Goal: Task Accomplishment & Management: Manage account settings

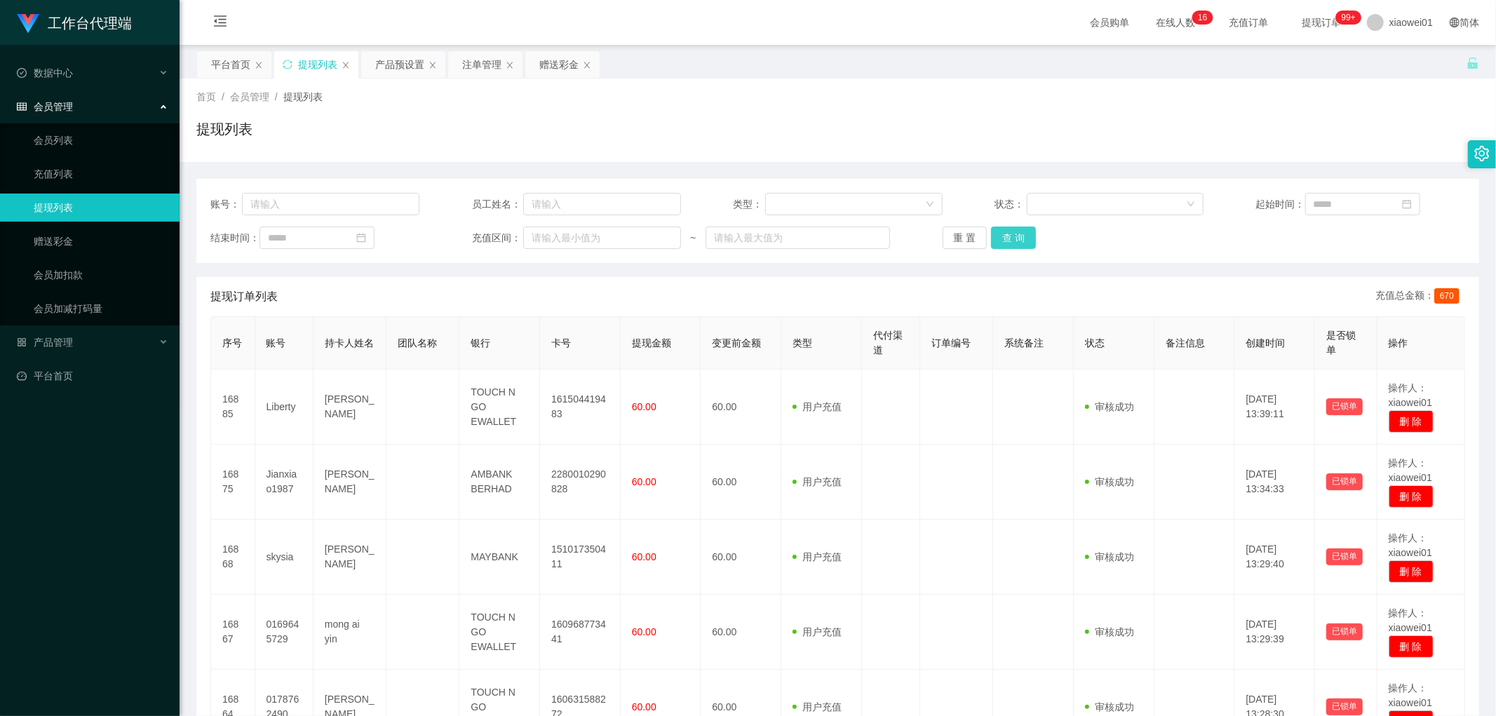
click at [1007, 248] on button "查 询" at bounding box center [1013, 238] width 45 height 22
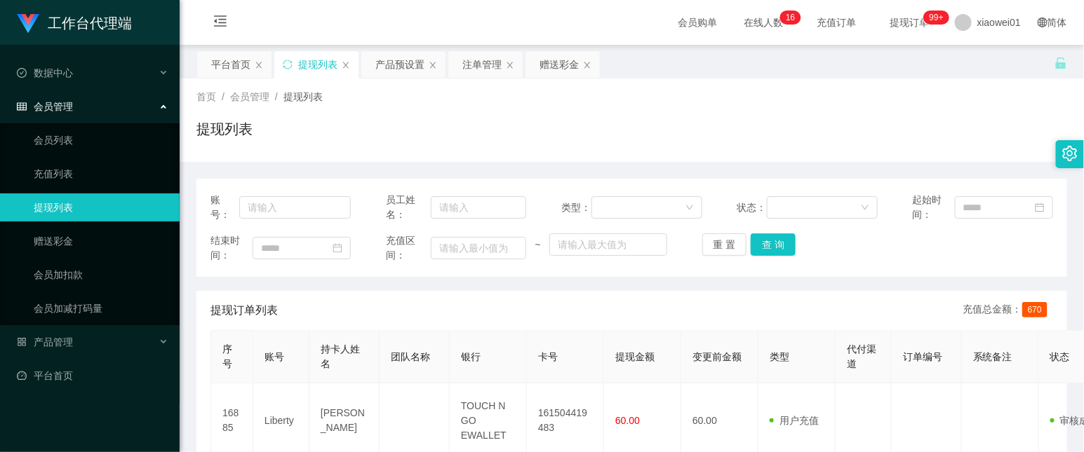
click at [454, 123] on div "提现列表" at bounding box center [631, 135] width 870 height 32
click at [480, 61] on div "注单管理" at bounding box center [481, 64] width 39 height 27
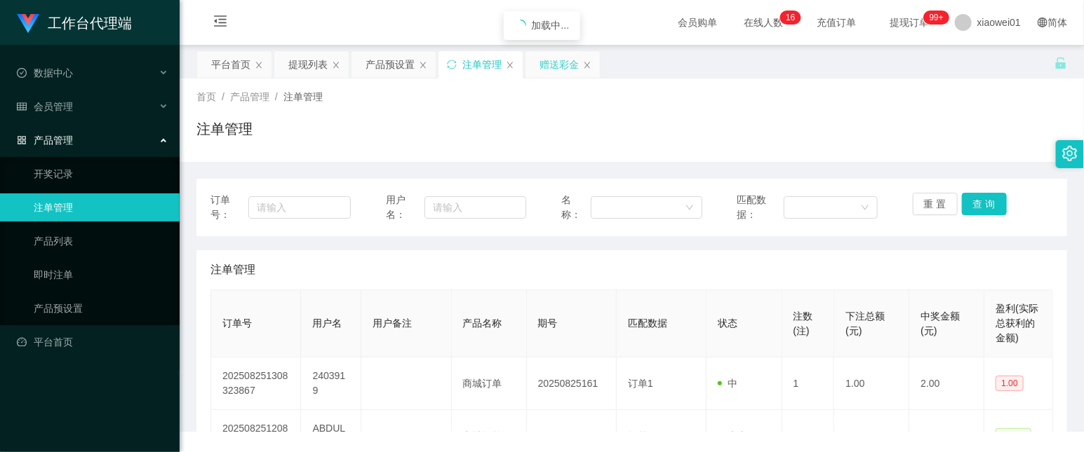
click at [552, 65] on div "赠送彩金" at bounding box center [558, 64] width 39 height 27
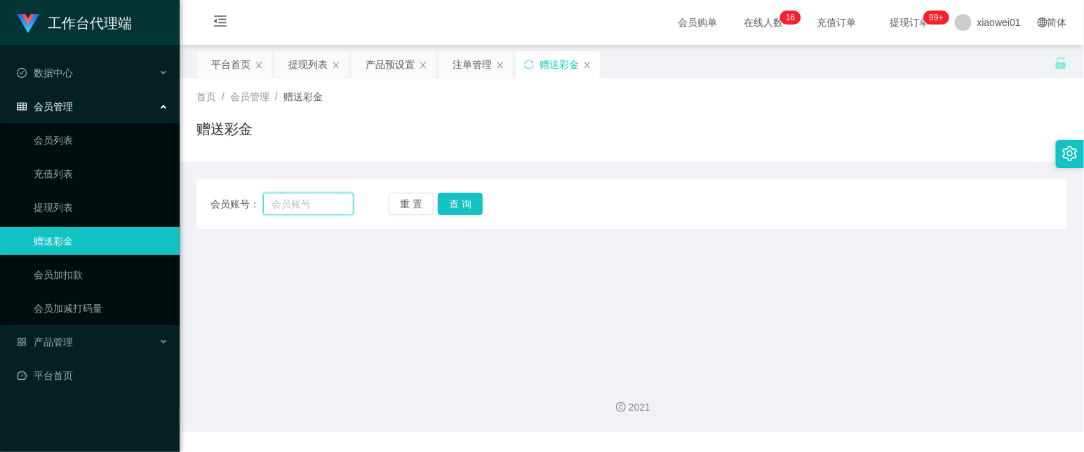
click at [309, 211] on input "text" at bounding box center [308, 204] width 90 height 22
paste input "ABDUL6688"
type input "ABDUL6688"
click at [485, 208] on div "重 置 查 询" at bounding box center [460, 204] width 143 height 22
click at [463, 208] on button "查 询" at bounding box center [460, 204] width 45 height 22
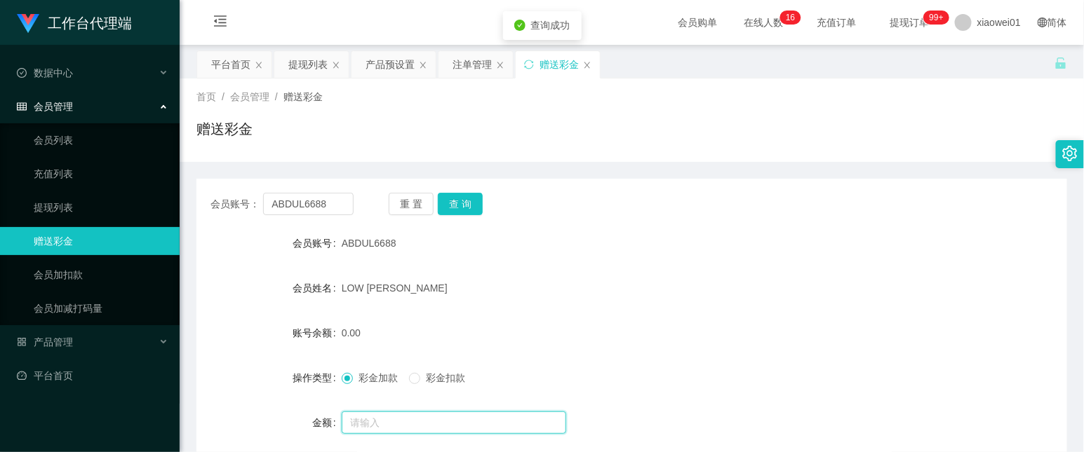
click at [396, 429] on input "text" at bounding box center [454, 423] width 224 height 22
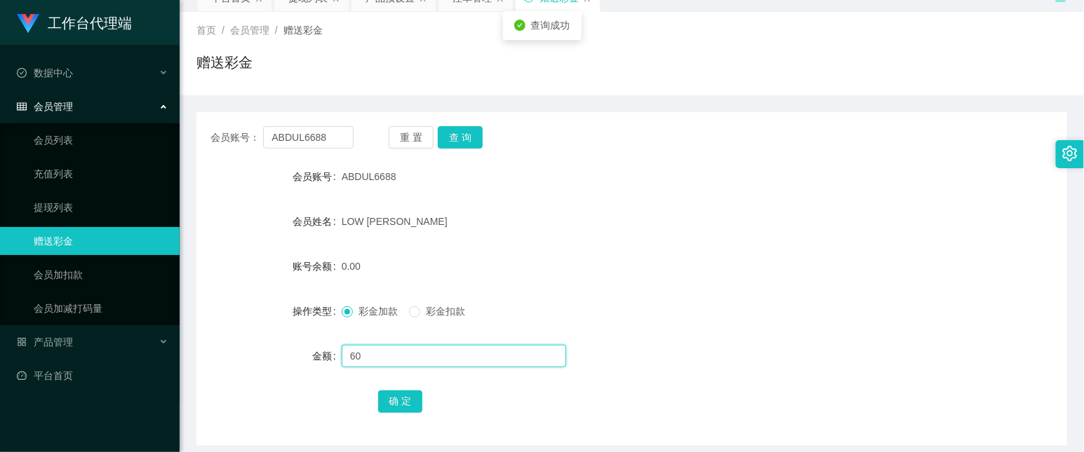
scroll to position [125, 0]
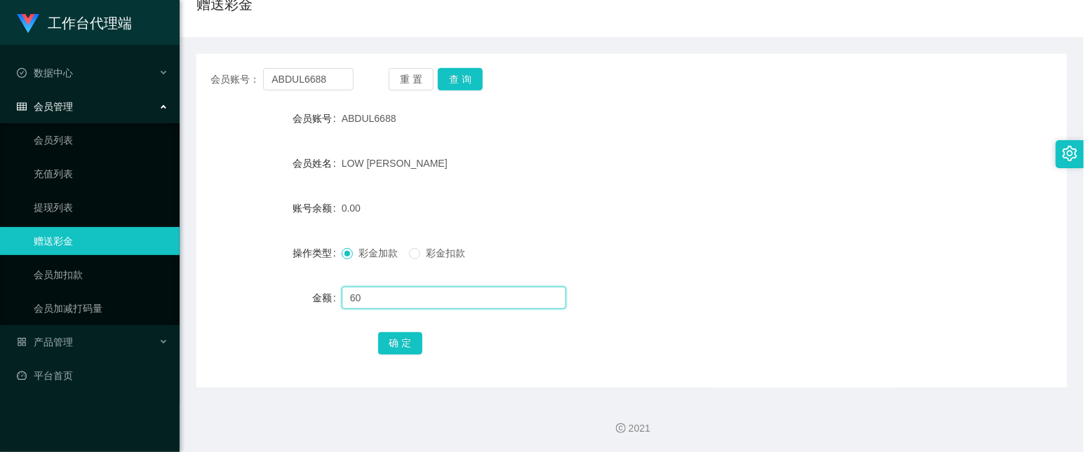
type input "60"
click at [410, 333] on button "确 定" at bounding box center [400, 343] width 45 height 22
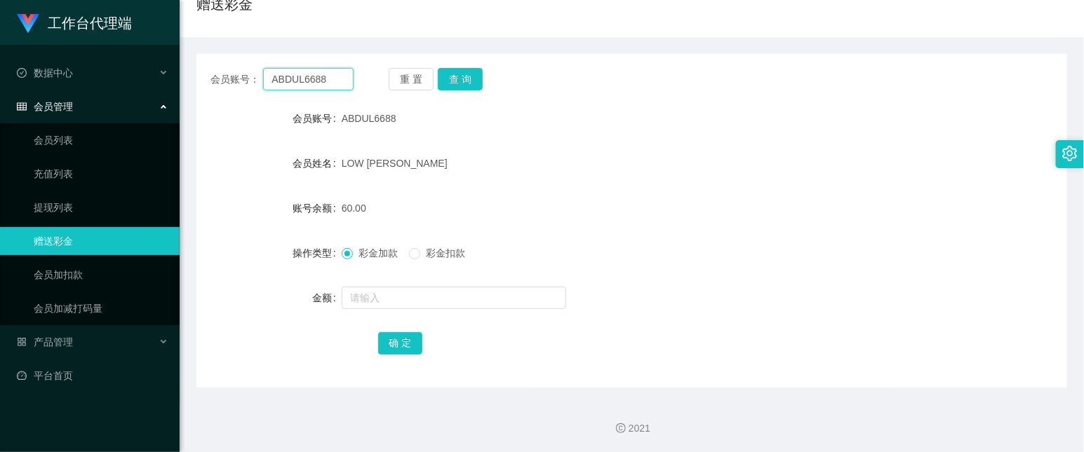
drag, startPoint x: 340, startPoint y: 81, endPoint x: -71, endPoint y: 46, distance: 412.5
click at [0, 46] on html "工作台代理端 数据中心 会员管理 会员列表 充值列表 提现列表 赠送彩金 会员加扣款 会员加减打码量 产品管理 开奖记录 注单管理 产品列表 即时注单 产品预…" at bounding box center [542, 226] width 1084 height 452
paste input "Jordan12345"
type input "Jordan12345"
click at [472, 80] on button "查 询" at bounding box center [460, 79] width 45 height 22
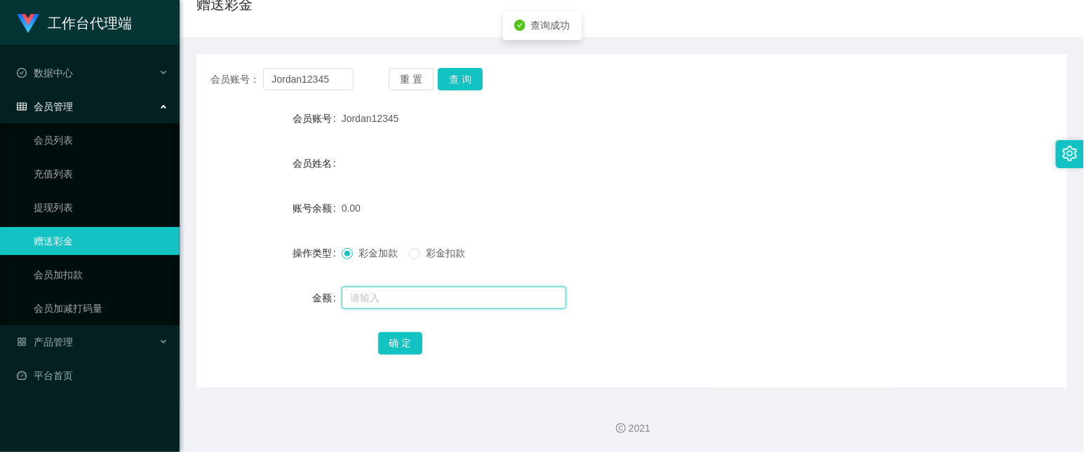
click at [446, 298] on input "text" at bounding box center [454, 298] width 224 height 22
type input "60"
click at [409, 327] on form "会员账号 Jordan12345 会员姓名 账号余额 0.00 操作类型 彩金加款 彩金扣款 金额 60 确 定" at bounding box center [631, 231] width 870 height 252
click at [414, 342] on button "确 定" at bounding box center [400, 343] width 45 height 22
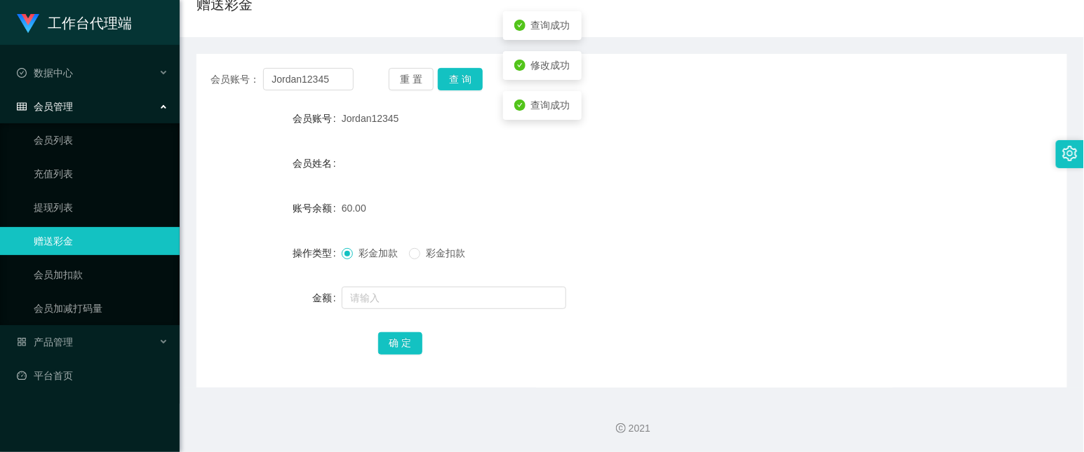
drag, startPoint x: 717, startPoint y: 222, endPoint x: 816, endPoint y: 180, distance: 107.2
click at [717, 222] on form "会员账号 Jordan12345 会员姓名 账号余额 60.00 操作类型 彩金加款 彩金扣款 金额 确 定" at bounding box center [631, 231] width 870 height 252
click at [432, 260] on label "彩金扣款" at bounding box center [440, 253] width 62 height 15
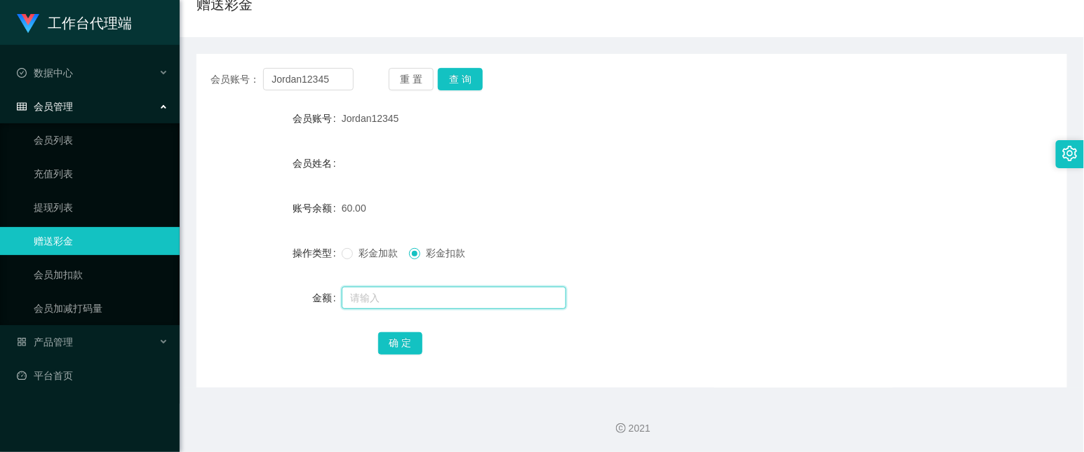
click at [408, 296] on input "text" at bounding box center [454, 298] width 224 height 22
type input "30"
click at [394, 349] on button "确 定" at bounding box center [400, 343] width 45 height 22
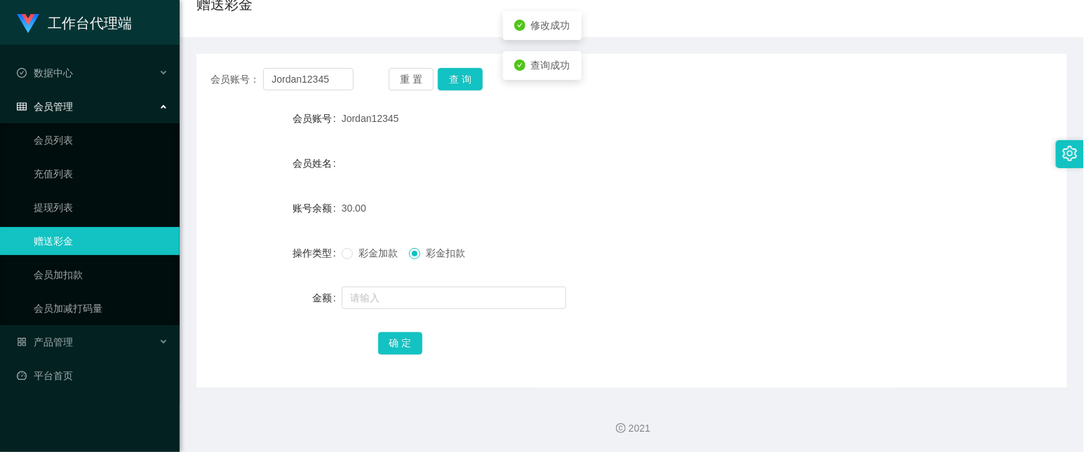
click at [725, 197] on div "30.00" at bounding box center [596, 208] width 508 height 28
click at [380, 248] on span "彩金加款" at bounding box center [378, 253] width 50 height 11
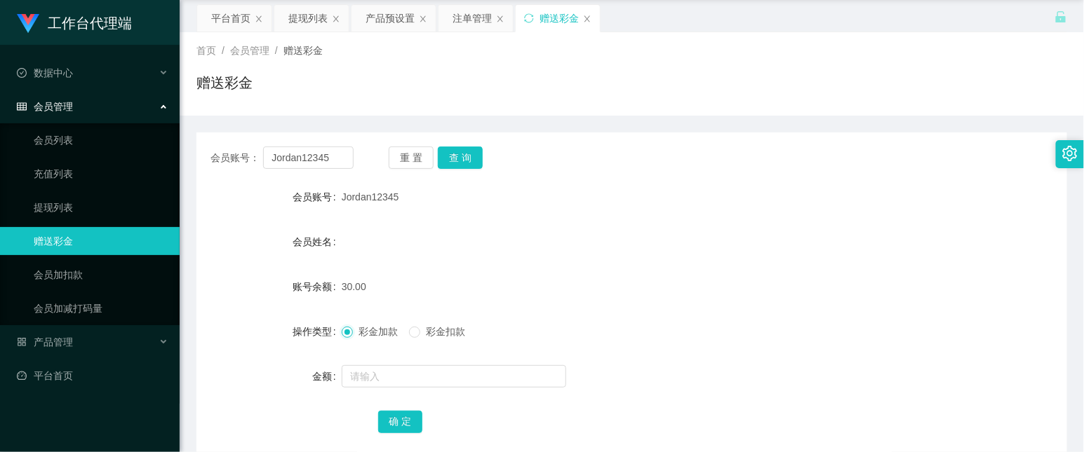
scroll to position [0, 0]
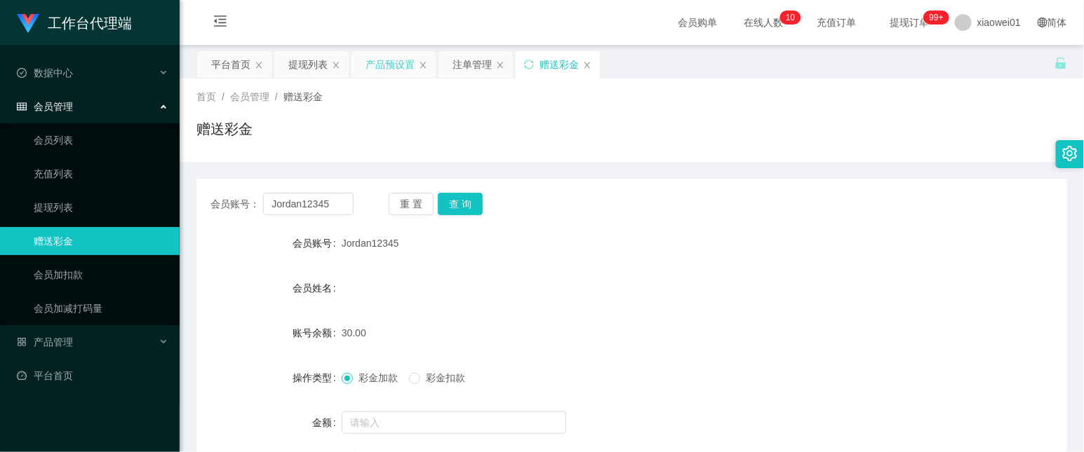
click at [393, 69] on div "产品预设置" at bounding box center [389, 64] width 49 height 27
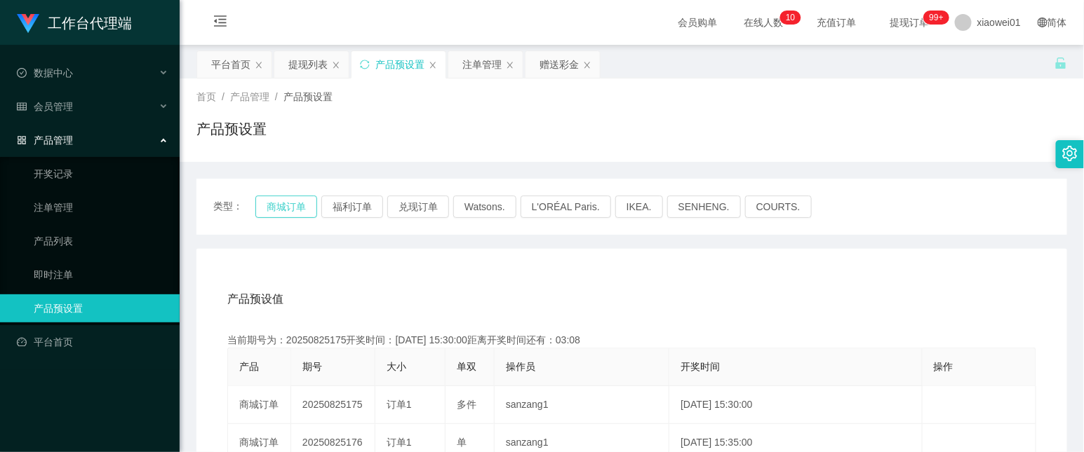
click at [290, 209] on button "商城订单" at bounding box center [286, 207] width 62 height 22
click at [303, 64] on div "提现列表" at bounding box center [307, 64] width 39 height 27
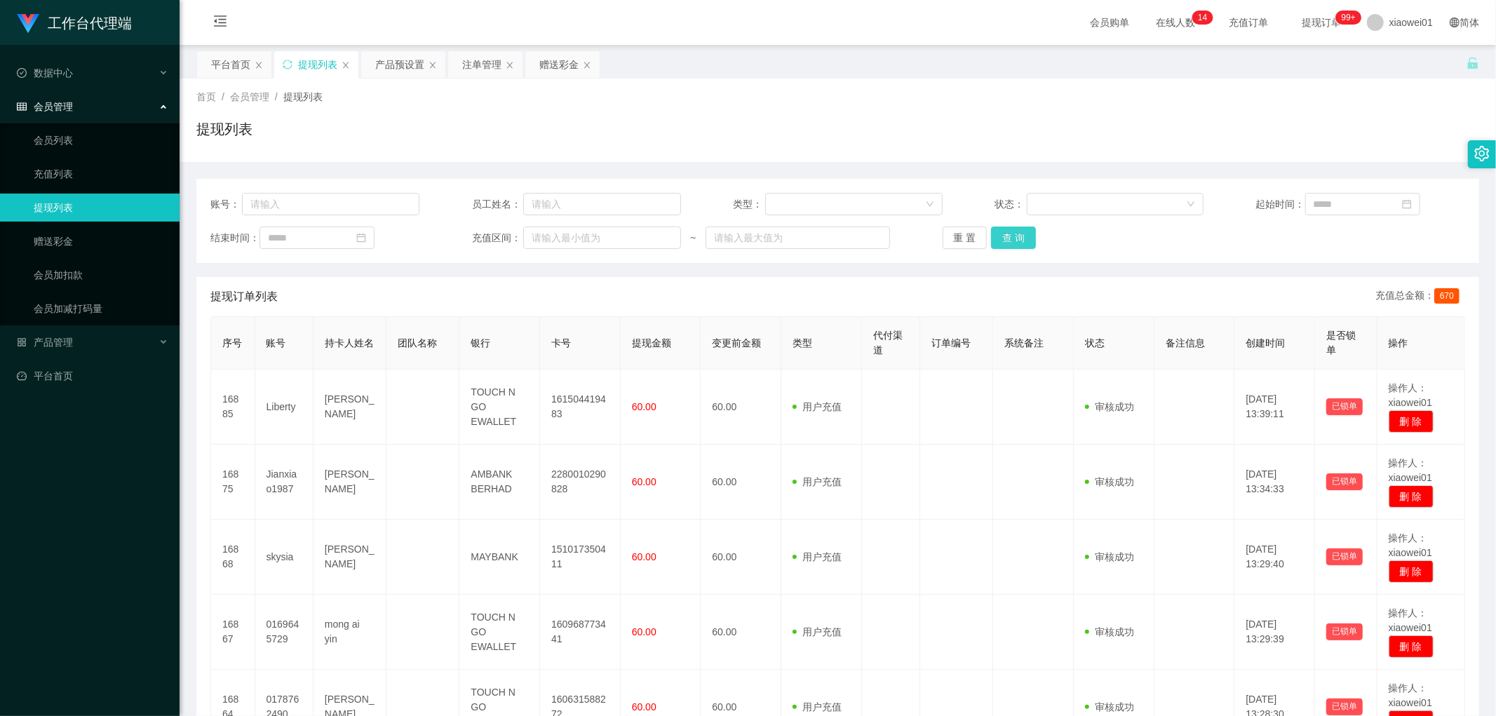
click at [1003, 230] on button "查 询" at bounding box center [1013, 238] width 45 height 22
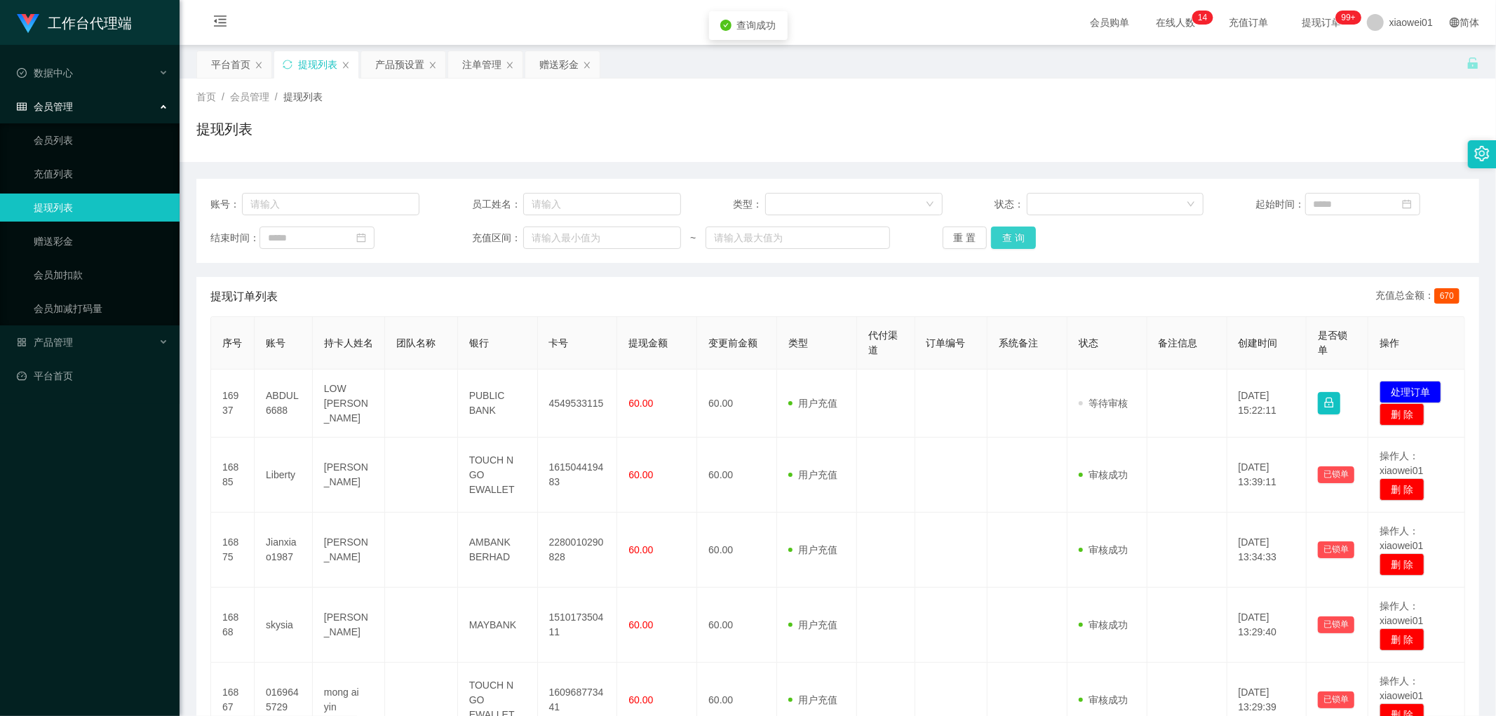
click at [1003, 230] on button "查 询" at bounding box center [1013, 238] width 45 height 22
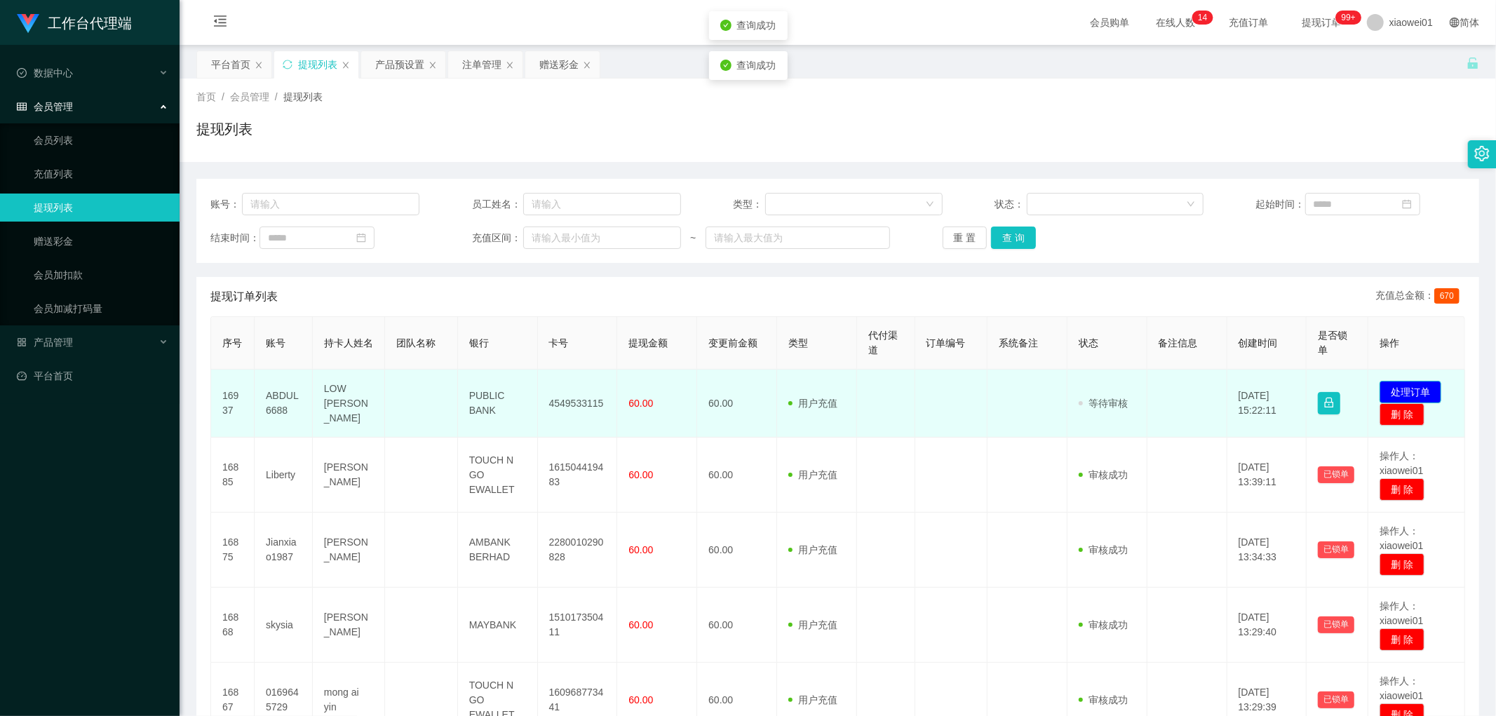
click at [1411, 386] on button "处理订单" at bounding box center [1411, 392] width 62 height 22
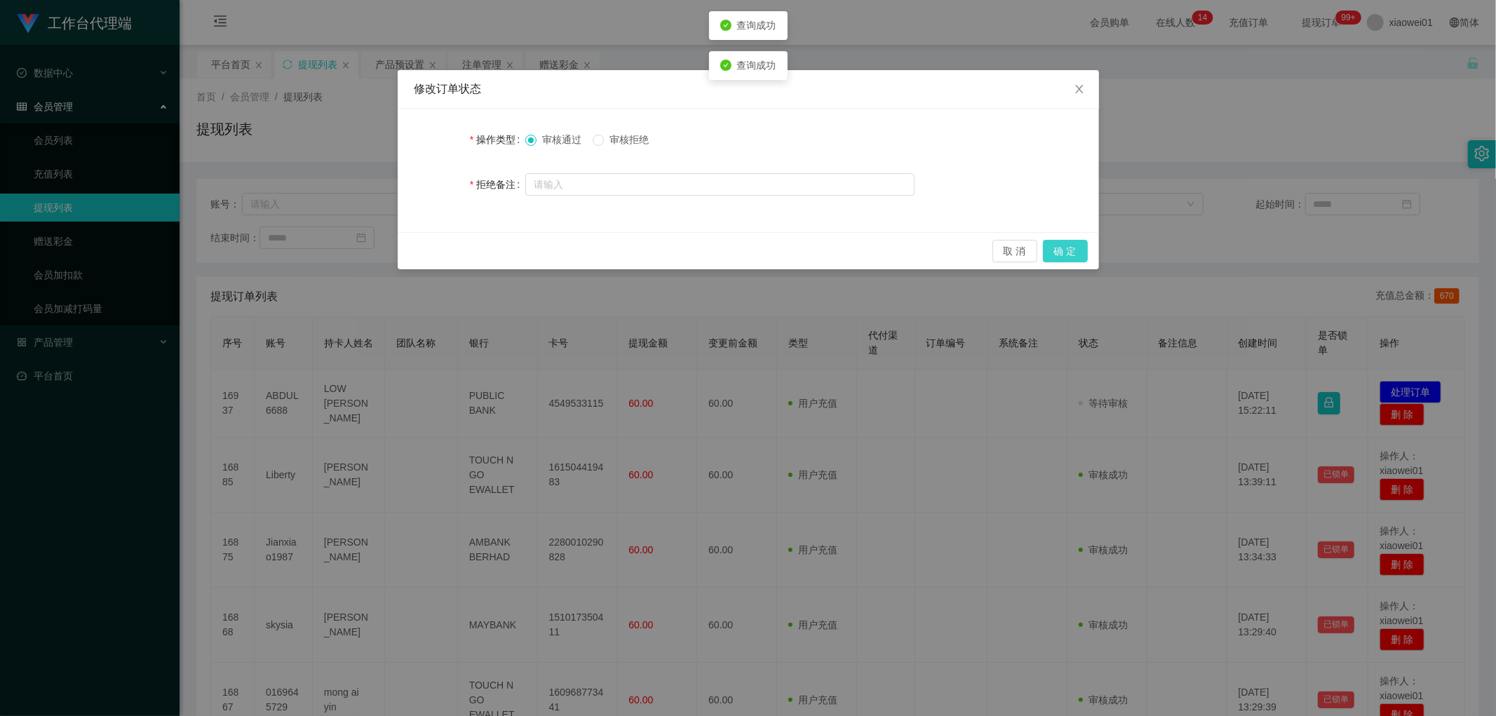
click at [1071, 250] on button "确 定" at bounding box center [1065, 251] width 45 height 22
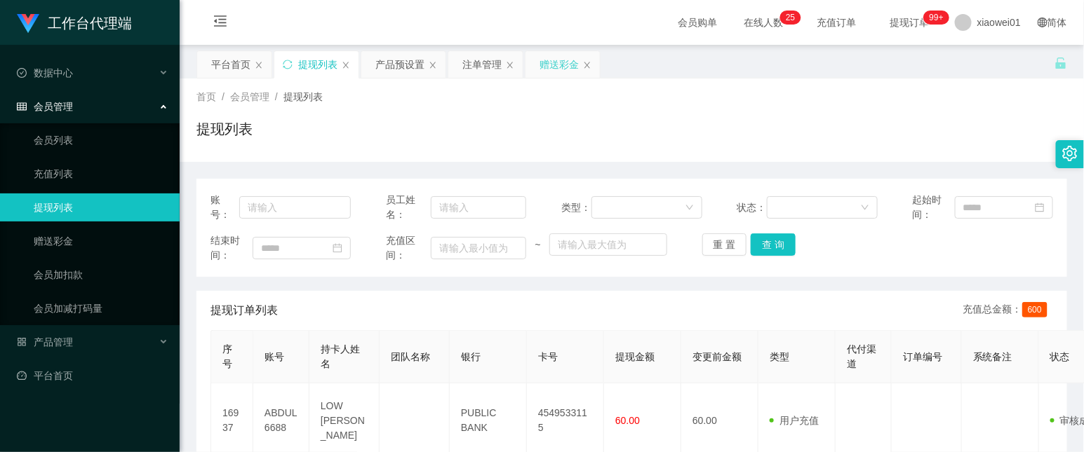
click at [565, 69] on div "赠送彩金" at bounding box center [558, 64] width 39 height 27
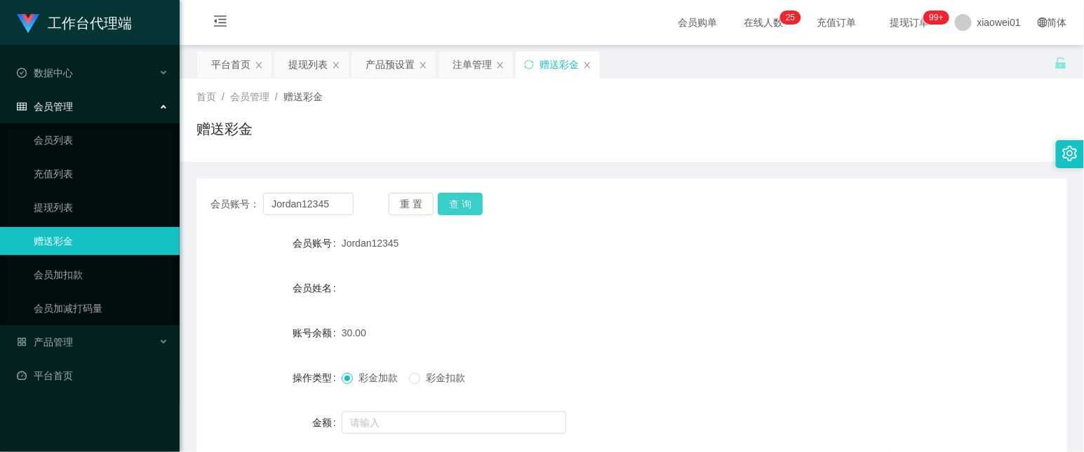
click at [477, 202] on button "查 询" at bounding box center [460, 204] width 45 height 22
drag, startPoint x: 339, startPoint y: 198, endPoint x: -6, endPoint y: 164, distance: 347.5
click at [0, 164] on html "工作台代理端 数据中心 会员管理 会员列表 充值列表 提现列表 赠送彩金 会员加扣款 会员加减打码量 产品管理 开奖记录 注单管理 产品列表 即时注单 产品预…" at bounding box center [542, 226] width 1084 height 452
drag, startPoint x: 475, startPoint y: 64, endPoint x: 506, endPoint y: 56, distance: 32.5
click at [475, 64] on div "注单管理" at bounding box center [471, 64] width 39 height 27
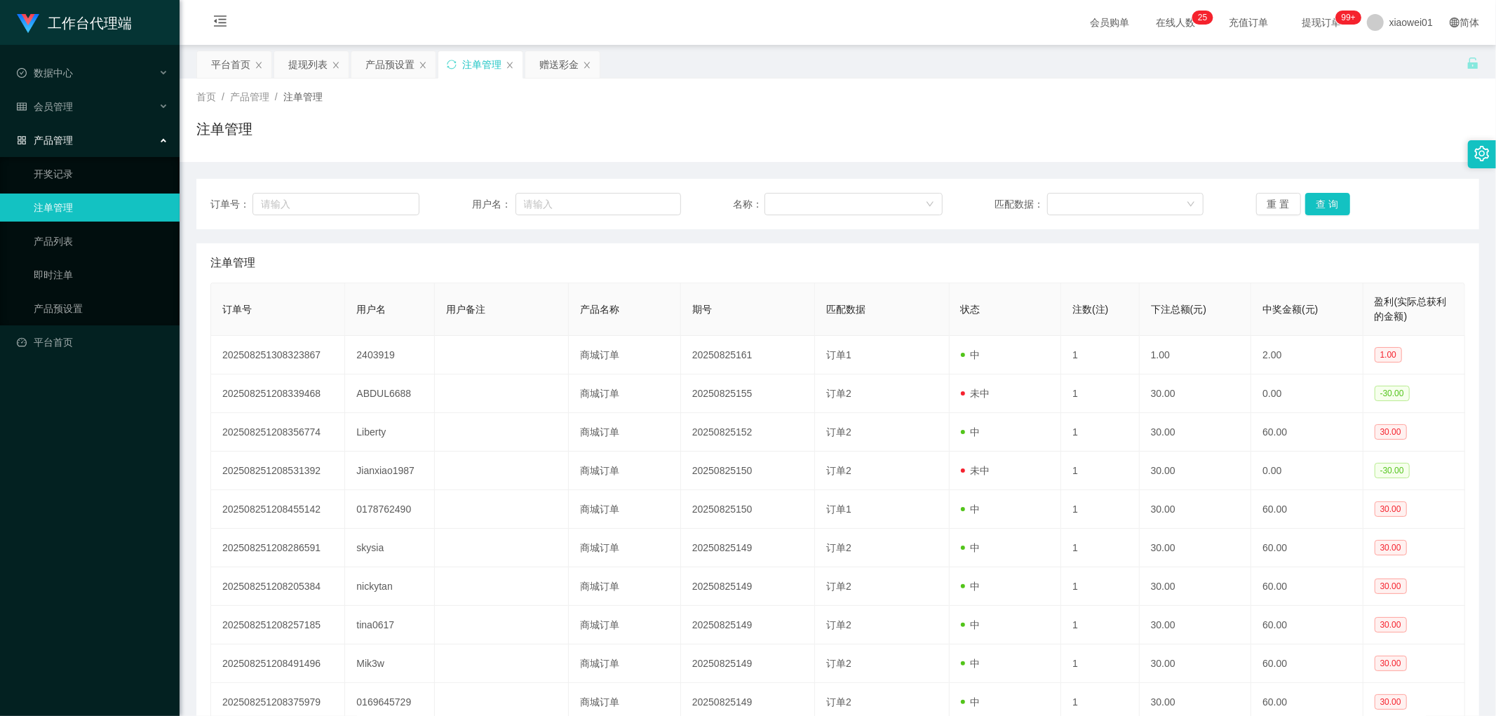
click at [1313, 190] on div "订单号： 用户名： 名称： 匹配数据： 重 置 查 询" at bounding box center [837, 204] width 1283 height 50
click at [1322, 201] on button "查 询" at bounding box center [1327, 204] width 45 height 22
click at [560, 60] on div "赠送彩金" at bounding box center [558, 64] width 39 height 27
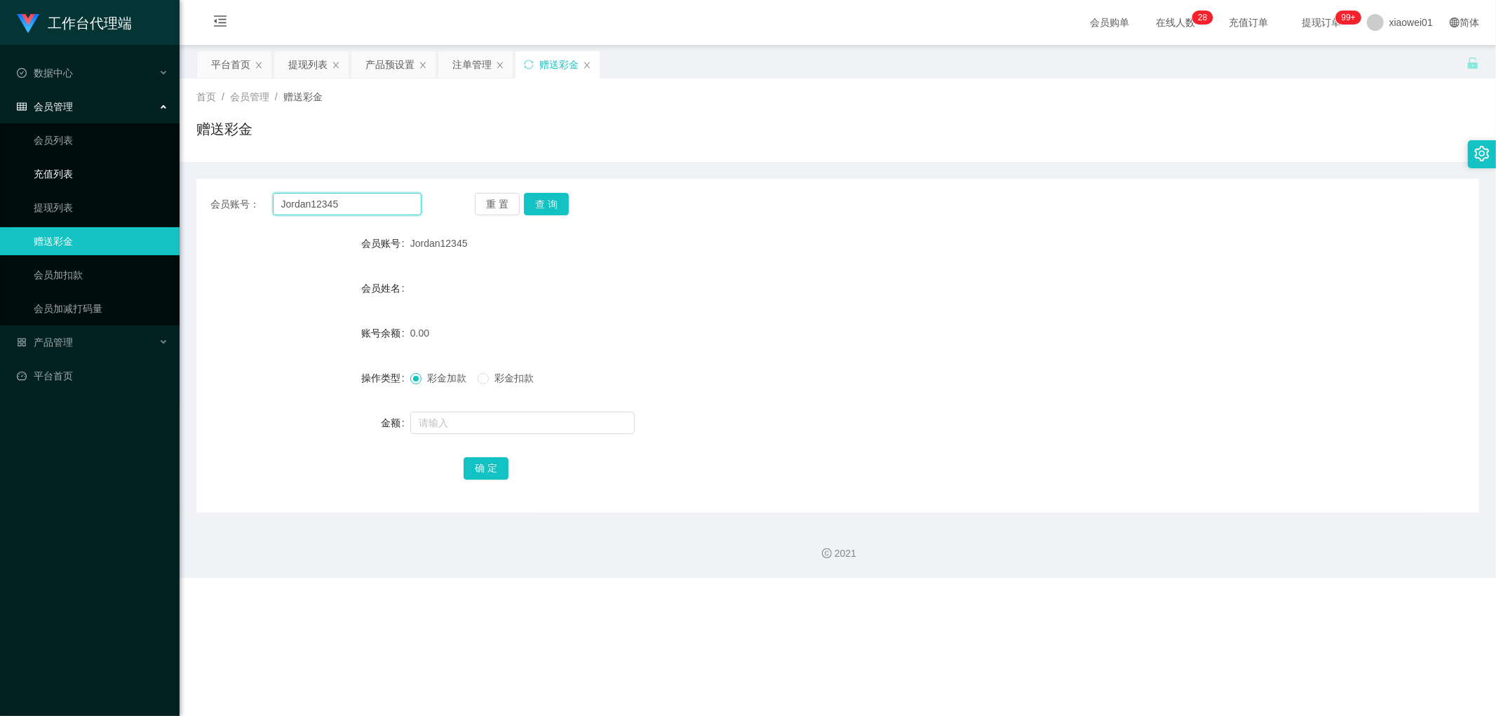
drag, startPoint x: 351, startPoint y: 205, endPoint x: 170, endPoint y: 176, distance: 182.6
click at [173, 176] on section "工作台代理端 数据中心 会员管理 会员列表 充值列表 提现列表 赠送彩金 会员加扣款 会员加减打码量 产品管理 开奖记录 注单管理 产品列表 即时注单 产品预…" at bounding box center [748, 289] width 1496 height 578
click at [558, 201] on button "查 询" at bounding box center [546, 204] width 45 height 22
drag, startPoint x: 523, startPoint y: 377, endPoint x: 513, endPoint y: 377, distance: 9.8
click at [522, 377] on span "彩金扣款" at bounding box center [514, 377] width 50 height 11
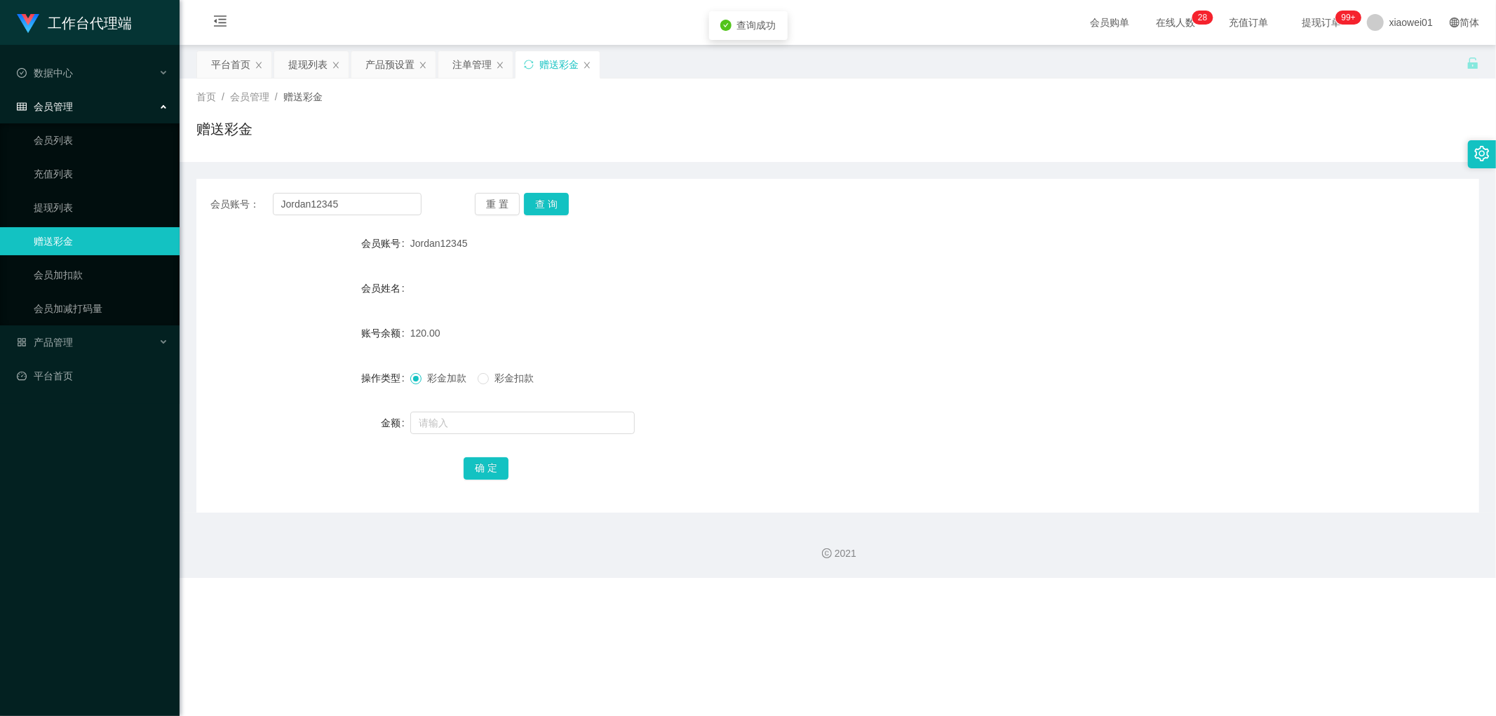
click at [503, 386] on div "彩金加款 彩金扣款" at bounding box center [784, 378] width 748 height 28
click at [497, 384] on label "彩金扣款" at bounding box center [509, 378] width 62 height 15
click at [484, 412] on input "text" at bounding box center [522, 423] width 224 height 22
click at [483, 422] on input "text" at bounding box center [522, 423] width 224 height 22
type input "60"
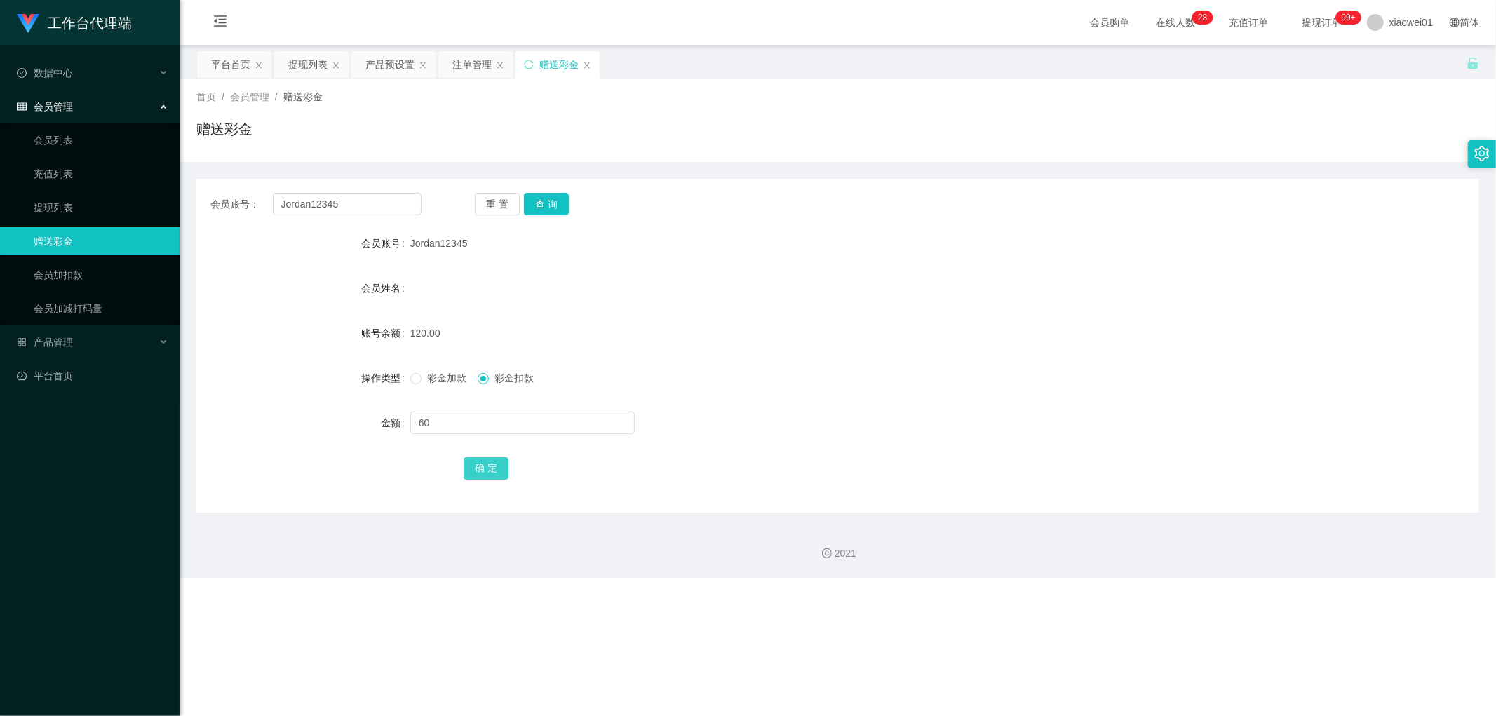
click at [483, 470] on button "确 定" at bounding box center [486, 468] width 45 height 22
click at [846, 335] on div "60.00" at bounding box center [784, 333] width 748 height 28
click at [313, 65] on div "提现列表" at bounding box center [307, 64] width 39 height 27
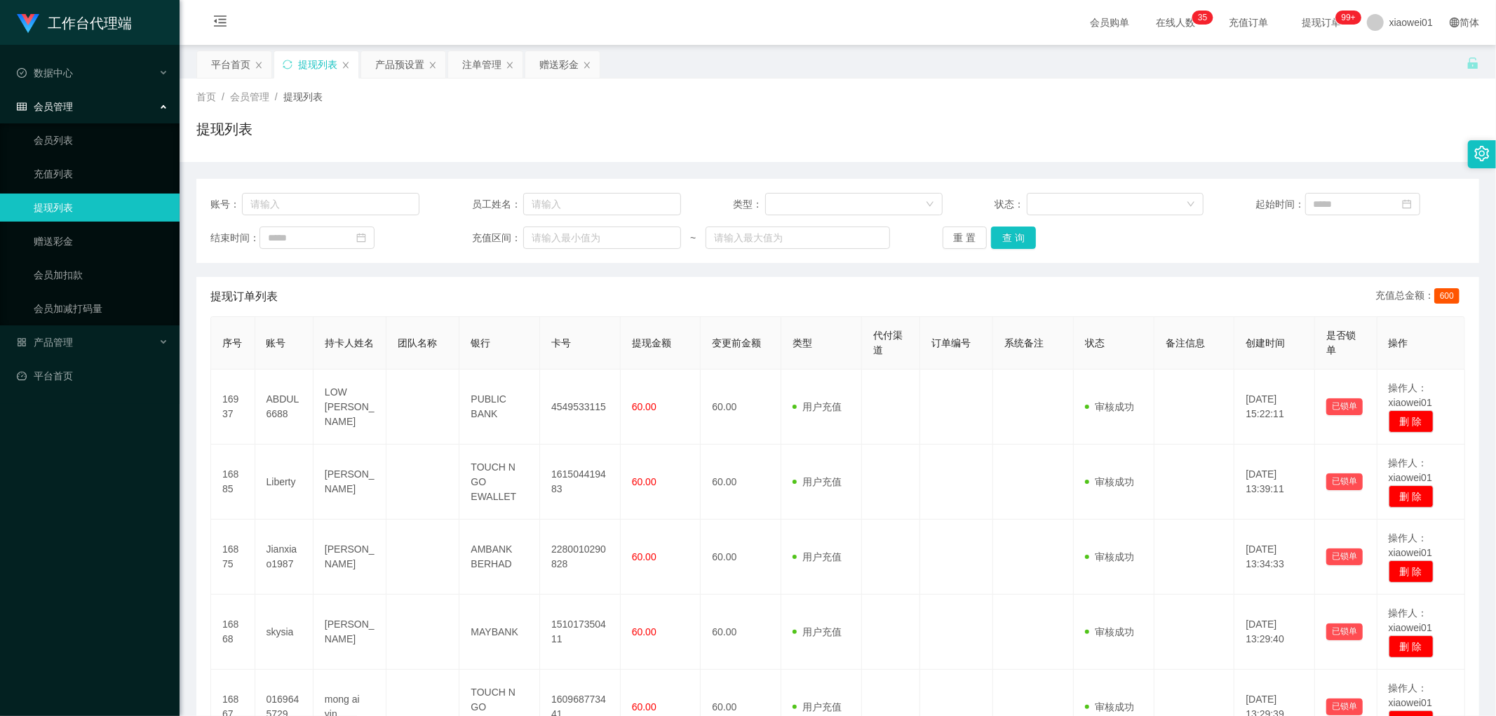
click at [1001, 221] on div "账号： 员工姓名： 类型： 状态： 起始时间： 结束时间： 充值区间： ~ 重 置 查 询" at bounding box center [837, 221] width 1283 height 84
click at [999, 234] on button "查 询" at bounding box center [1013, 238] width 45 height 22
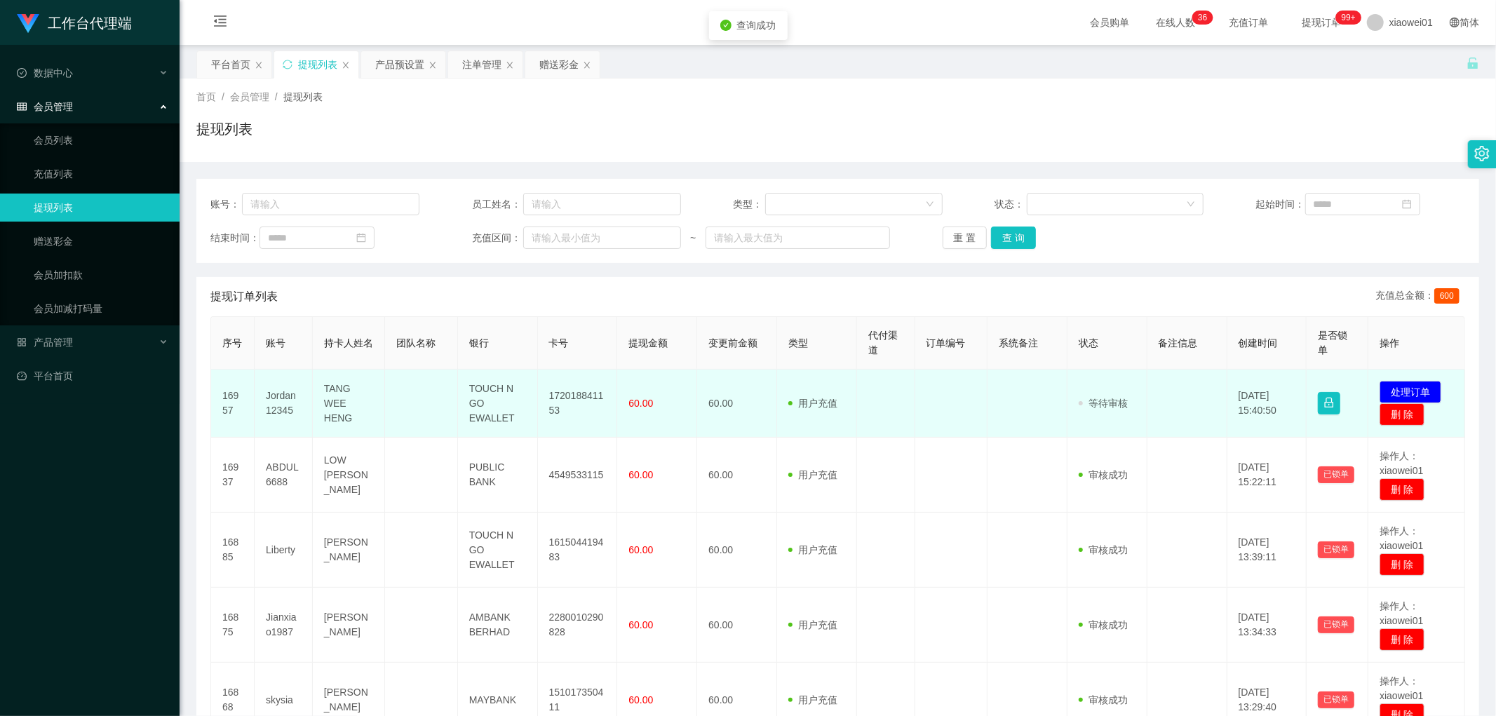
click at [565, 393] on td "172018841153" at bounding box center [578, 404] width 80 height 68
copy td "172018841153"
click at [1403, 386] on button "处理订单" at bounding box center [1411, 392] width 62 height 22
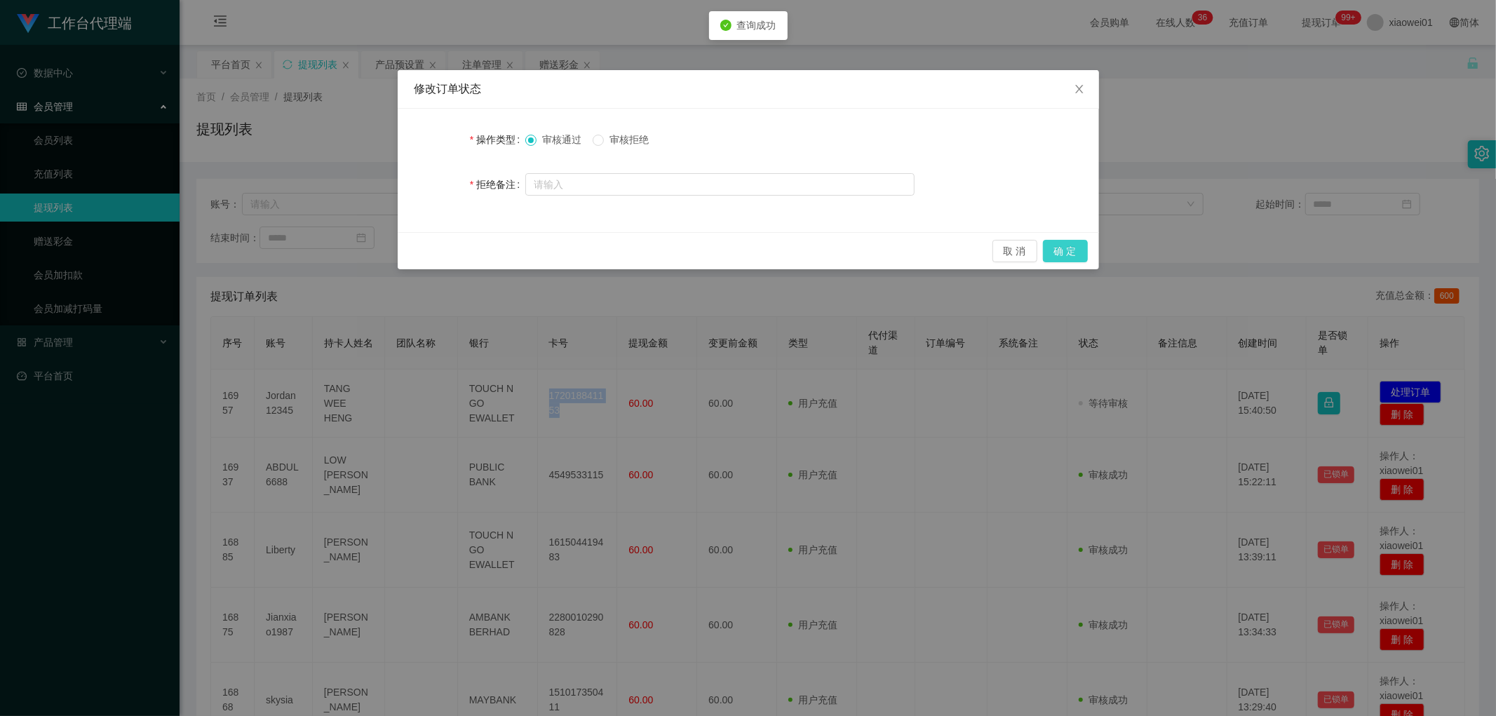
click at [1083, 248] on button "确 定" at bounding box center [1065, 251] width 45 height 22
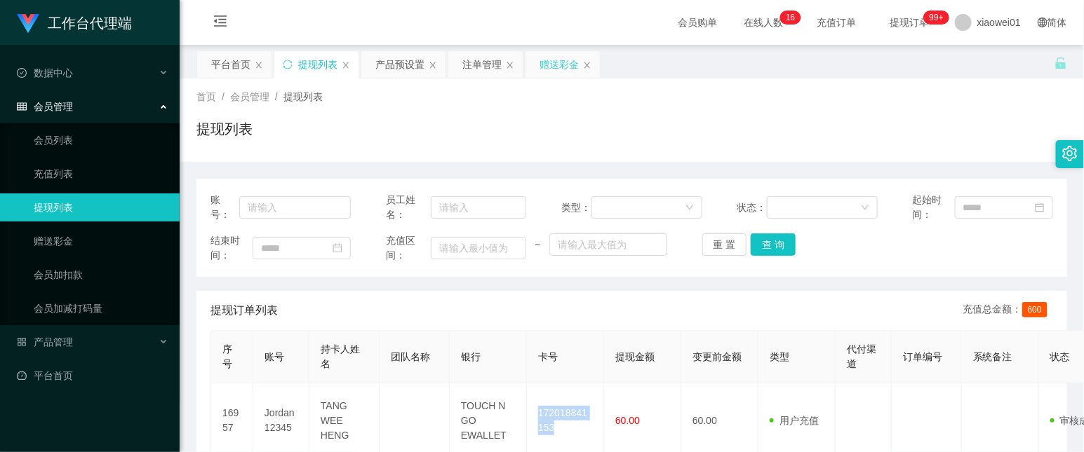
click at [541, 59] on div "赠送彩金" at bounding box center [558, 64] width 39 height 27
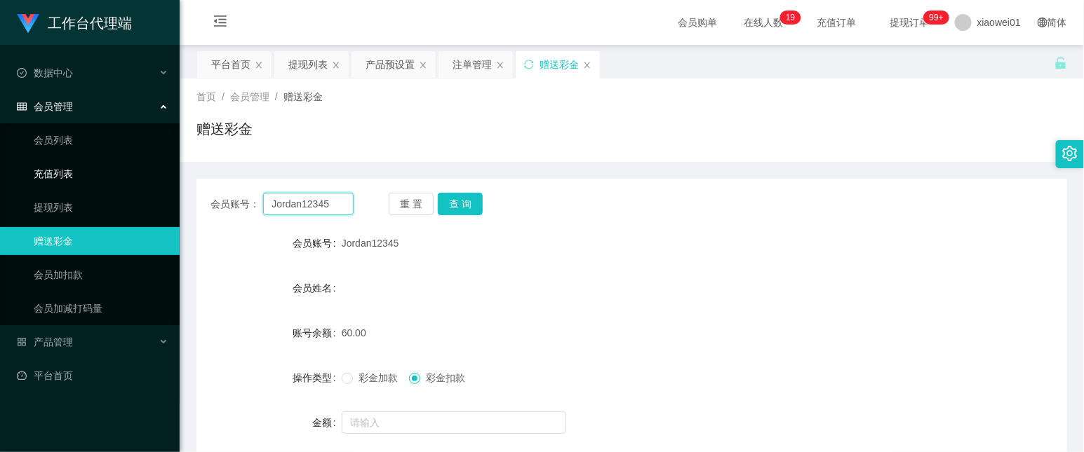
drag, startPoint x: 332, startPoint y: 201, endPoint x: 39, endPoint y: 162, distance: 295.8
click at [17, 159] on section "工作台代理端 数据中心 会员管理 会员列表 充值列表 提现列表 赠送彩金 会员加扣款 会员加减打码量 产品管理 开奖记录 注单管理 产品列表 即时注单 产品预…" at bounding box center [542, 289] width 1084 height 578
paste input "limhe"
type input "limhe"
click at [490, 204] on div "重 置 查 询" at bounding box center [460, 204] width 143 height 22
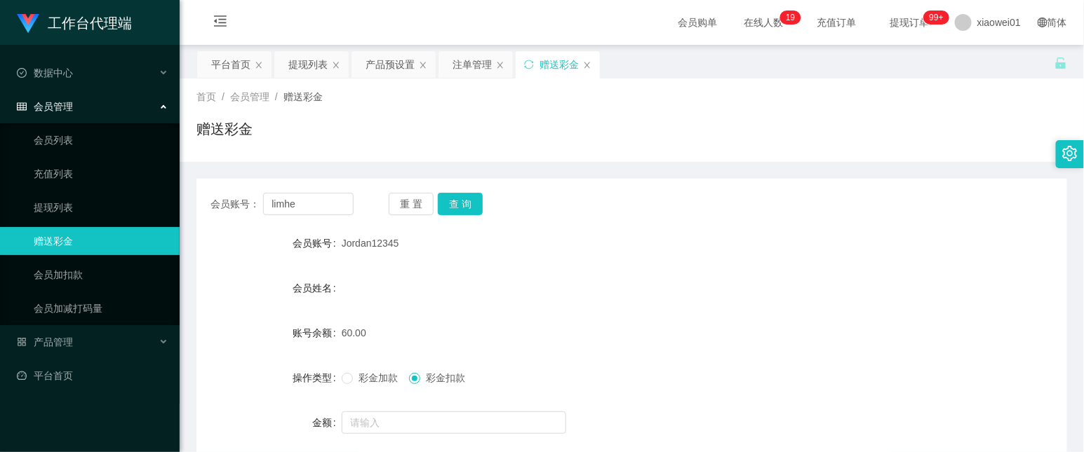
click at [482, 204] on div "重 置 查 询" at bounding box center [460, 204] width 143 height 22
click at [452, 213] on button "查 询" at bounding box center [460, 204] width 45 height 22
click at [458, 207] on button "查 询" at bounding box center [468, 204] width 60 height 22
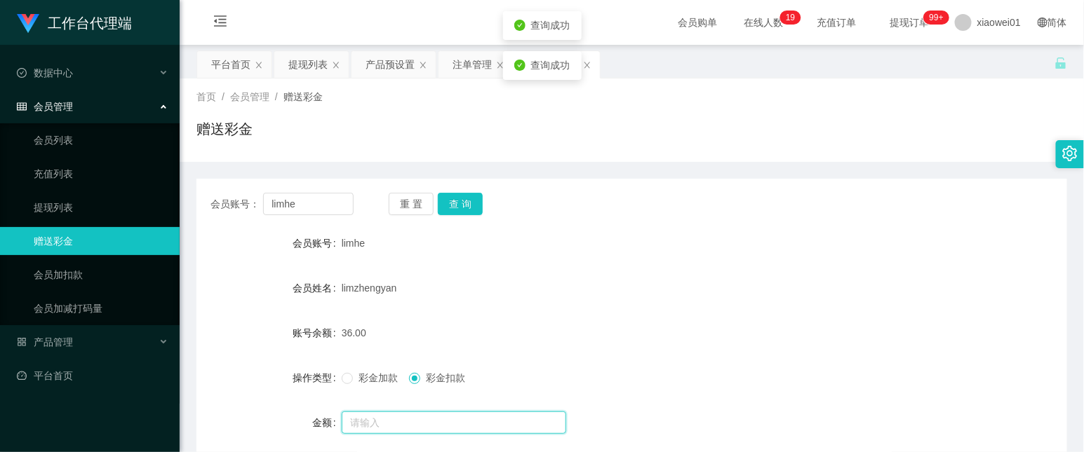
click at [415, 422] on input "text" at bounding box center [454, 423] width 224 height 22
type input "250"
click at [363, 383] on span "彩金加款" at bounding box center [378, 377] width 50 height 11
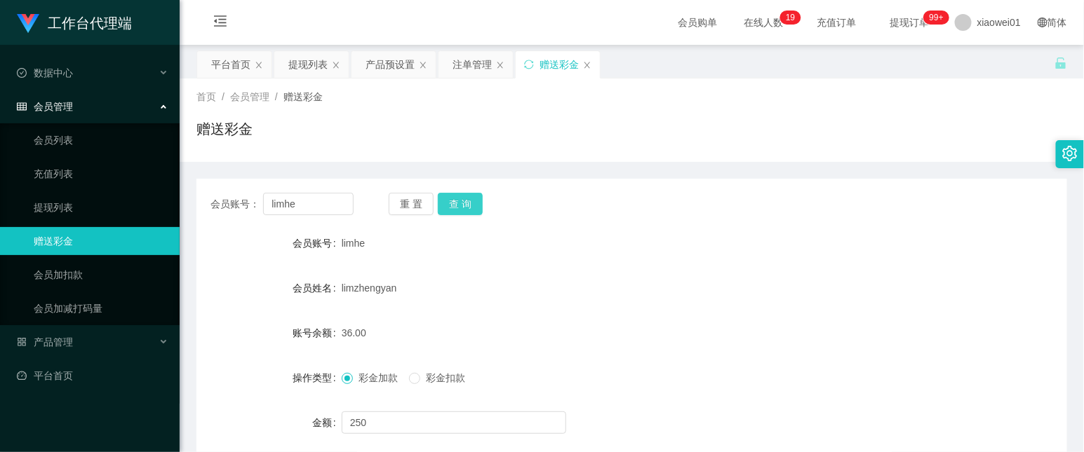
drag, startPoint x: 468, startPoint y: 208, endPoint x: 541, endPoint y: 330, distance: 142.5
click at [539, 328] on div "会员账号： limhe 重 置 查 询 会员账号 limhe 会员姓名 limzhengyan 账号余额 36.00 操作类型 彩金加款 彩金扣款 金额 25…" at bounding box center [631, 346] width 870 height 334
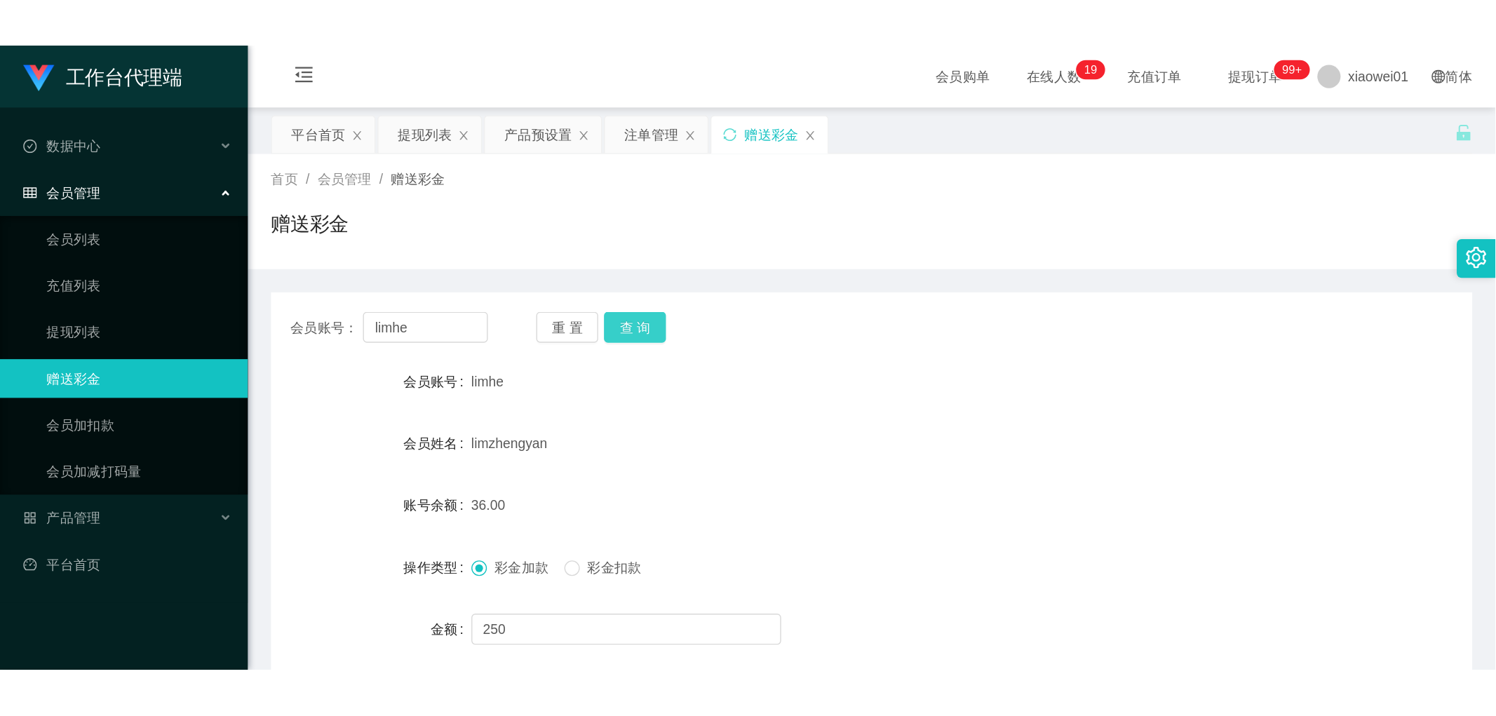
scroll to position [78, 0]
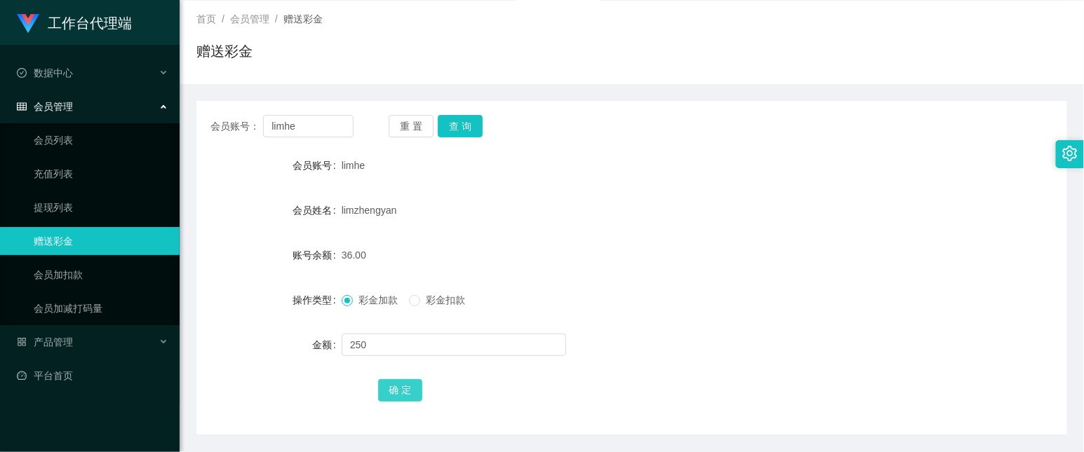
click at [412, 391] on button "确 定" at bounding box center [400, 390] width 45 height 22
drag, startPoint x: 344, startPoint y: 124, endPoint x: 32, endPoint y: 96, distance: 312.7
click at [38, 97] on section "工作台代理端 数据中心 会员管理 会员列表 充值列表 提现列表 赠送彩金 会员加扣款 会员加减打码量 产品管理 开奖记录 注单管理 产品列表 即时注单 产品预…" at bounding box center [542, 211] width 1084 height 578
paste input "Jianxiao1987"
type input "Jianxiao1987"
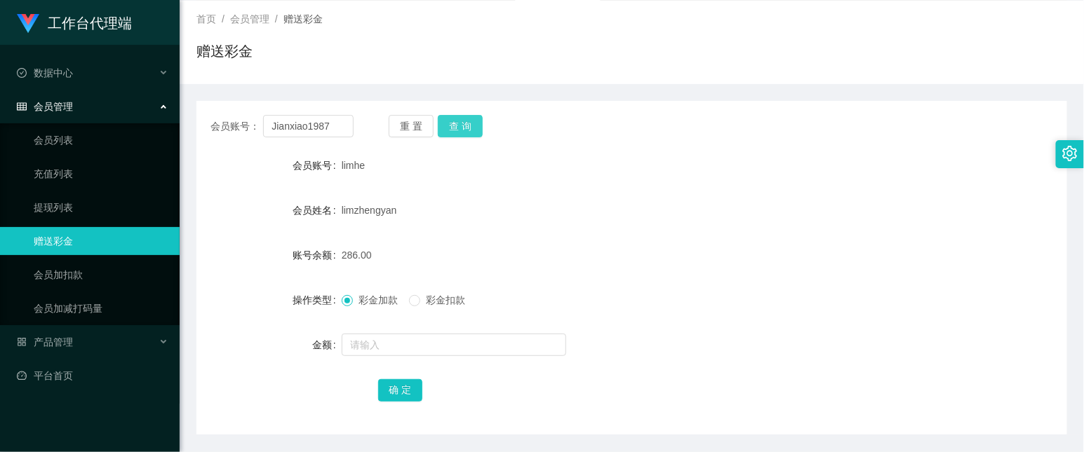
click at [466, 120] on button "查 询" at bounding box center [460, 126] width 45 height 22
click at [394, 362] on form "会员账号 Jianxiao1987 会员姓名 [PERSON_NAME] 账号余额 0.00 操作类型 彩金加款 彩金扣款 金额 确 定" at bounding box center [631, 277] width 870 height 252
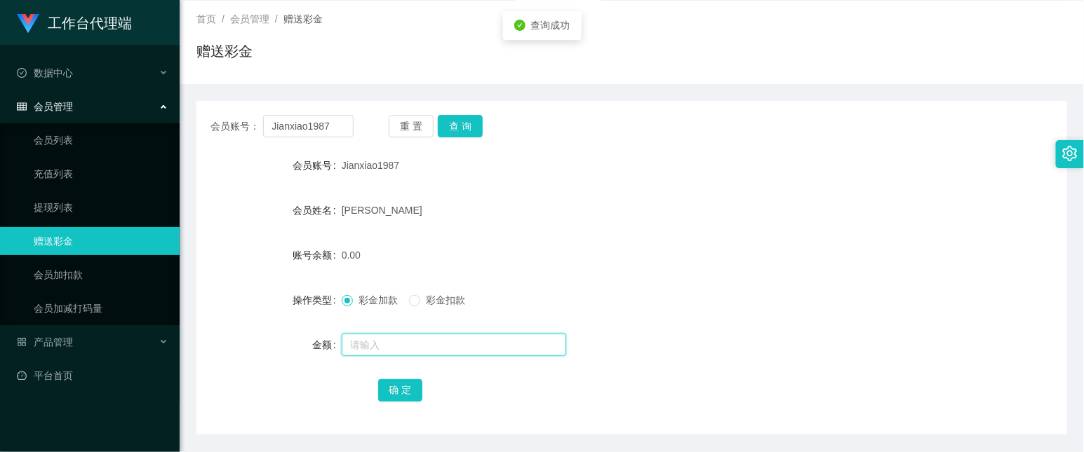
click at [404, 353] on input "text" at bounding box center [454, 345] width 224 height 22
type input "300"
click at [382, 383] on button "确 定" at bounding box center [400, 390] width 45 height 22
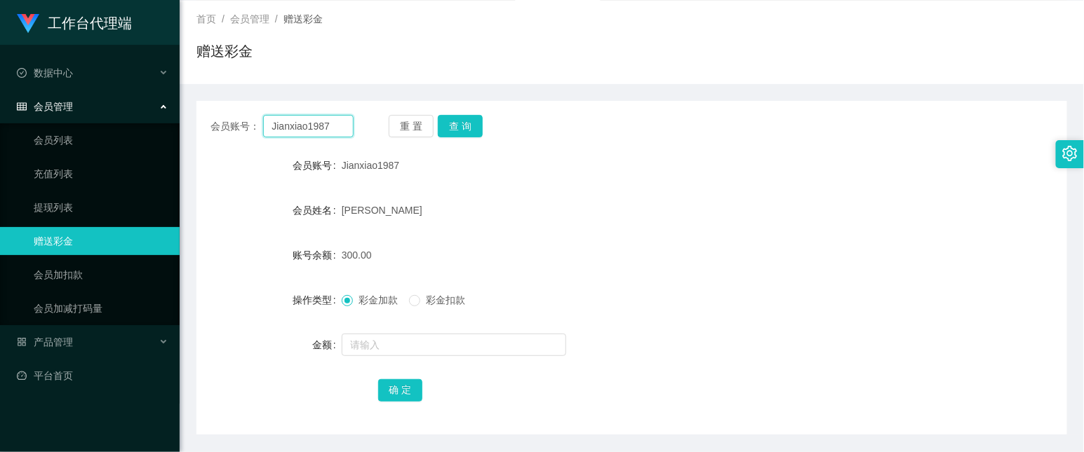
drag, startPoint x: 332, startPoint y: 125, endPoint x: -104, endPoint y: 99, distance: 437.0
click at [0, 99] on html "工作台代理端 数据中心 会员管理 会员列表 充值列表 提现列表 赠送彩金 会员加扣款 会员加减打码量 产品管理 开奖记录 注单管理 产品列表 即时注单 产品预…" at bounding box center [542, 226] width 1084 height 452
paste input "skysia"
type input "skysia"
click at [454, 129] on button "查 询" at bounding box center [460, 126] width 45 height 22
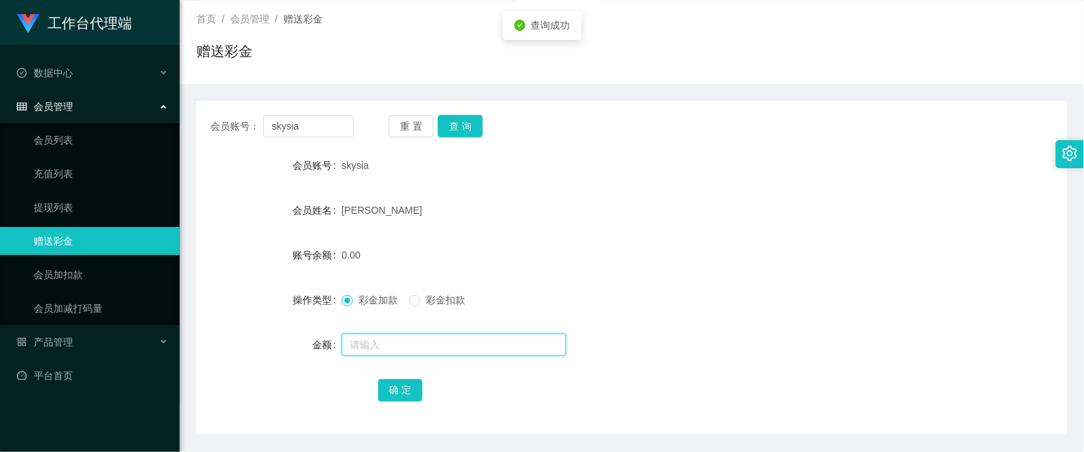
click at [376, 340] on input "text" at bounding box center [454, 345] width 224 height 22
type input "300"
drag, startPoint x: 412, startPoint y: 377, endPoint x: 410, endPoint y: 389, distance: 12.2
click at [412, 379] on form "会员账号 skysia 会员姓名 [PERSON_NAME] 账号余额 0.00 操作类型 彩金加款 彩金扣款 金额 300 确 定" at bounding box center [631, 277] width 870 height 252
click at [410, 389] on button "确 定" at bounding box center [400, 390] width 45 height 22
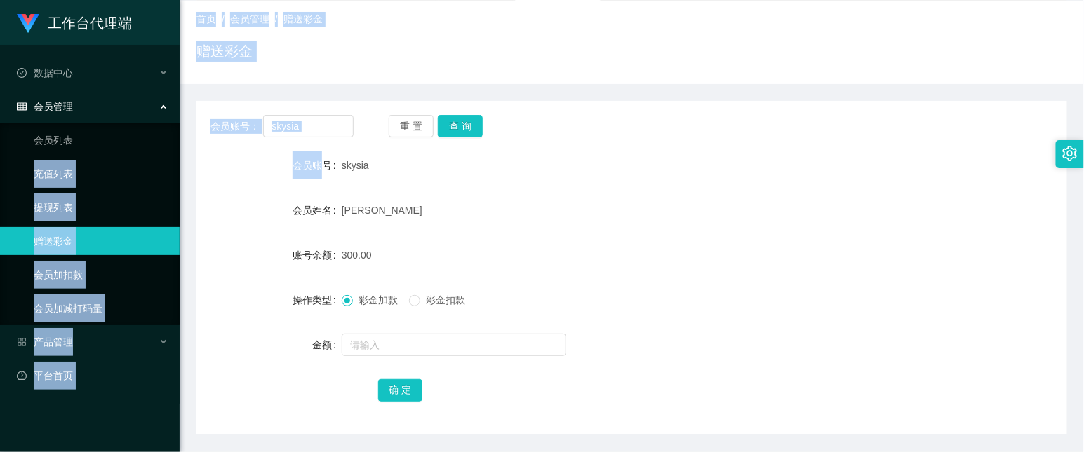
drag, startPoint x: 325, startPoint y: 140, endPoint x: 49, endPoint y: 121, distance: 276.3
click at [40, 121] on section "工作台代理端 数据中心 会员管理 会员列表 充值列表 提现列表 赠送彩金 会员加扣款 会员加减打码量 产品管理 开奖记录 注单管理 产品列表 即时注单 产品预…" at bounding box center [542, 211] width 1084 height 578
click at [303, 138] on div "会员账号： skysia 重 置 查 询 会员账号 skysia 会员姓名 [PERSON_NAME] 账号余额 300.00 操作类型 彩金加款 彩金扣款 …" at bounding box center [631, 268] width 870 height 334
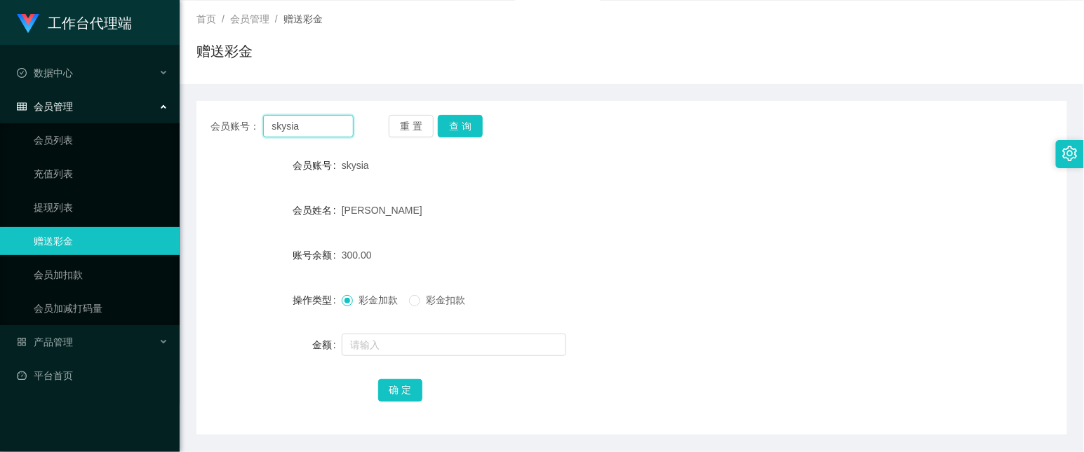
drag, startPoint x: 312, startPoint y: 121, endPoint x: 289, endPoint y: 123, distance: 23.2
click at [145, 116] on section "工作台代理端 数据中心 会员管理 会员列表 充值列表 提现列表 赠送彩金 会员加扣款 会员加减打码量 产品管理 开奖记录 注单管理 产品列表 即时注单 产品预…" at bounding box center [542, 211] width 1084 height 578
paste input "0178762490"
type input "0178762490"
drag, startPoint x: 478, startPoint y: 128, endPoint x: 475, endPoint y: 135, distance: 7.8
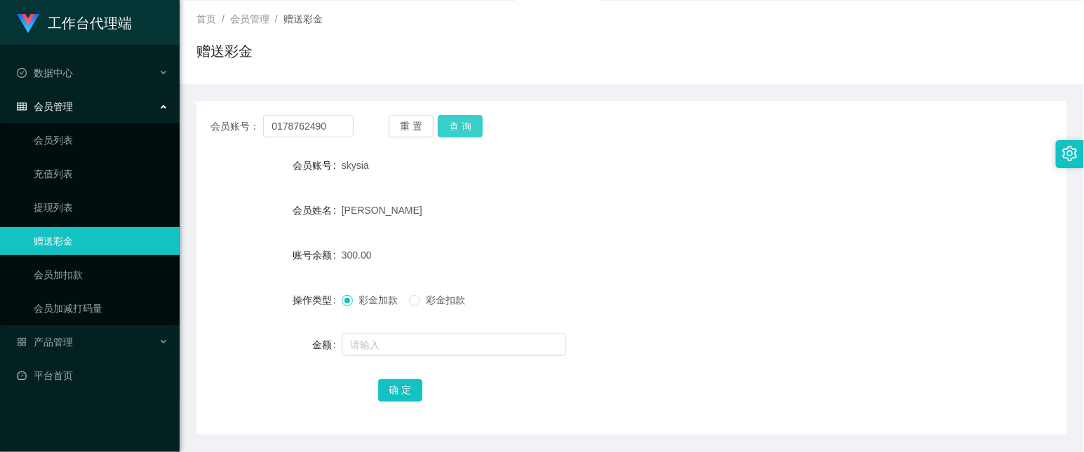
click at [478, 128] on button "查 询" at bounding box center [460, 126] width 45 height 22
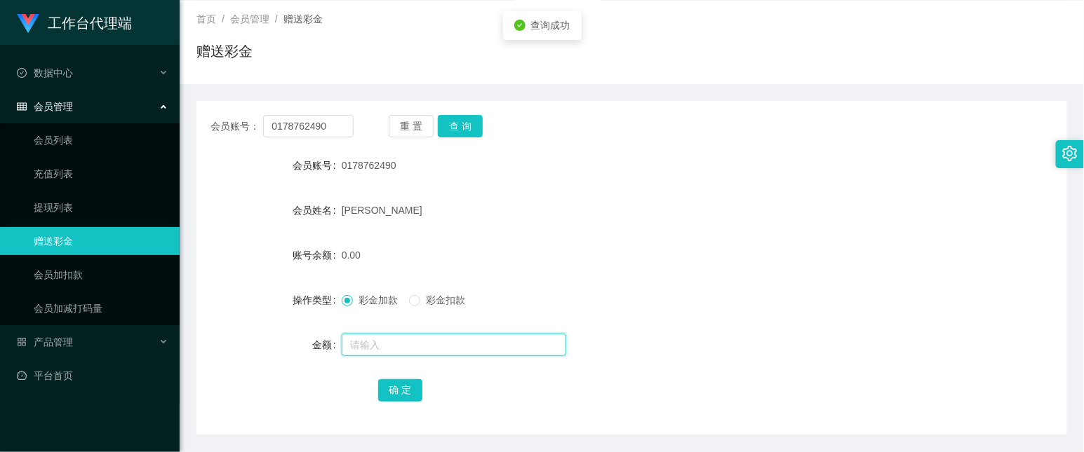
click at [414, 344] on input "text" at bounding box center [454, 345] width 224 height 22
type input "100"
click at [396, 380] on button "确 定" at bounding box center [400, 390] width 45 height 22
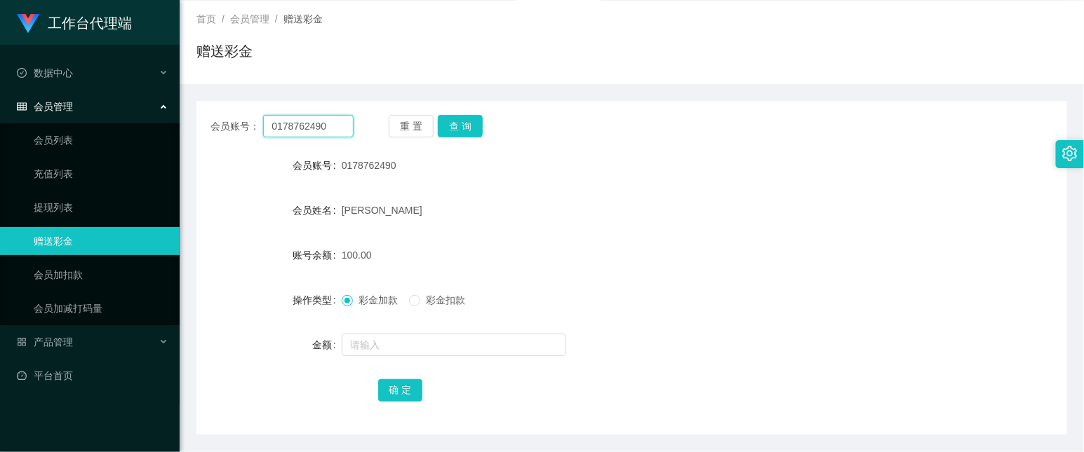
drag, startPoint x: 334, startPoint y: 127, endPoint x: 57, endPoint y: 112, distance: 277.4
click at [62, 112] on section "工作台代理端 数据中心 会员管理 会员列表 充值列表 提现列表 赠送彩金 会员加扣款 会员加减打码量 产品管理 开奖记录 注单管理 产品列表 即时注单 产品预…" at bounding box center [542, 211] width 1084 height 578
paste input "tina0617"
type input "tina0617"
click at [468, 123] on button "查 询" at bounding box center [460, 126] width 45 height 22
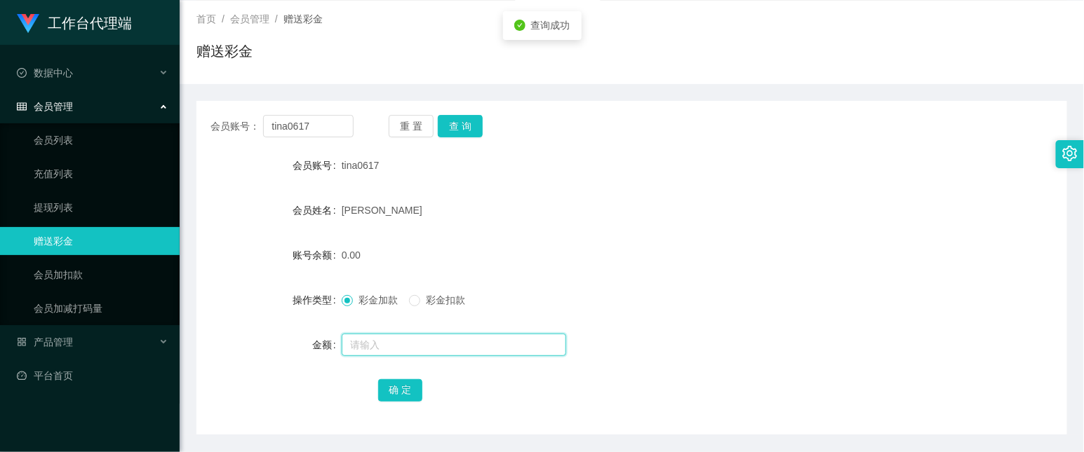
click at [375, 347] on input "text" at bounding box center [454, 345] width 224 height 22
type input "100"
click at [415, 391] on button "确 定" at bounding box center [400, 390] width 45 height 22
click at [741, 222] on div "[PERSON_NAME]" at bounding box center [596, 210] width 508 height 28
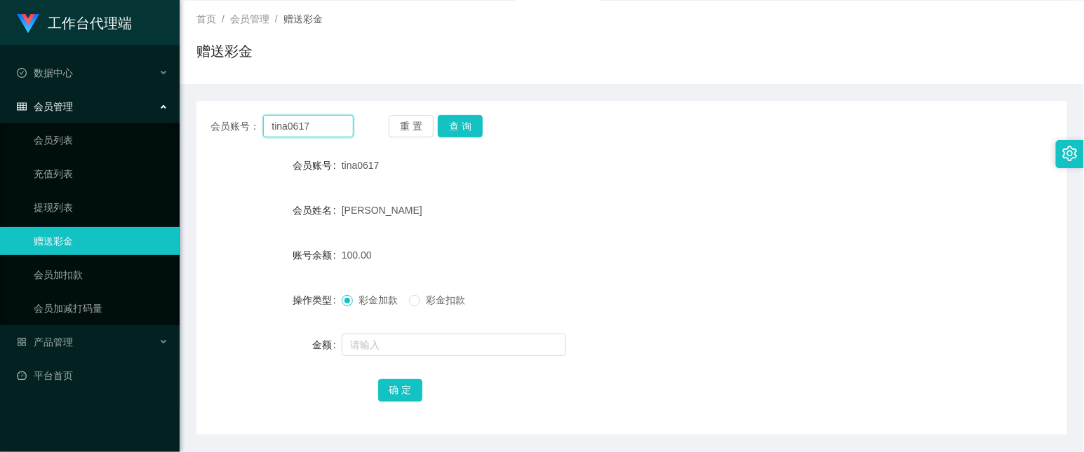
drag, startPoint x: 321, startPoint y: 123, endPoint x: 125, endPoint y: 124, distance: 196.4
click at [0, 105] on html "工作台代理端 数据中心 会员管理 会员列表 充值列表 提现列表 赠送彩金 会员加扣款 会员加减打码量 产品管理 开奖记录 注单管理 产品列表 即时注单 产品预…" at bounding box center [542, 226] width 1084 height 452
paste input "0178762490"
click at [460, 115] on button "查 询" at bounding box center [460, 126] width 45 height 22
drag, startPoint x: 625, startPoint y: 244, endPoint x: 595, endPoint y: 229, distance: 33.9
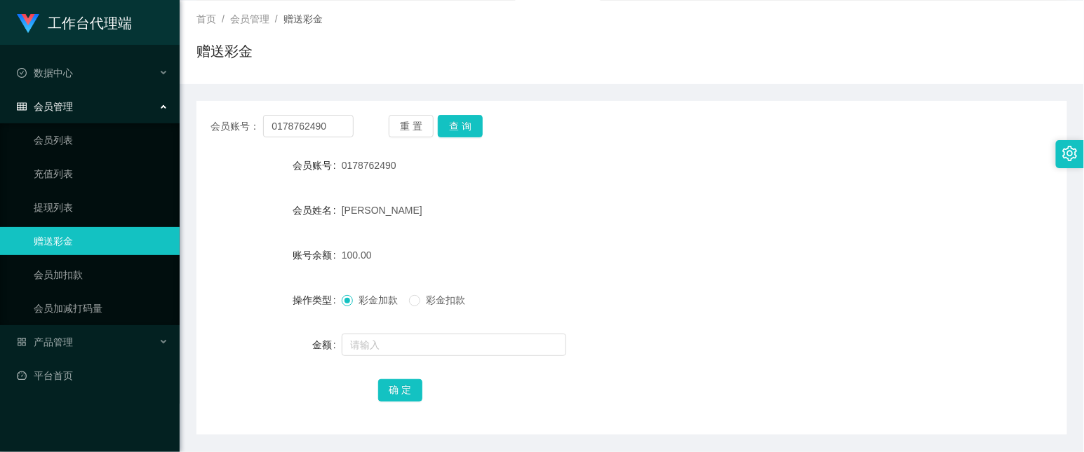
click at [627, 244] on div "100.00" at bounding box center [596, 255] width 508 height 28
drag, startPoint x: 342, startPoint y: 123, endPoint x: 111, endPoint y: 103, distance: 232.3
click at [111, 103] on section "工作台代理端 数据中心 会员管理 会员列表 充值列表 提现列表 赠送彩金 会员加扣款 会员加减打码量 产品管理 开奖记录 注单管理 产品列表 即时注单 产品预…" at bounding box center [542, 211] width 1084 height 578
paste input "69645729"
type input "0169645729"
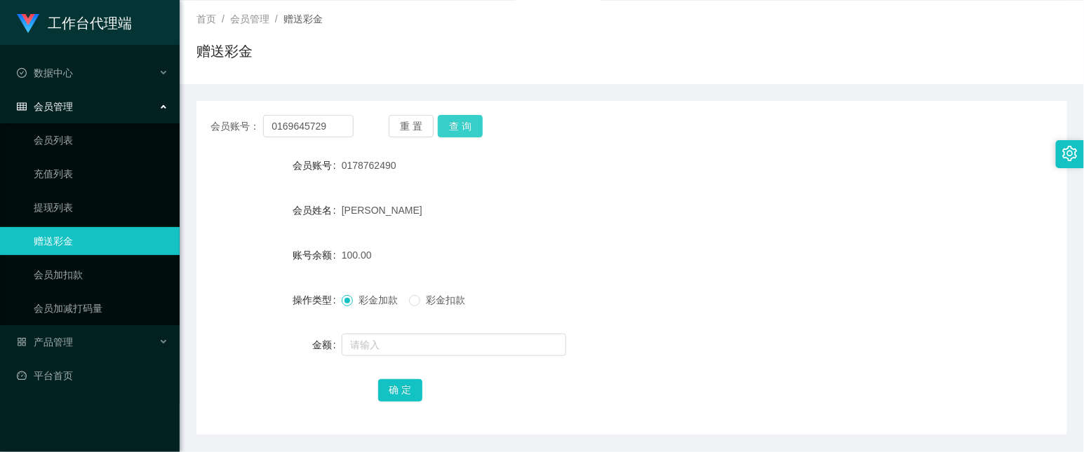
click at [454, 122] on button "查 询" at bounding box center [460, 126] width 45 height 22
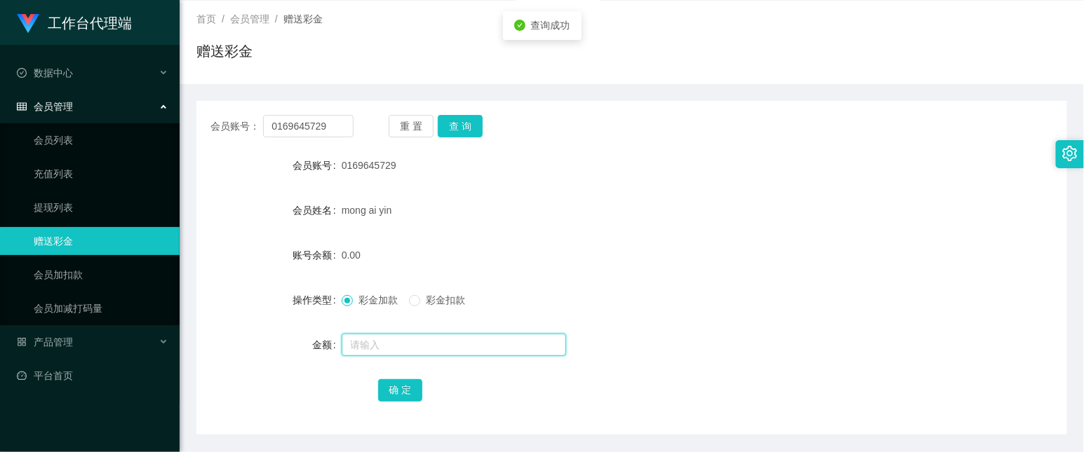
click at [394, 352] on input "text" at bounding box center [454, 345] width 224 height 22
type input "100"
click at [417, 389] on button "确 定" at bounding box center [400, 390] width 45 height 22
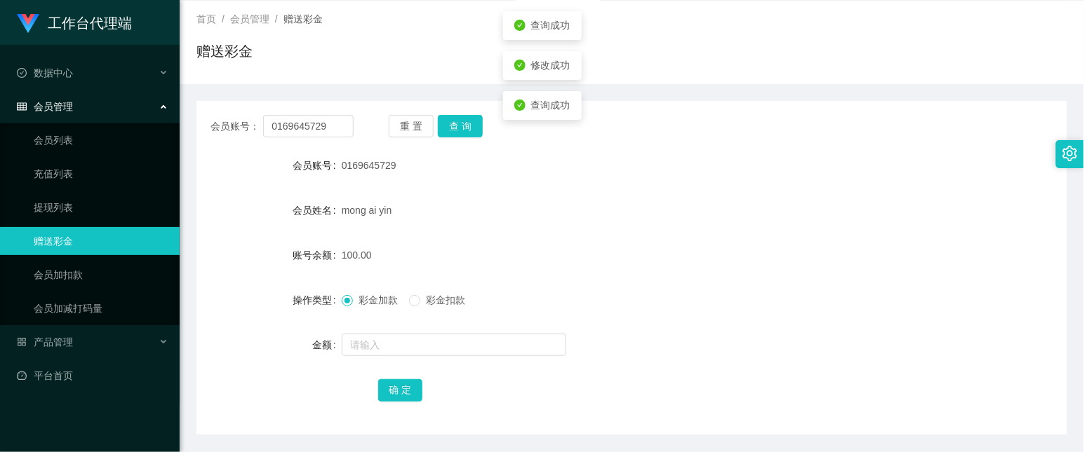
click at [702, 196] on div "mong ai yin" at bounding box center [596, 210] width 508 height 28
drag, startPoint x: 665, startPoint y: 214, endPoint x: 619, endPoint y: 211, distance: 45.7
click at [661, 214] on div "mong ai yin" at bounding box center [596, 210] width 508 height 28
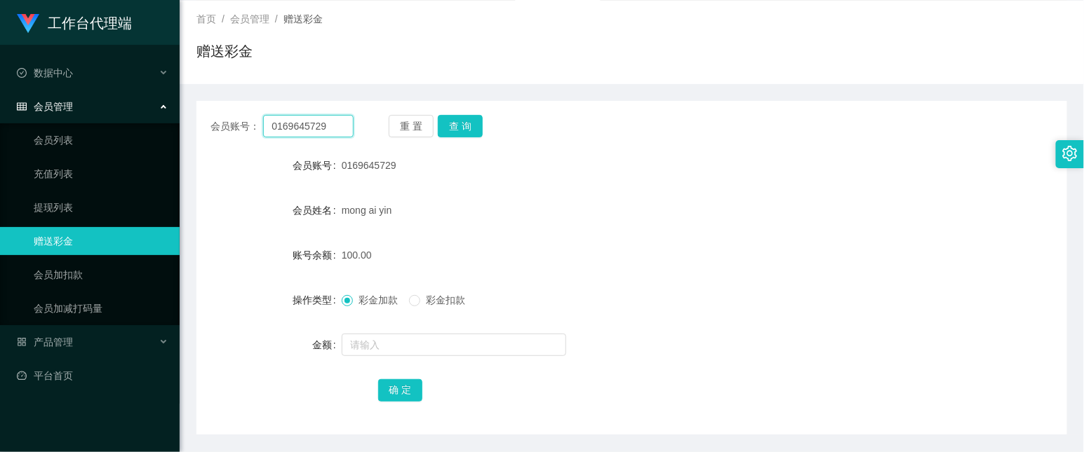
drag, startPoint x: 332, startPoint y: 120, endPoint x: 169, endPoint y: 100, distance: 163.9
click at [50, 99] on section "工作台代理端 数据中心 会员管理 会员列表 充值列表 提现列表 赠送彩金 会员加扣款 会员加减打码量 产品管理 开奖记录 注单管理 产品列表 即时注单 产品预…" at bounding box center [542, 211] width 1084 height 578
paste input "240391"
type input "2403919"
click at [466, 127] on button "查 询" at bounding box center [460, 126] width 45 height 22
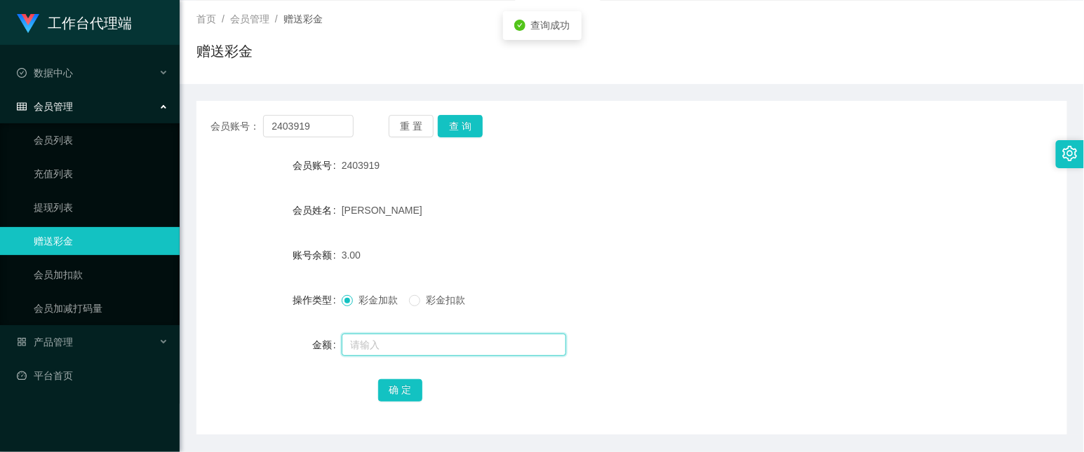
click at [389, 353] on input "text" at bounding box center [454, 345] width 224 height 22
type input "1"
click at [435, 297] on span "彩金扣款" at bounding box center [445, 300] width 50 height 11
click at [377, 353] on input "text" at bounding box center [454, 345] width 224 height 22
type input "97"
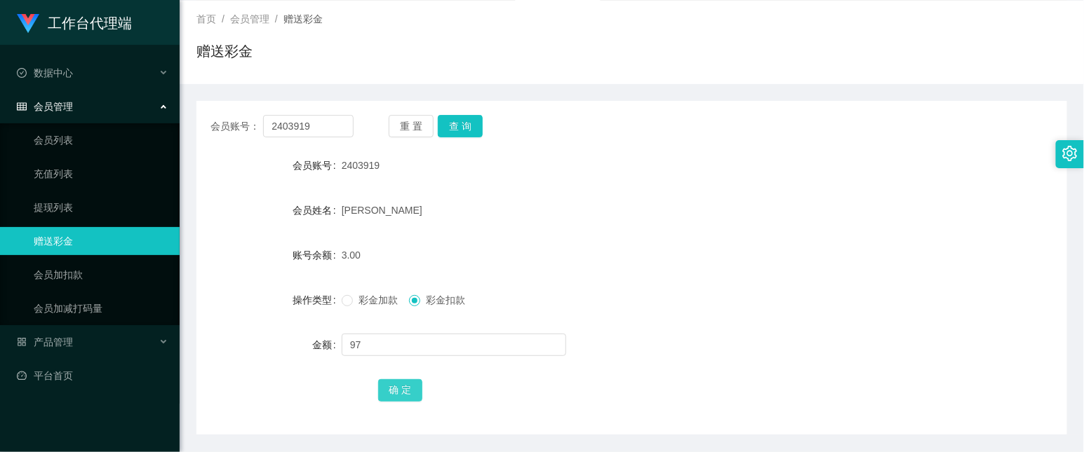
click at [396, 396] on button "确 定" at bounding box center [400, 390] width 45 height 22
click at [355, 297] on span "彩金加款" at bounding box center [378, 300] width 50 height 11
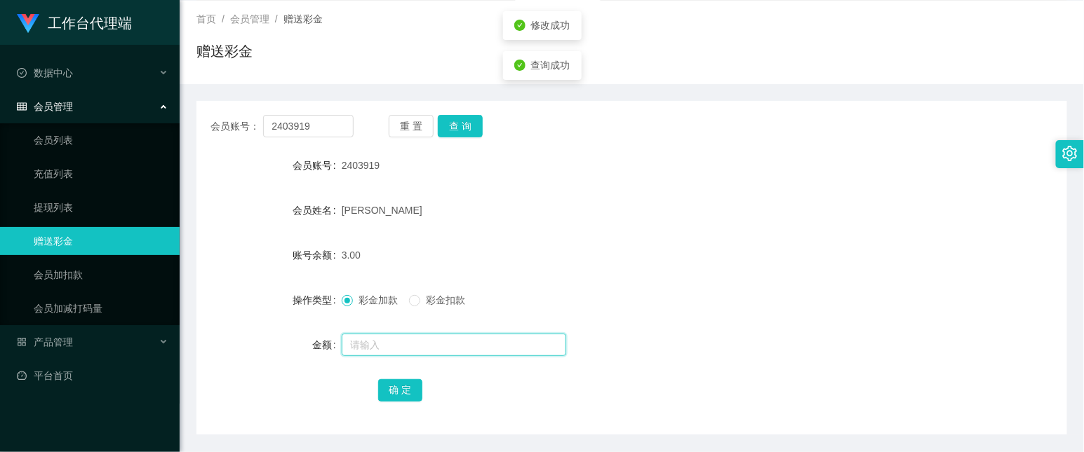
click at [391, 342] on input "text" at bounding box center [454, 345] width 224 height 22
type input "97"
click at [388, 382] on button "确 定" at bounding box center [400, 390] width 45 height 22
click at [587, 240] on form "会员账号 2403919 会员姓名 [PERSON_NAME] 账号余额 100.00 操作类型 彩金加款 彩金扣款 金额 确 定" at bounding box center [631, 277] width 870 height 252
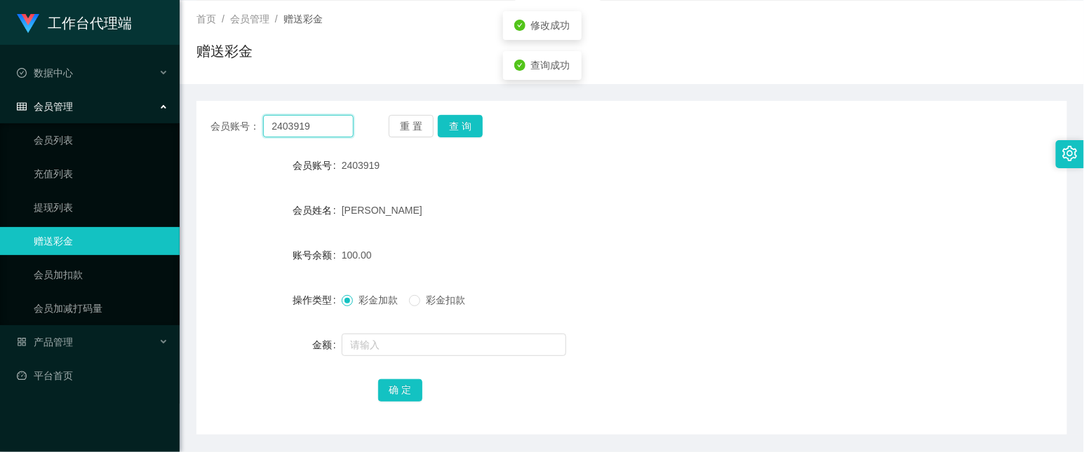
drag, startPoint x: 325, startPoint y: 126, endPoint x: -81, endPoint y: 87, distance: 407.3
click at [0, 87] on html "工作台代理端 数据中心 会员管理 会员列表 充值列表 提现列表 赠送彩金 会员加扣款 会员加减打码量 产品管理 开奖记录 注单管理 产品列表 即时注单 产品预…" at bounding box center [542, 226] width 1084 height 452
click at [330, 128] on input "text" at bounding box center [308, 126] width 90 height 22
paste input "nickytan"
type input "nickytan"
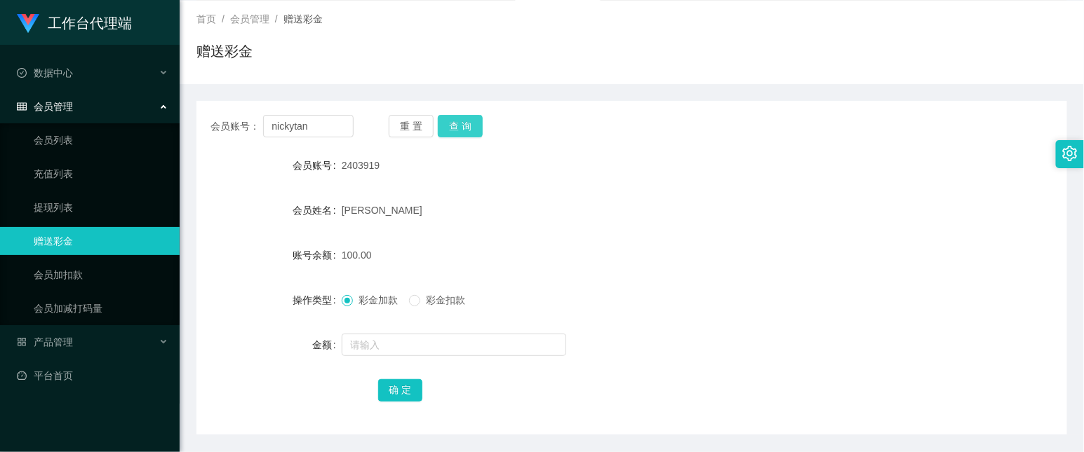
click at [478, 126] on button "查 询" at bounding box center [460, 126] width 45 height 22
click at [384, 326] on form "会员账号 nickytan 会员姓名 tam yee li 账号余额 0.00 操作类型 彩金加款 彩金扣款 金额 确 定" at bounding box center [631, 277] width 870 height 252
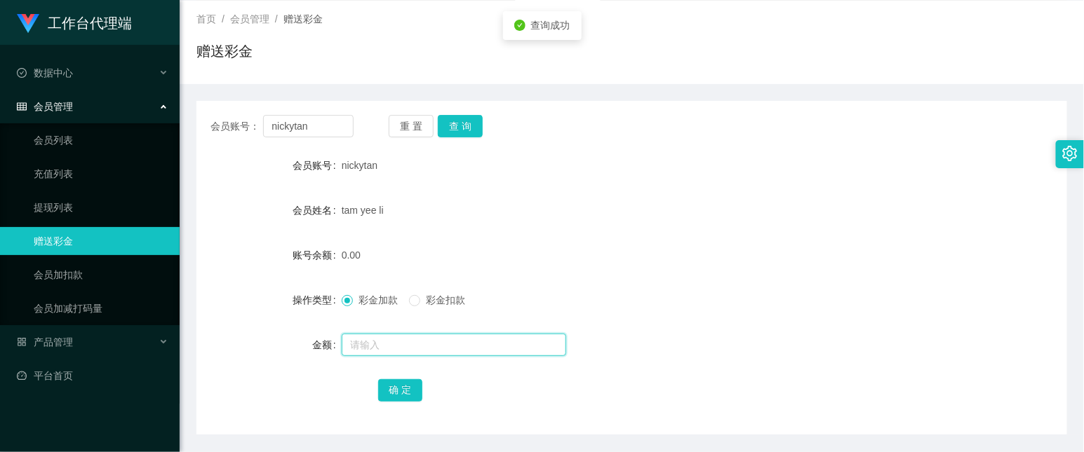
click at [382, 340] on input "text" at bounding box center [454, 345] width 224 height 22
type input "100"
click at [389, 375] on form "会员账号 nickytan 会员姓名 tam yee li 账号余额 0.00 操作类型 彩金加款 彩金扣款 金额 100 确 定" at bounding box center [631, 277] width 870 height 252
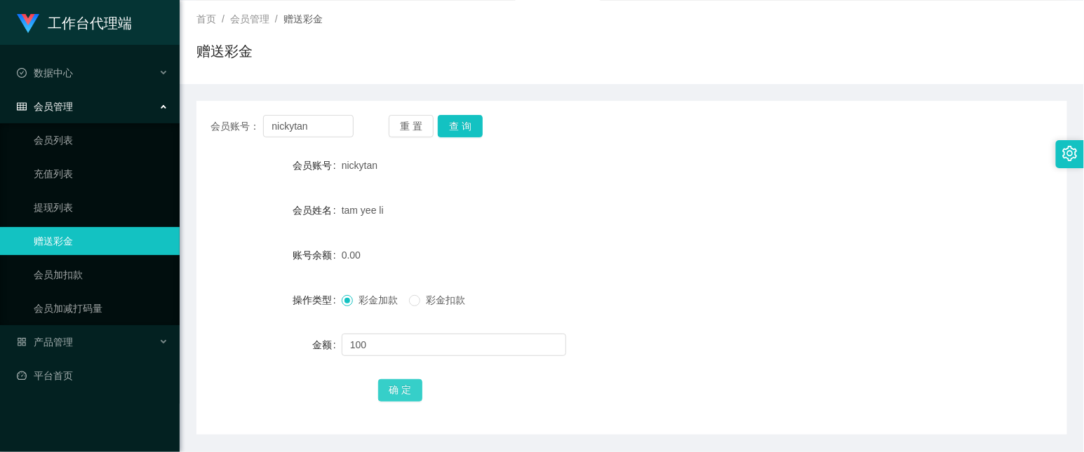
click at [391, 381] on button "确 定" at bounding box center [400, 390] width 45 height 22
click at [830, 185] on form "会员账号 nickytan 会员姓名 tam yee li 账号余额 0.00 操作类型 彩金加款 彩金扣款 金额 确 定" at bounding box center [631, 277] width 870 height 252
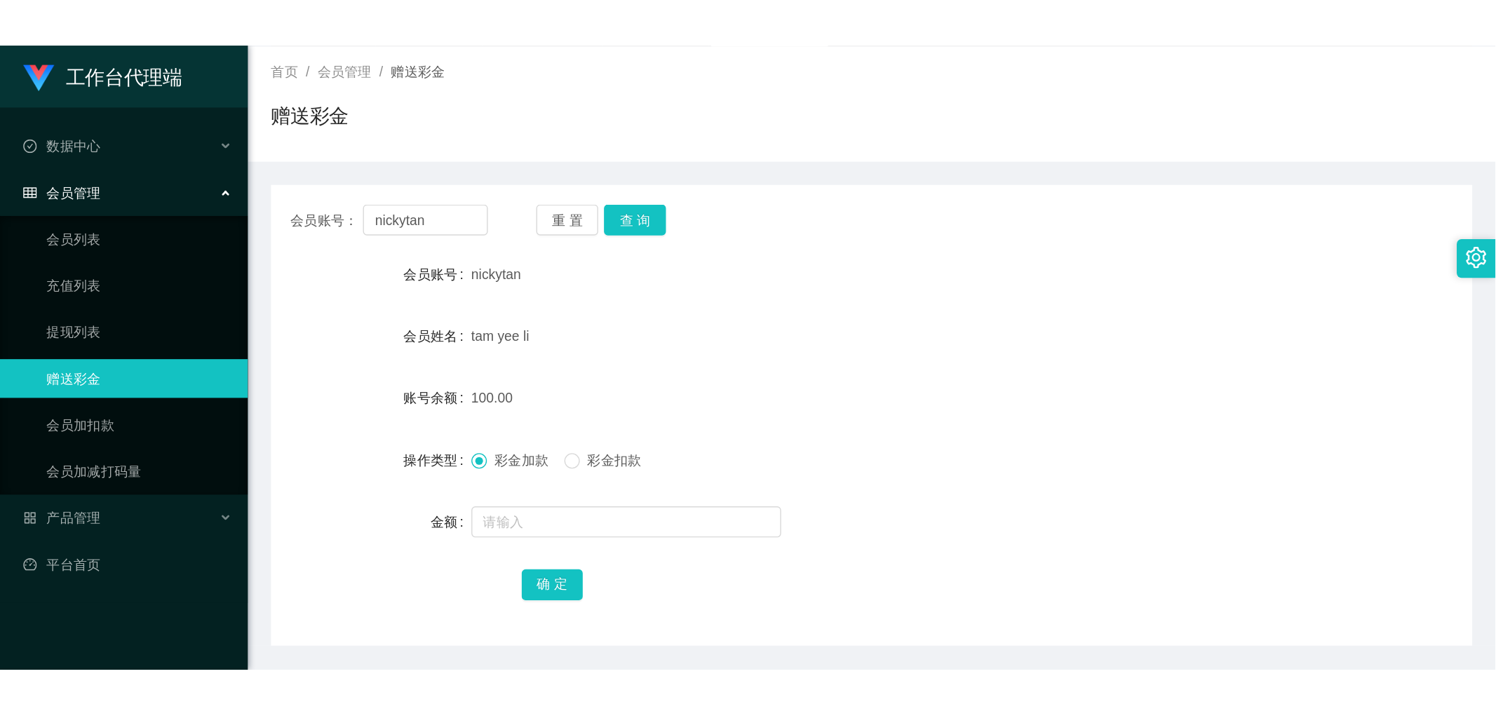
scroll to position [0, 0]
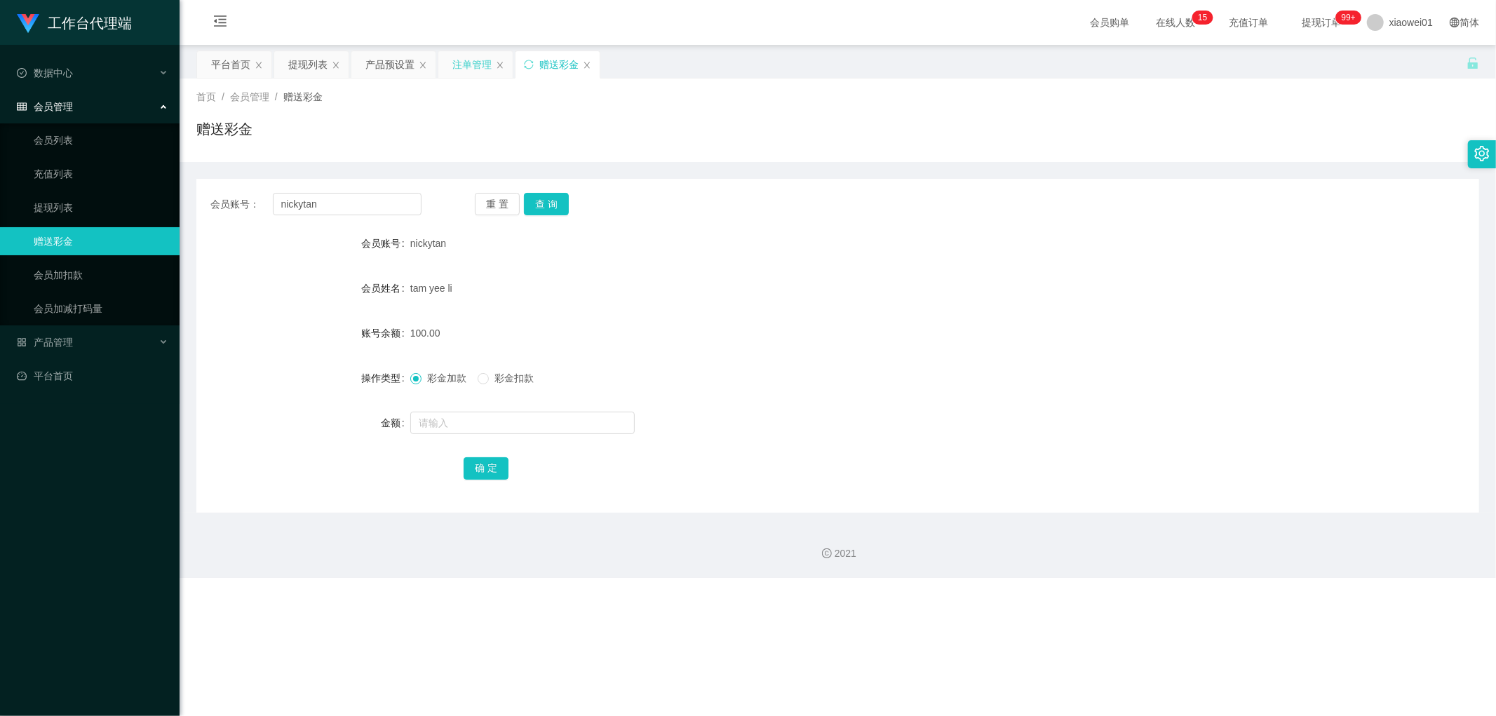
click at [474, 65] on div "注单管理" at bounding box center [471, 64] width 39 height 27
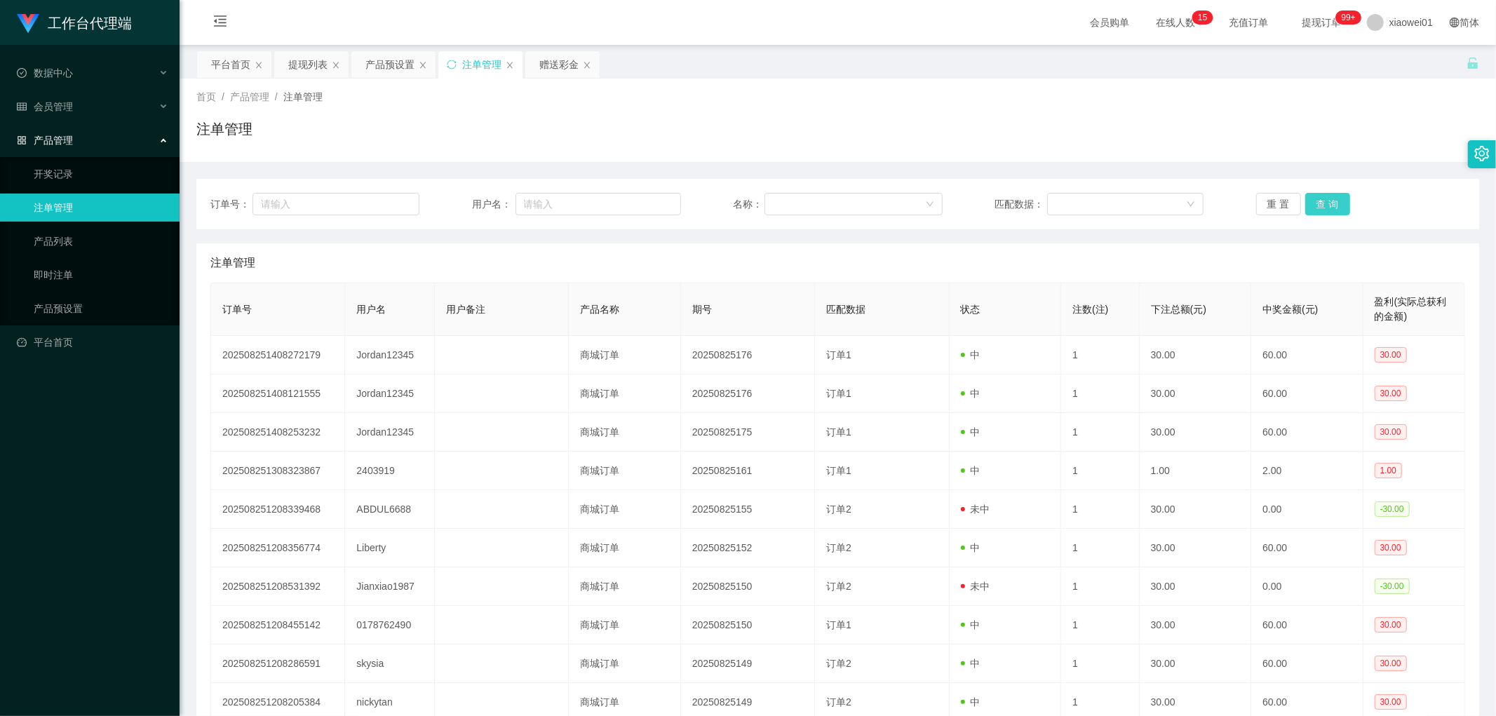
click at [1327, 205] on button "查 询" at bounding box center [1327, 204] width 45 height 22
click at [1340, 198] on button "查 询" at bounding box center [1327, 204] width 45 height 22
click at [327, 69] on div "提现列表" at bounding box center [307, 64] width 39 height 27
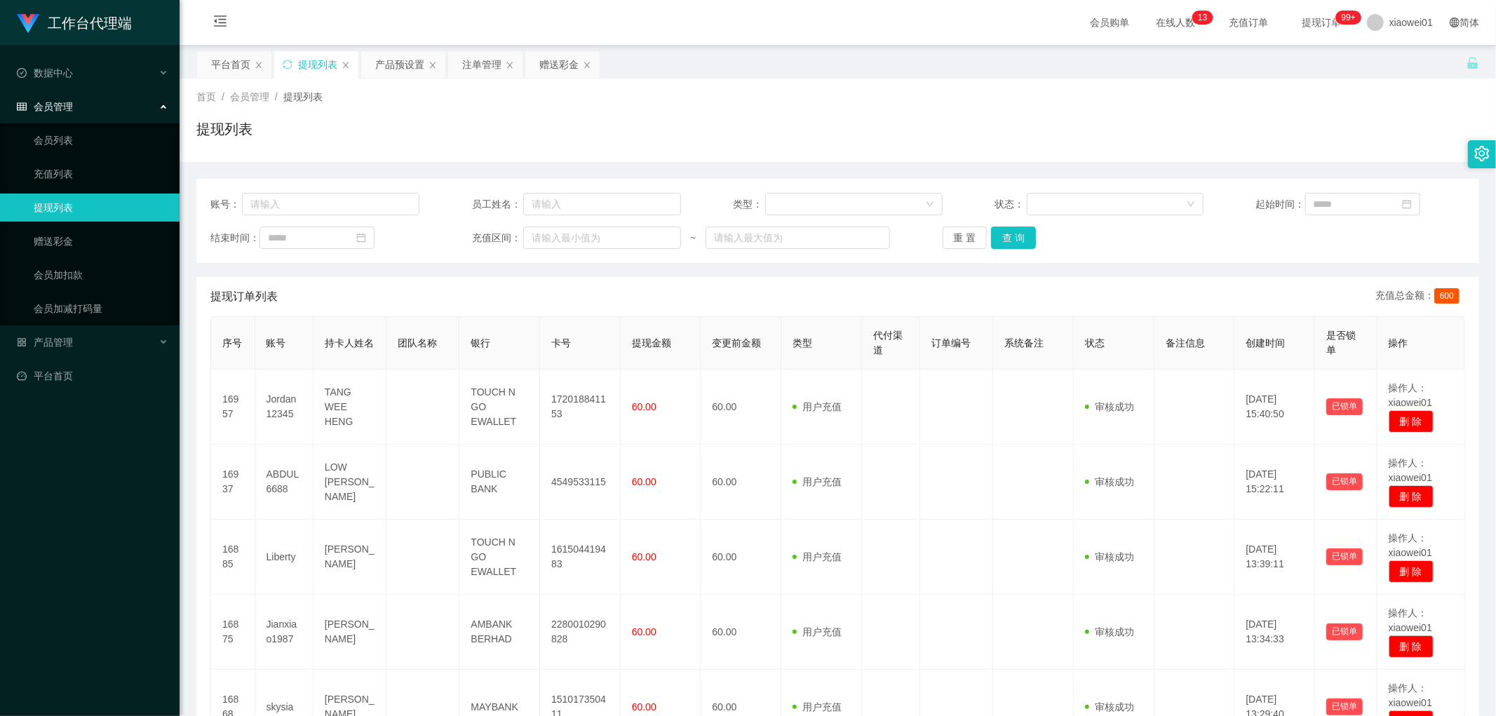
click at [1035, 254] on div "账号： 员工姓名： 类型： 状态： 起始时间： 结束时间： 充值区间： ~ 重 置 查 询" at bounding box center [837, 221] width 1283 height 84
click at [991, 231] on button "查 询" at bounding box center [1013, 238] width 45 height 22
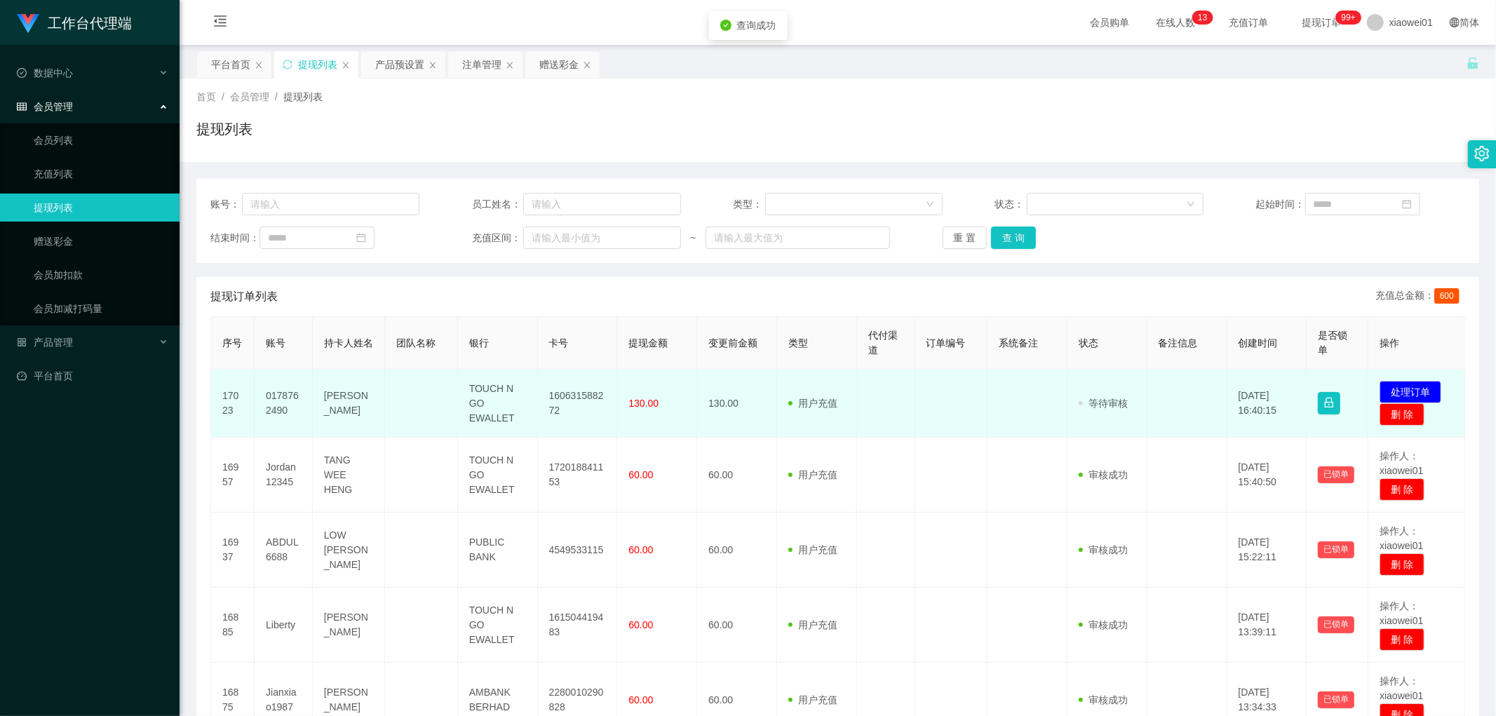
click at [588, 401] on td "160631588272" at bounding box center [578, 404] width 80 height 68
copy td "160631588272"
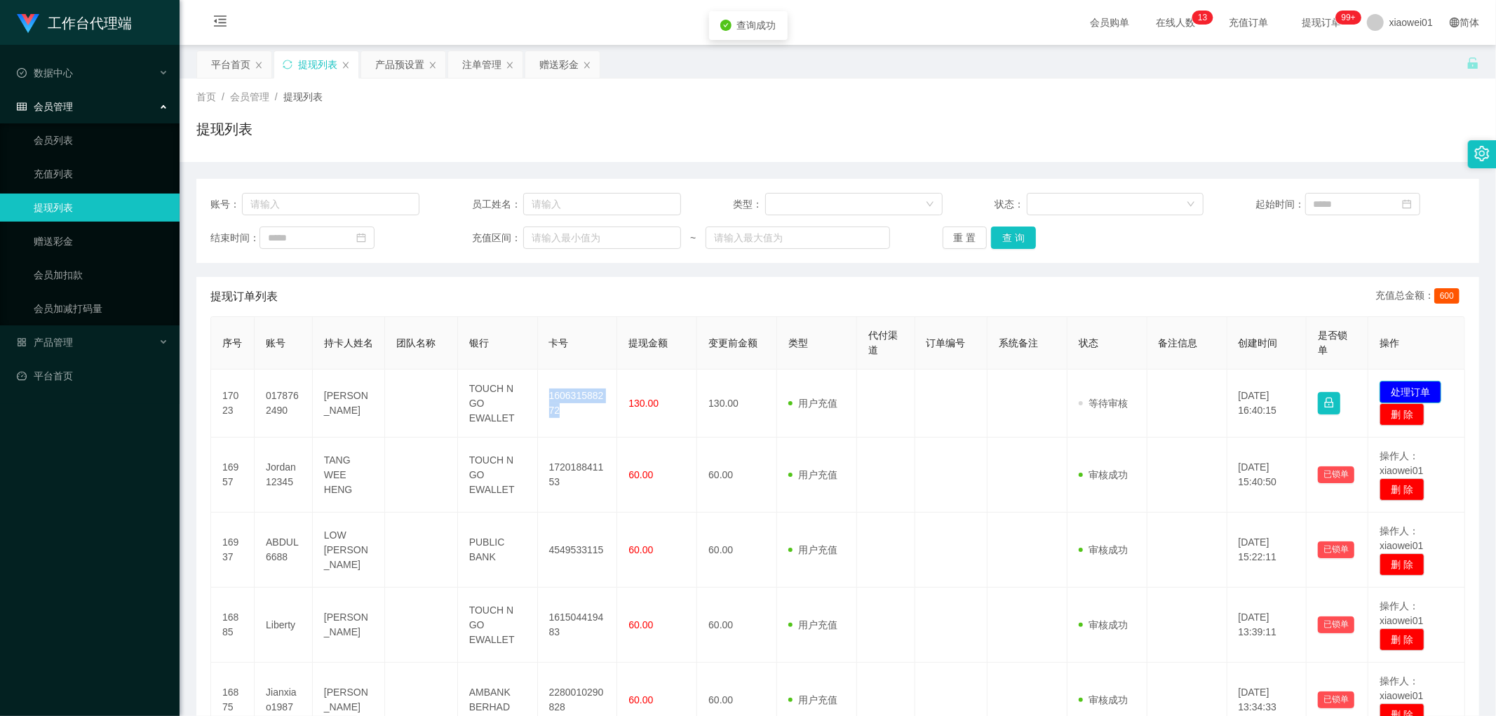
click at [1408, 389] on button "处理订单" at bounding box center [1411, 392] width 62 height 22
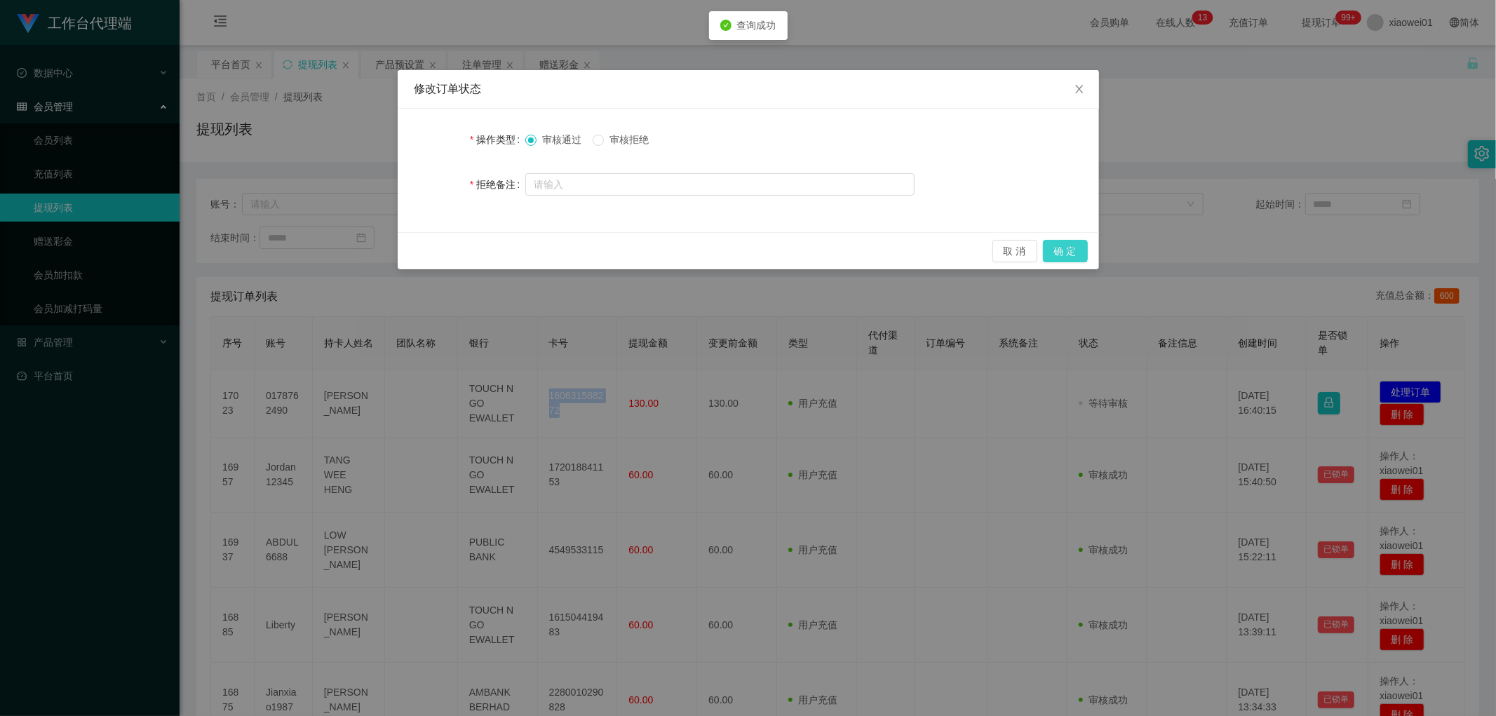
click at [1067, 241] on button "确 定" at bounding box center [1065, 251] width 45 height 22
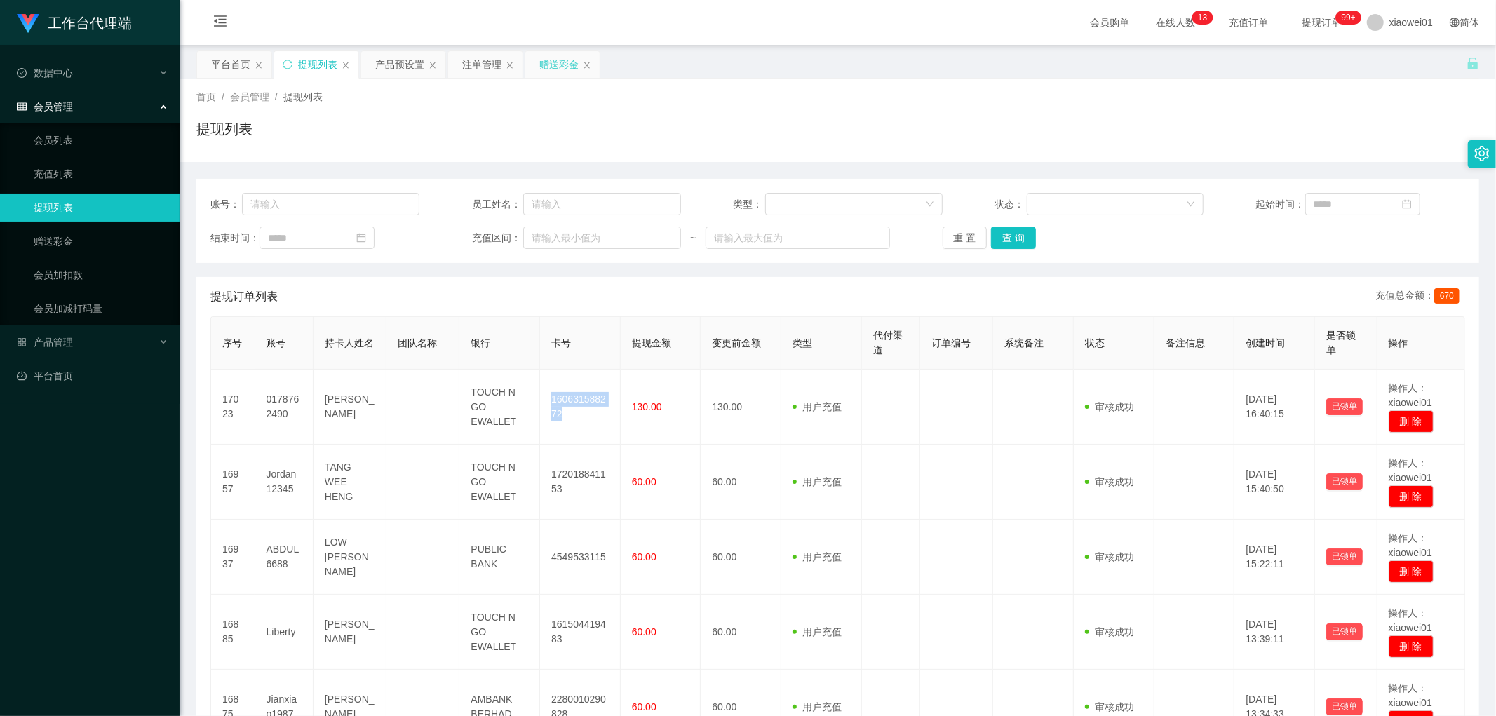
click at [537, 67] on div "赠送彩金" at bounding box center [562, 64] width 74 height 27
click at [565, 67] on div "赠送彩金" at bounding box center [558, 64] width 39 height 27
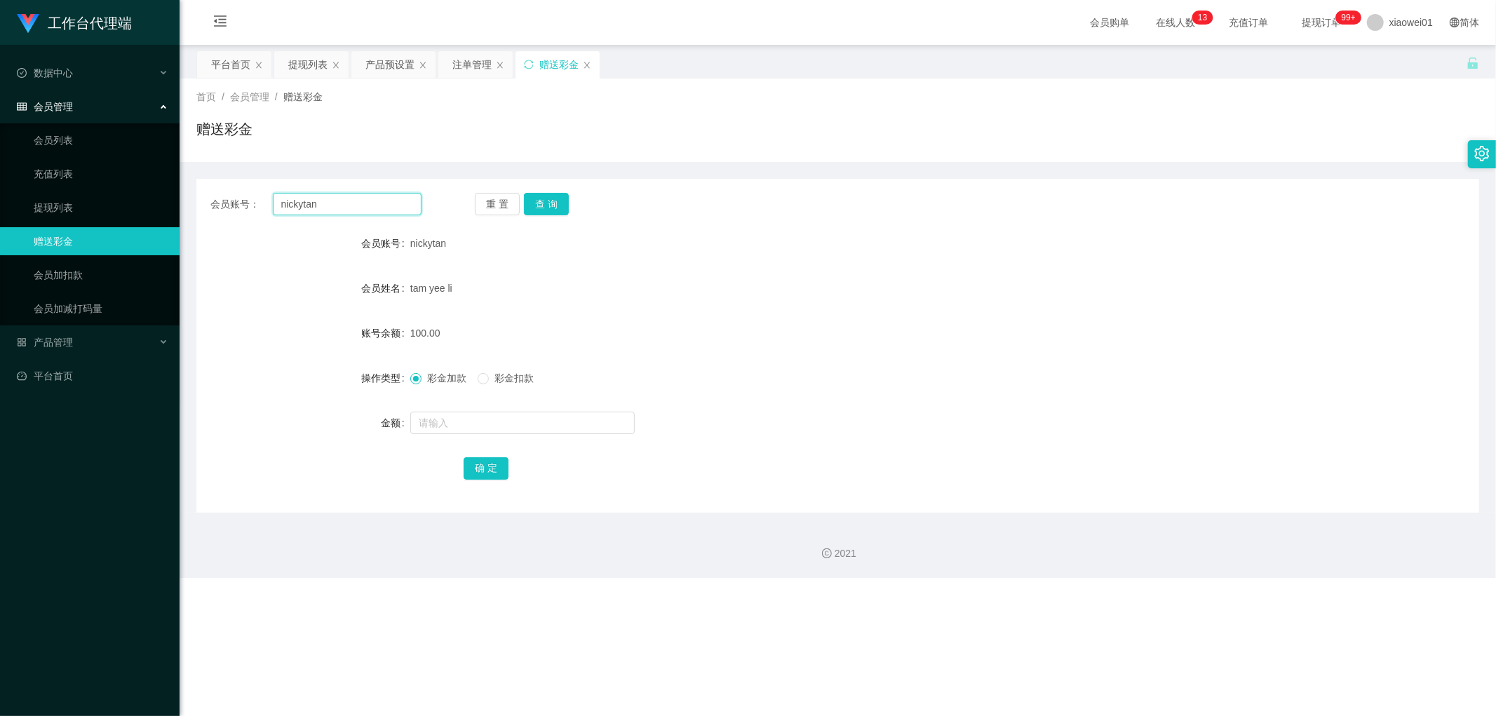
drag, startPoint x: 369, startPoint y: 207, endPoint x: 288, endPoint y: 191, distance: 82.8
click at [90, 191] on section "工作台代理端 数据中心 会员管理 会员列表 充值列表 提现列表 赠送彩金 会员加扣款 会员加减打码量 产品管理 开奖记录 注单管理 产品列表 即时注单 产品预…" at bounding box center [748, 289] width 1496 height 578
paste input "tina0617"
type input "tina0617"
click at [544, 202] on button "查 询" at bounding box center [546, 204] width 45 height 22
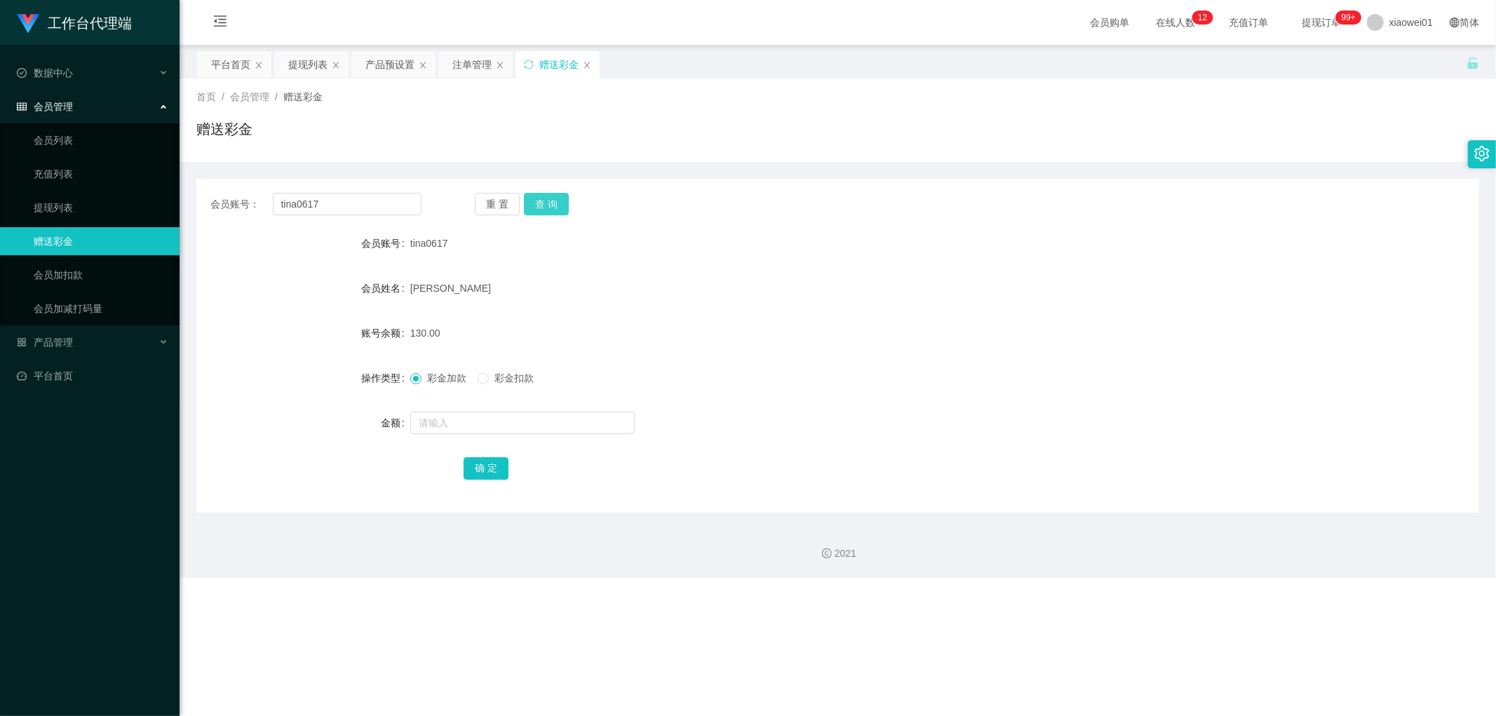
click at [537, 210] on button "查 询" at bounding box center [546, 204] width 45 height 22
click at [321, 60] on div "提现列表" at bounding box center [307, 64] width 39 height 27
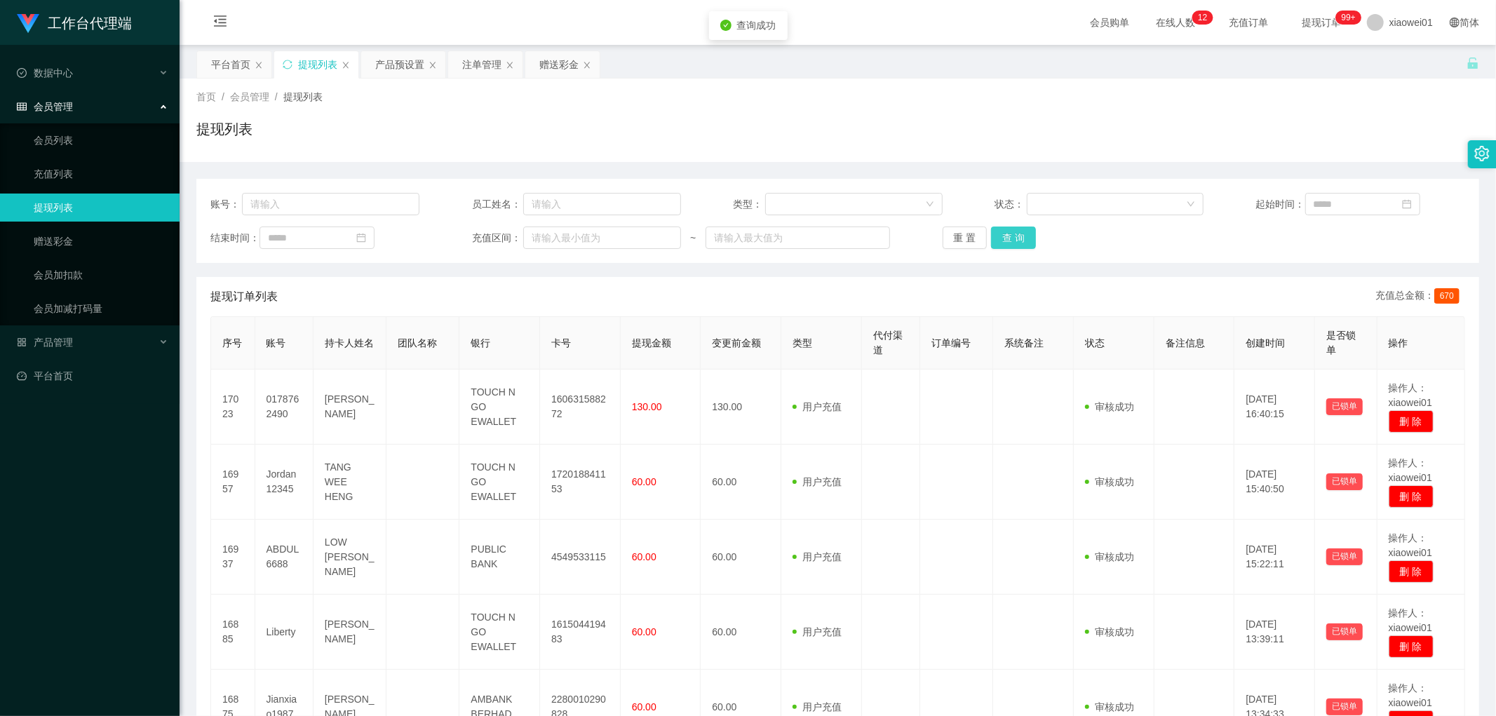
click at [1019, 234] on button "查 询" at bounding box center [1013, 238] width 45 height 22
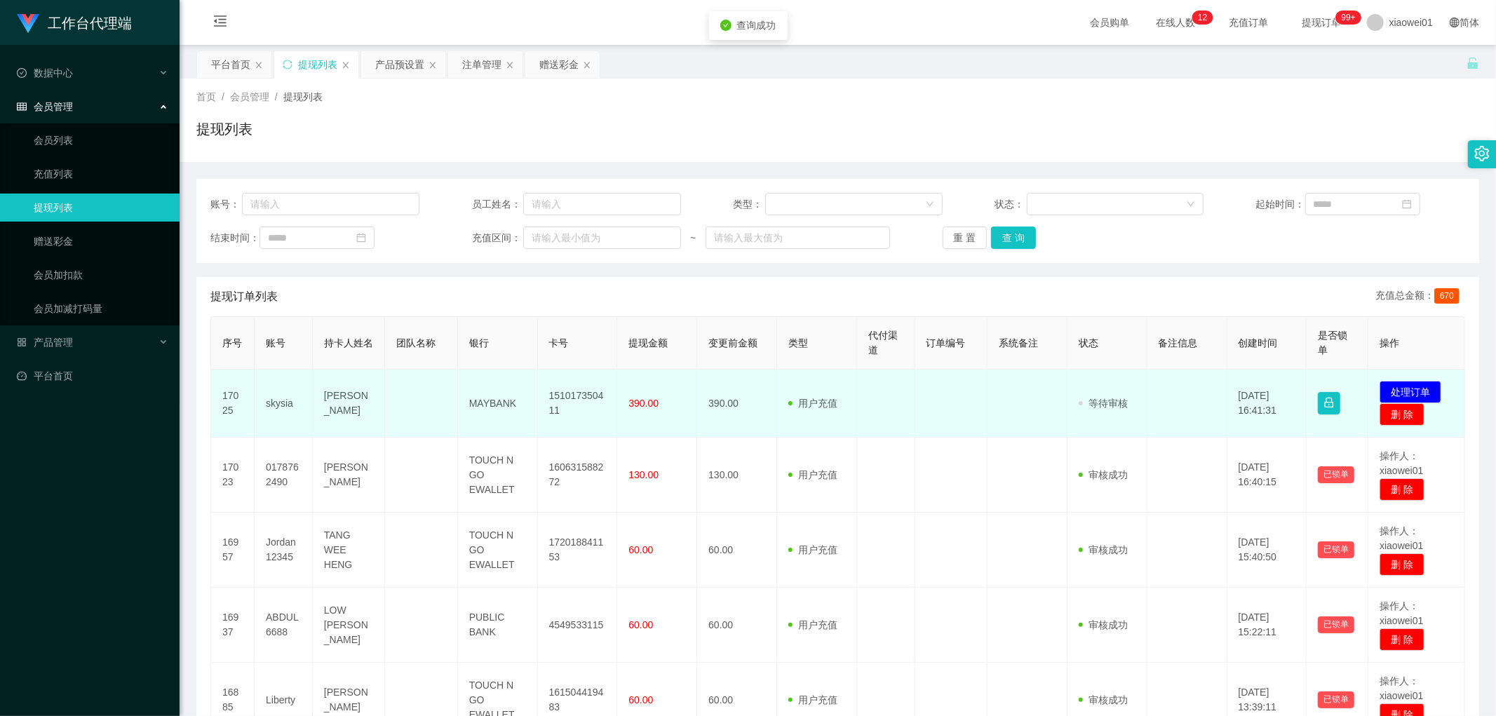
click at [591, 397] on td "151017350411" at bounding box center [578, 404] width 80 height 68
copy td "151017350411"
click at [1400, 386] on button "处理订单" at bounding box center [1411, 392] width 62 height 22
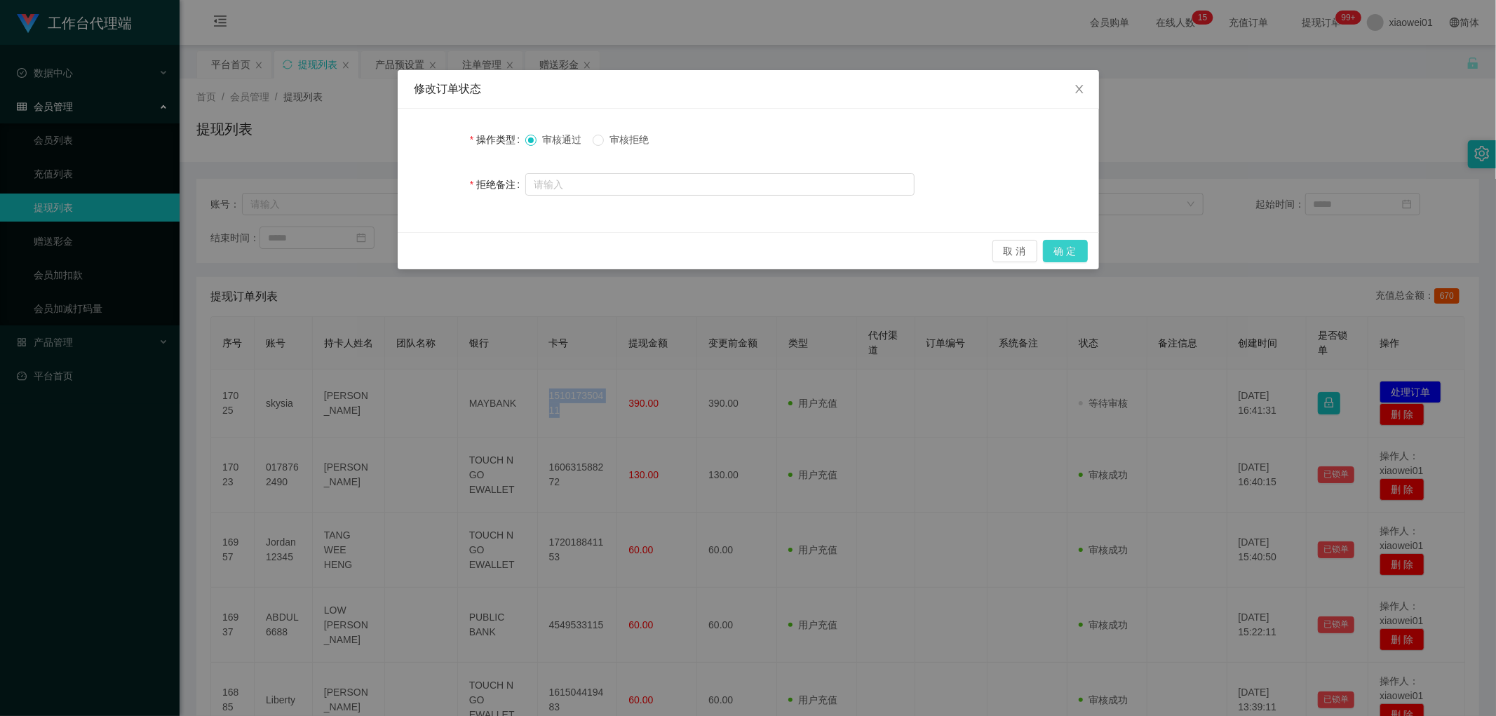
click at [1075, 248] on button "确 定" at bounding box center [1065, 251] width 45 height 22
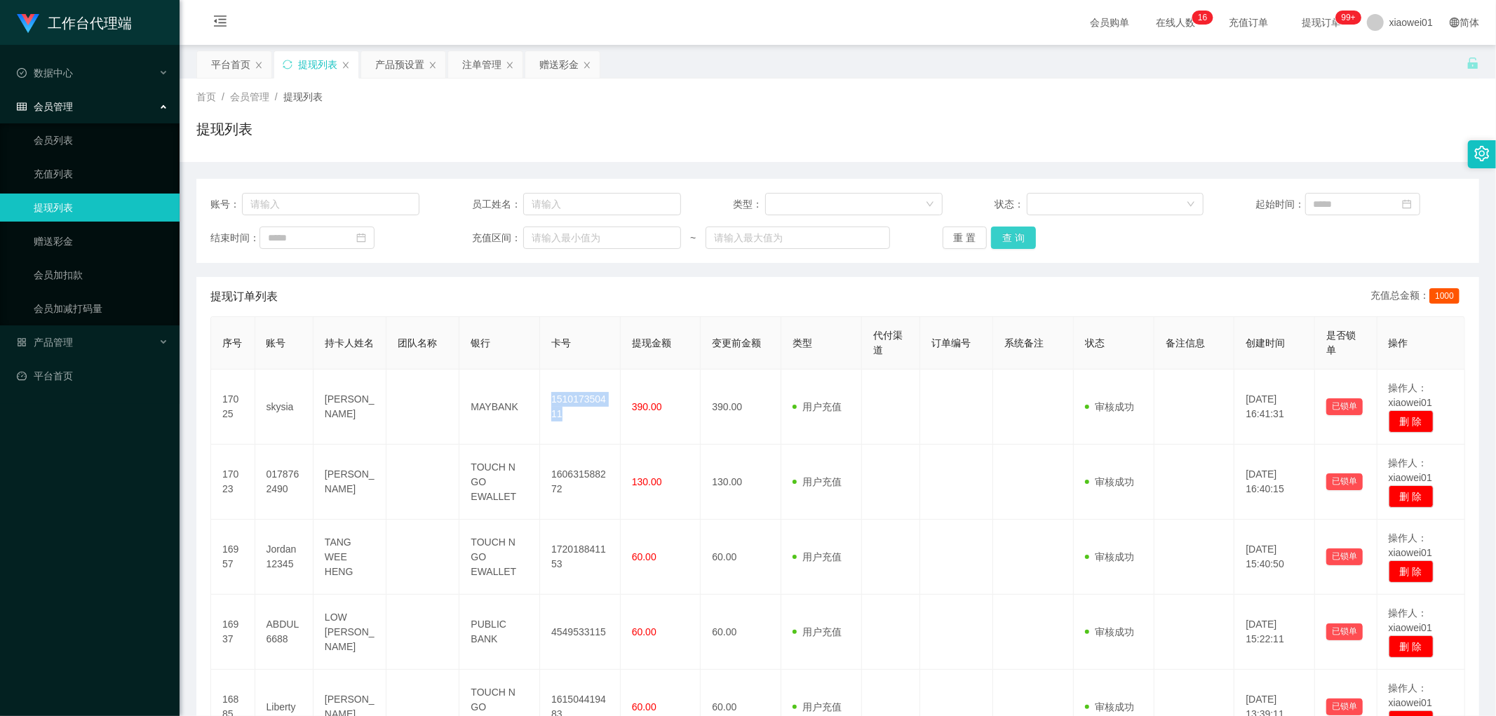
click at [1010, 238] on button "查 询" at bounding box center [1013, 238] width 45 height 22
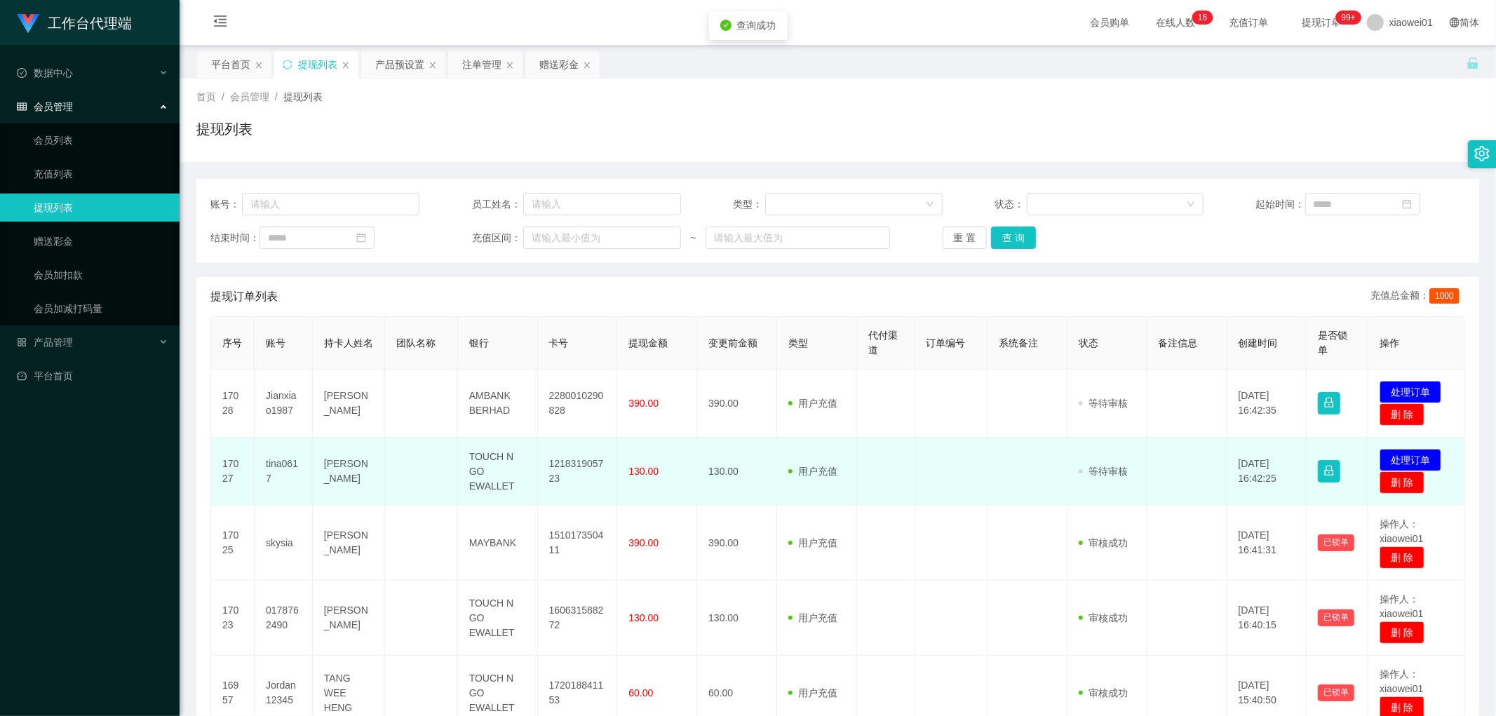
click at [578, 466] on td "121831905723" at bounding box center [578, 472] width 80 height 68
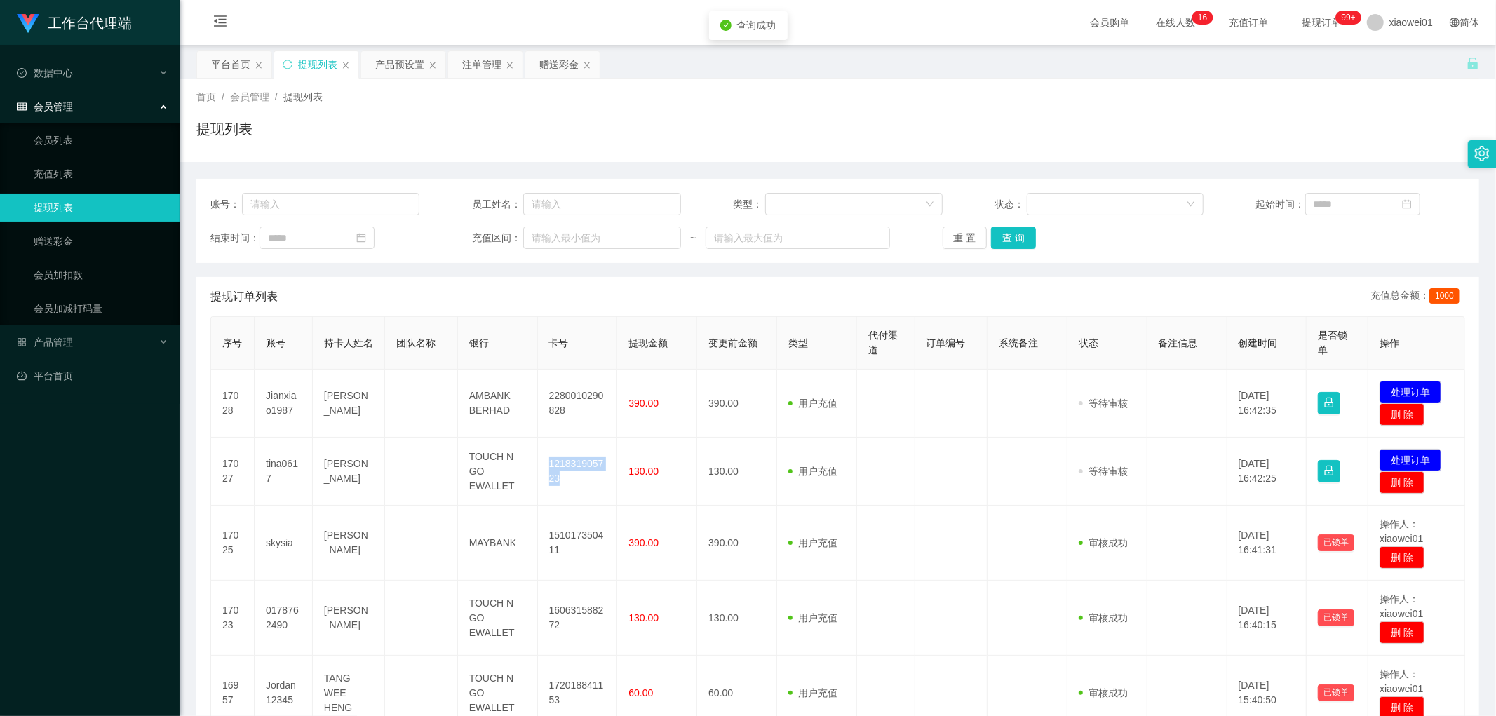
copy td "121831905723"
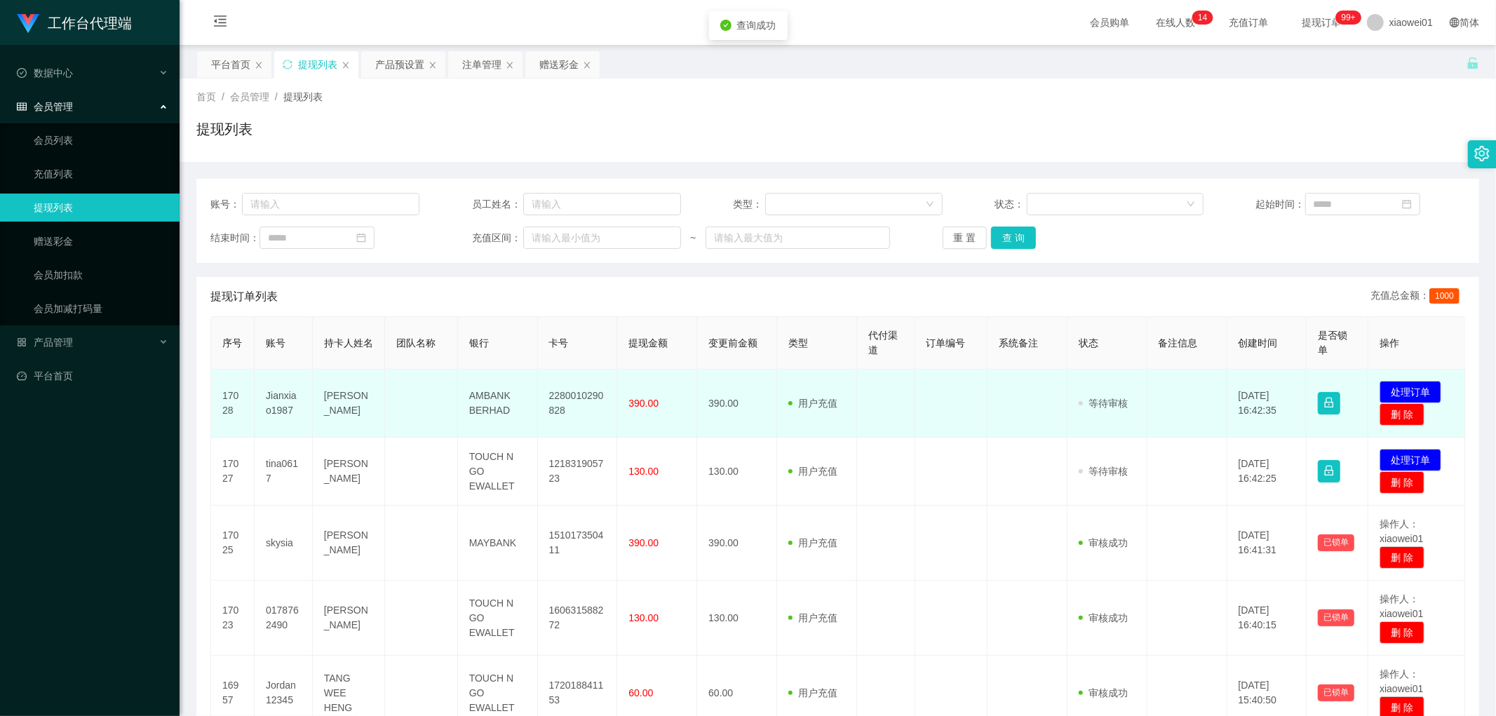
click at [543, 402] on td "2280010290828" at bounding box center [578, 404] width 80 height 68
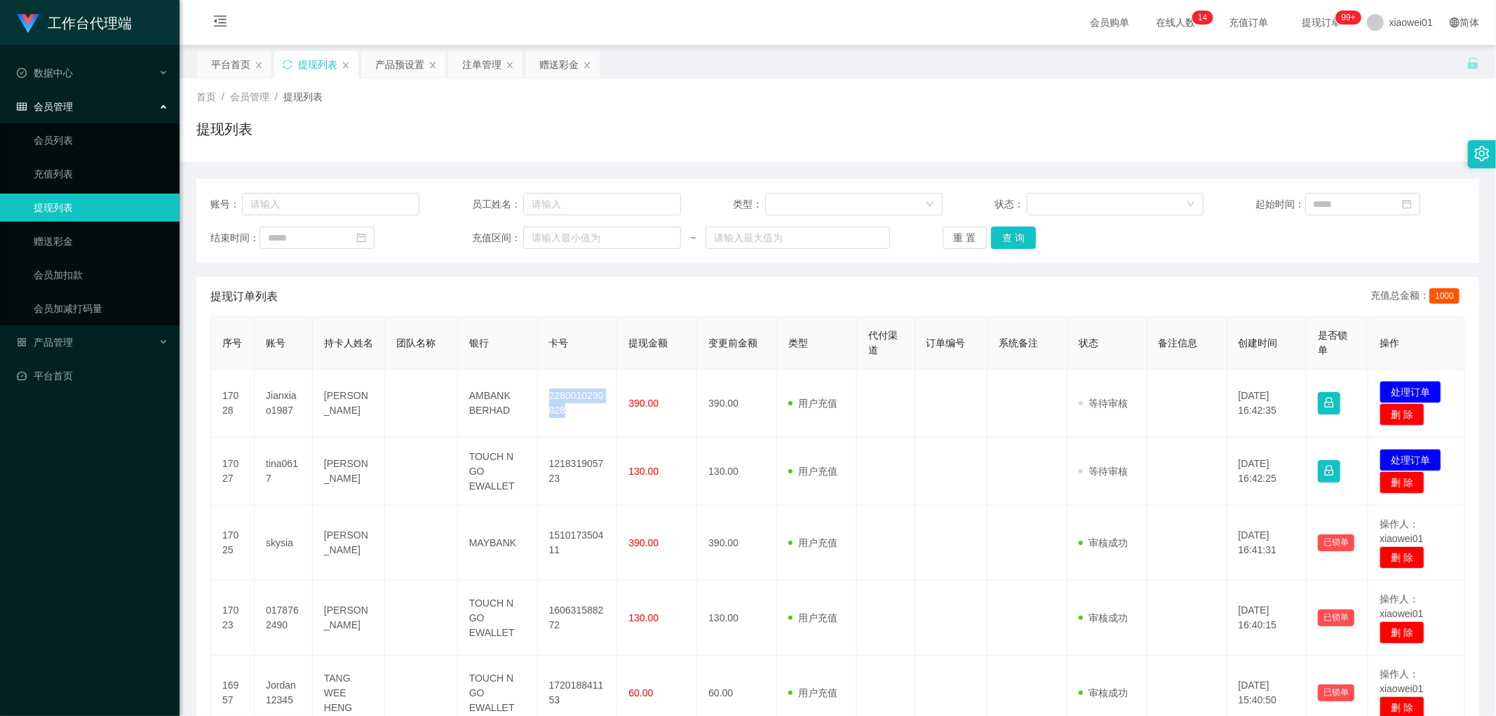
copy td "2280010290828"
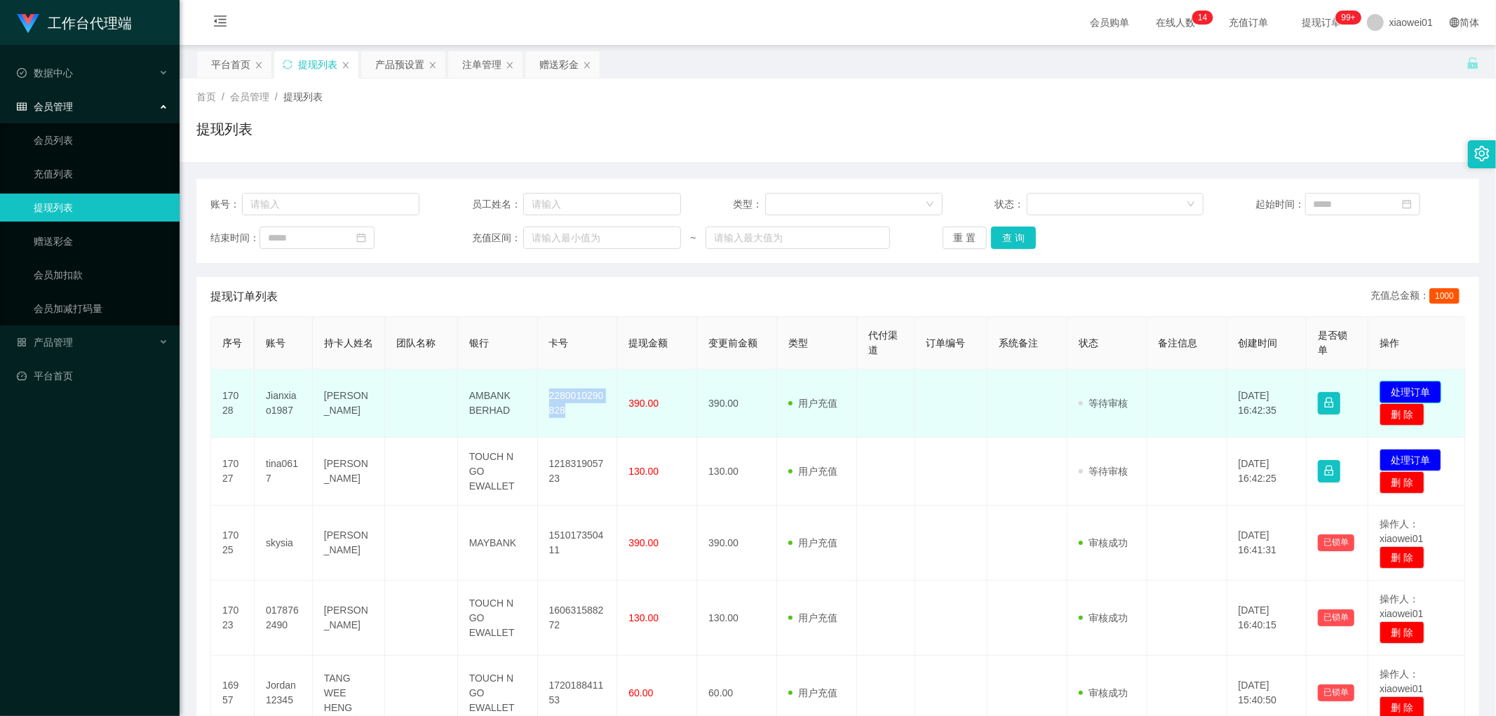
click at [1380, 384] on button "处理订单" at bounding box center [1411, 392] width 62 height 22
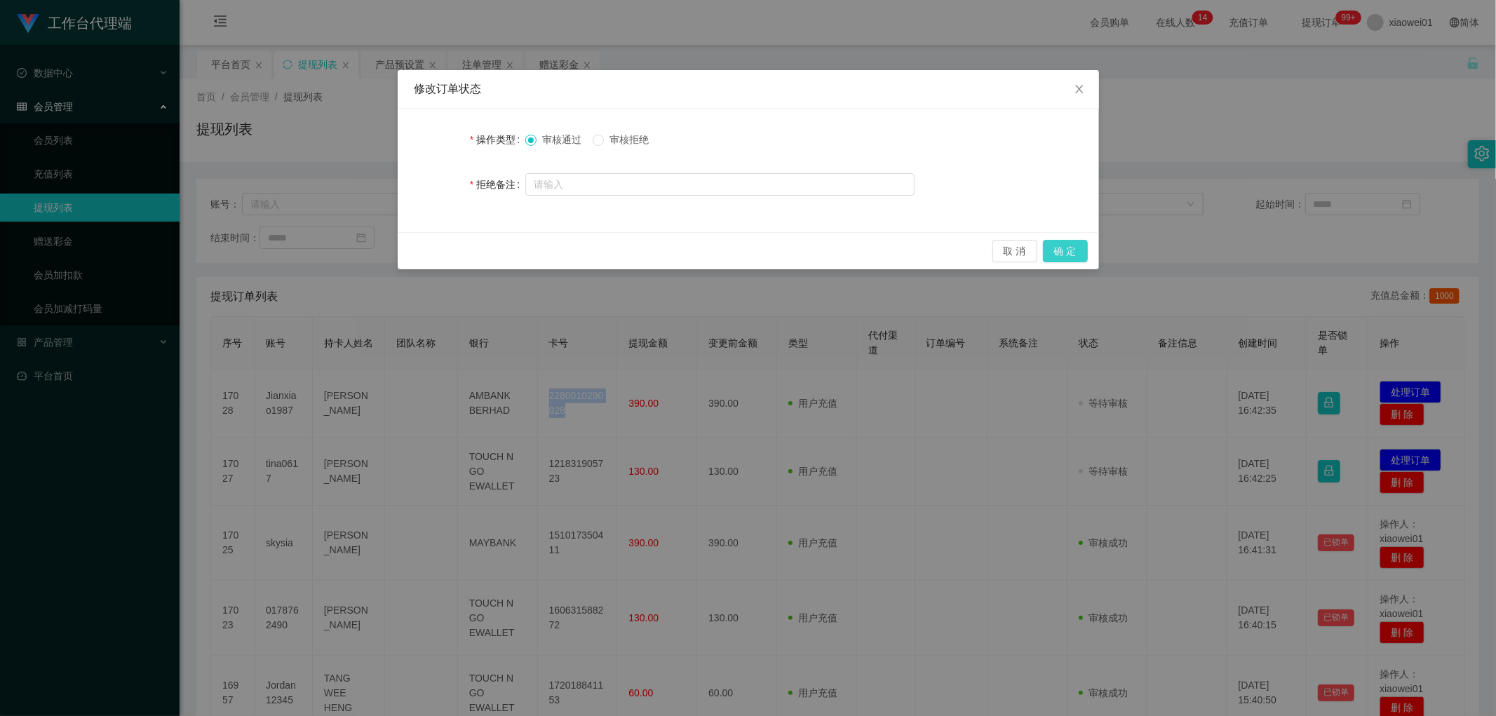
click at [1078, 244] on button "确 定" at bounding box center [1065, 251] width 45 height 22
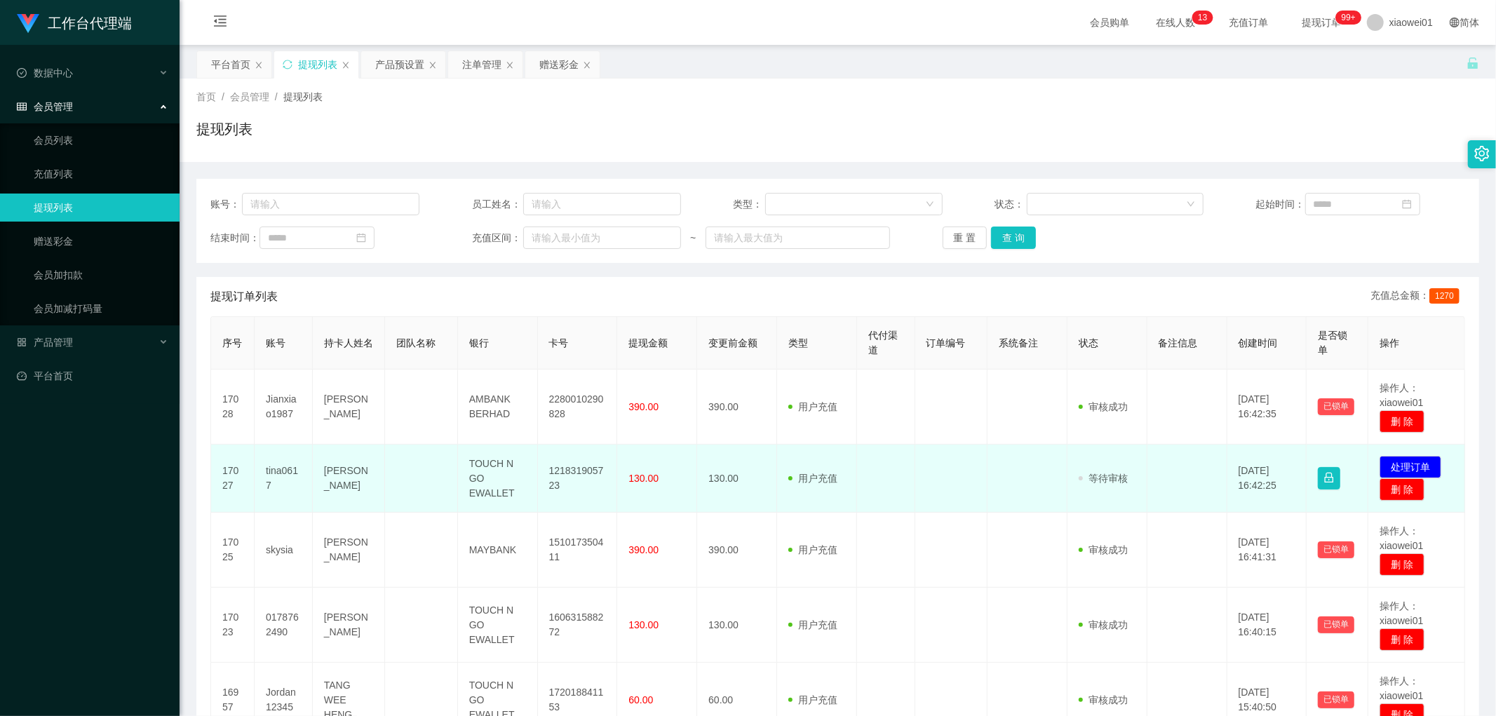
click at [575, 466] on td "121831905723" at bounding box center [578, 479] width 80 height 68
copy td "121831905723"
click at [1418, 463] on button "处理订单" at bounding box center [1411, 467] width 62 height 22
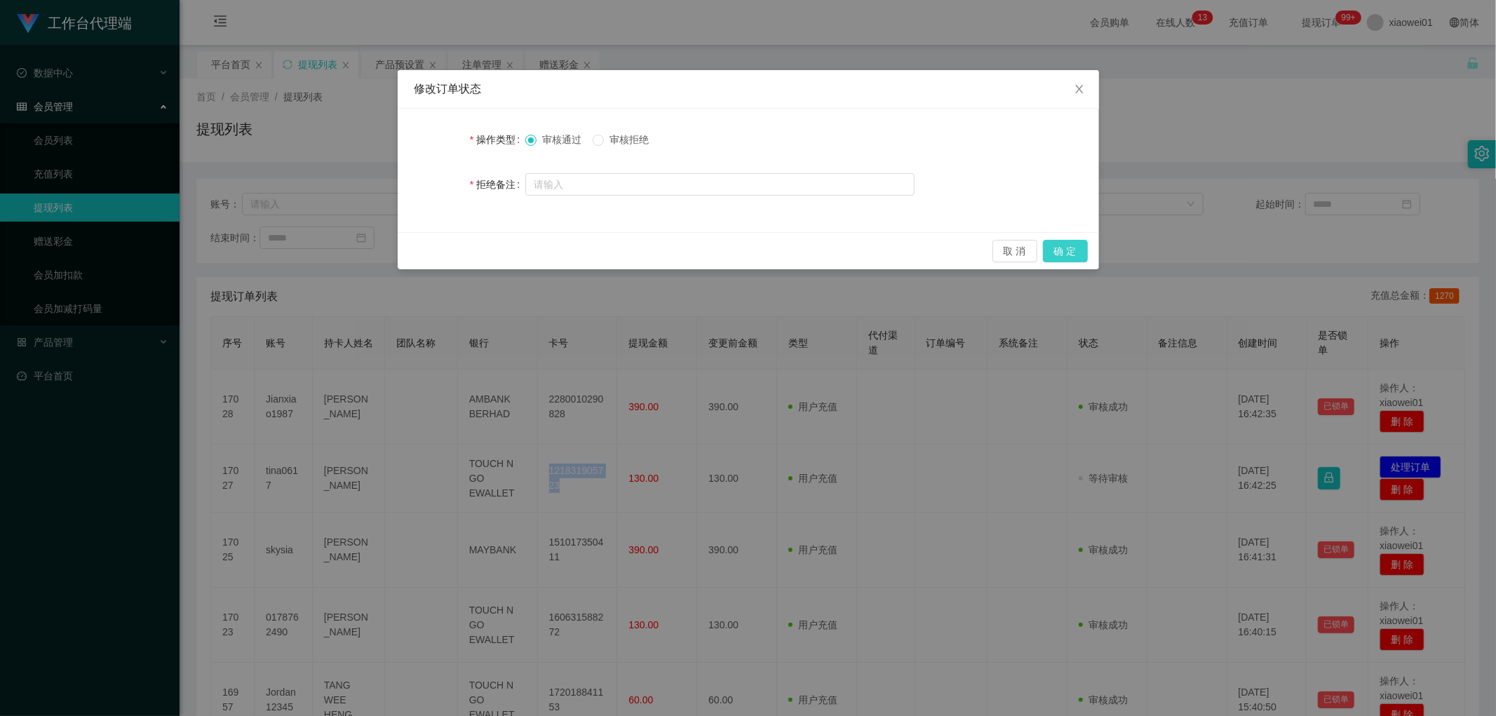
click at [1076, 255] on button "确 定" at bounding box center [1065, 251] width 45 height 22
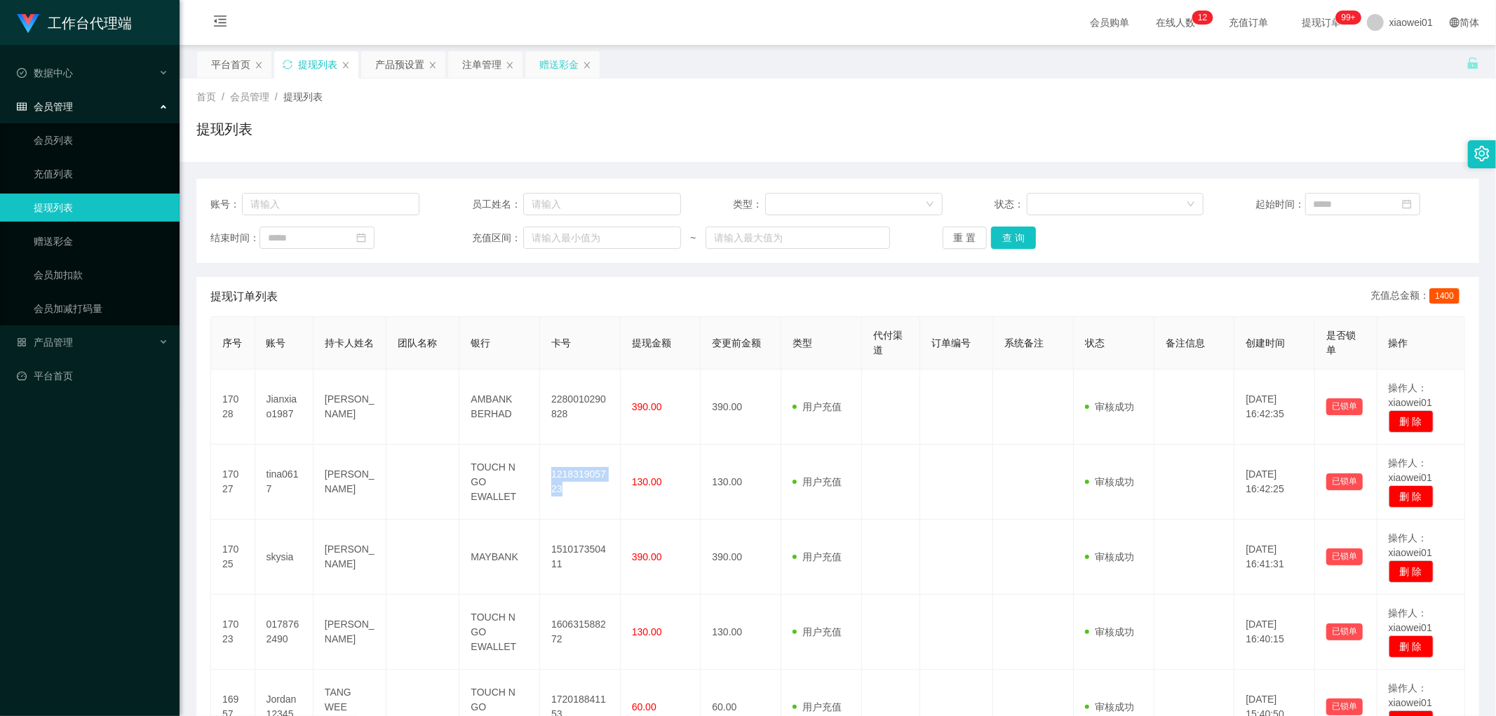
click at [555, 56] on div "赠送彩金" at bounding box center [558, 64] width 39 height 27
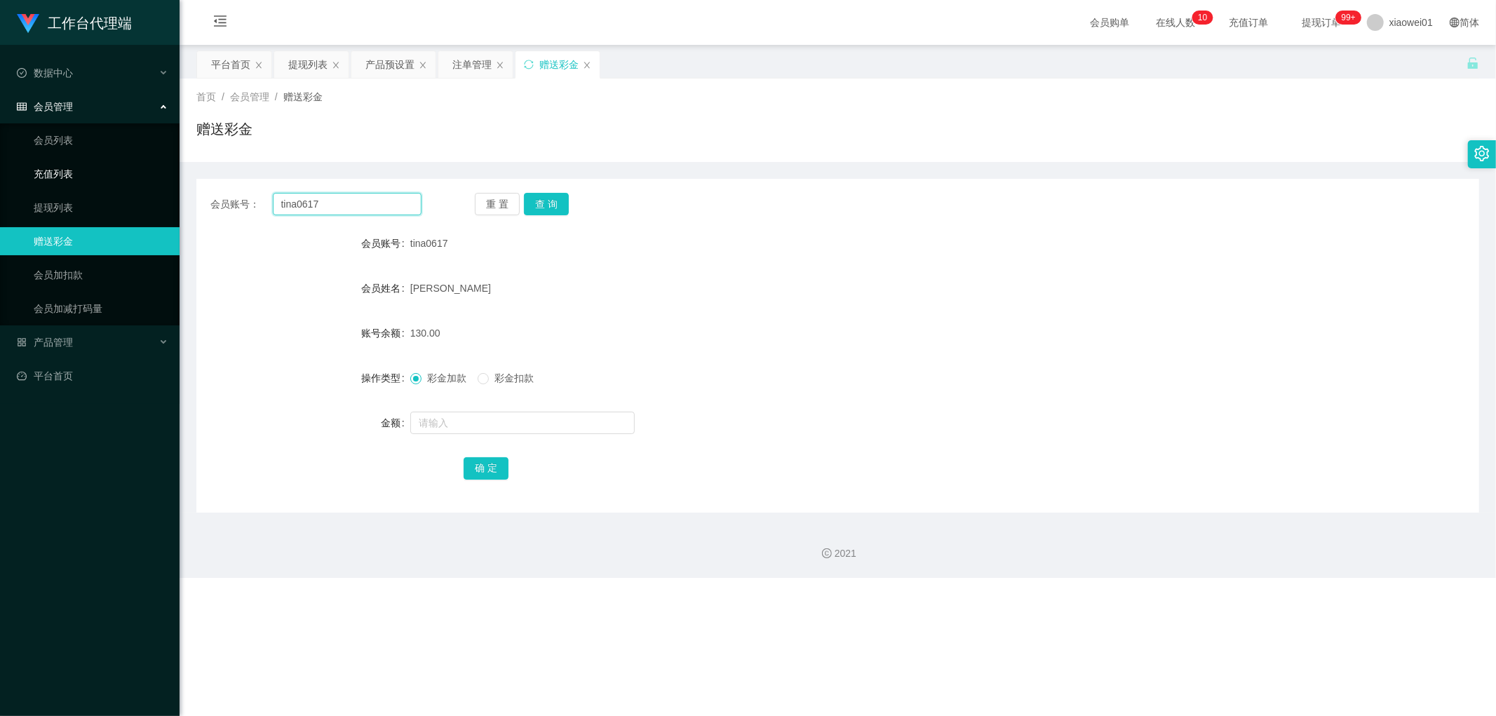
drag, startPoint x: 339, startPoint y: 207, endPoint x: 156, endPoint y: 172, distance: 186.4
click at [50, 166] on section "工作台代理端 数据中心 会员管理 会员列表 充值列表 提现列表 赠送彩金 会员加扣款 会员加减打码量 产品管理 开奖记录 注单管理 产品列表 即时注单 产品预…" at bounding box center [748, 289] width 1496 height 578
paste input "Mik3w"
type input "Mik3w"
click at [535, 203] on button "查 询" at bounding box center [546, 204] width 45 height 22
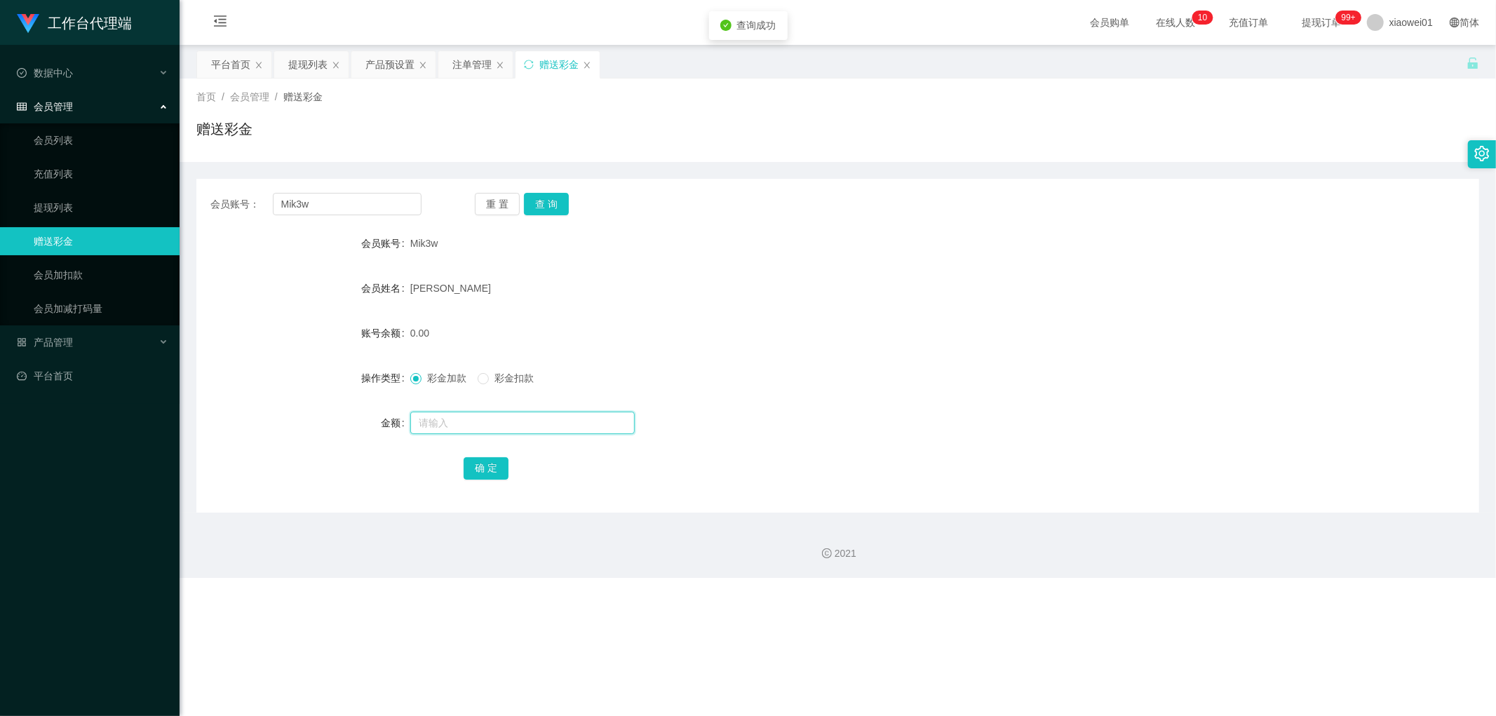
click at [453, 422] on input "text" at bounding box center [522, 423] width 224 height 22
type input "100"
click at [484, 474] on button "确 定" at bounding box center [486, 468] width 45 height 22
click at [313, 60] on div "提现列表" at bounding box center [307, 64] width 39 height 27
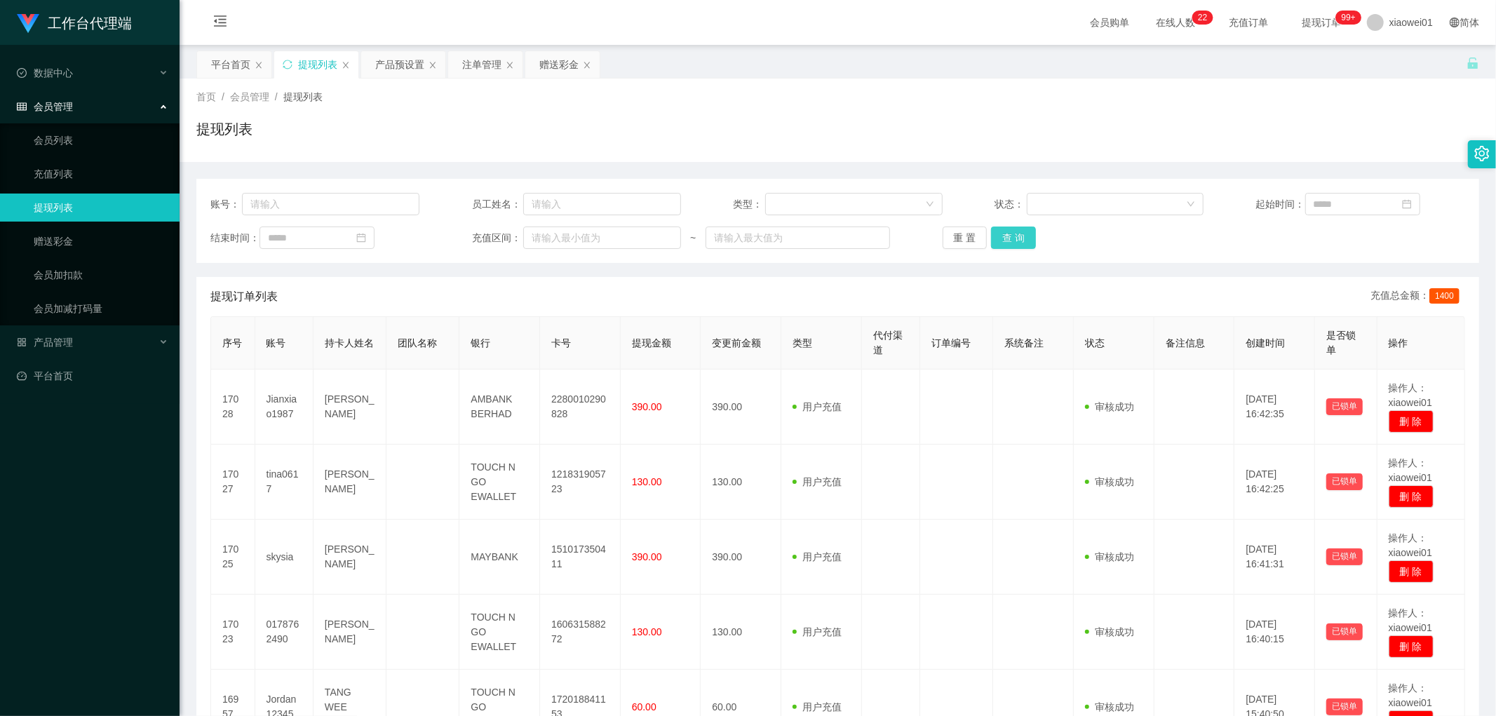
click at [1014, 233] on button "查 询" at bounding box center [1013, 238] width 45 height 22
click at [1010, 251] on div "账号： 员工姓名： 类型： 状态： 起始时间： 结束时间： 充值区间： ~ 重 置 查 询" at bounding box center [837, 221] width 1283 height 84
click at [1013, 247] on button "查 询" at bounding box center [1013, 238] width 45 height 22
click at [1014, 239] on button "查 询" at bounding box center [1013, 238] width 45 height 22
click at [544, 67] on div "赠送彩金" at bounding box center [558, 64] width 39 height 27
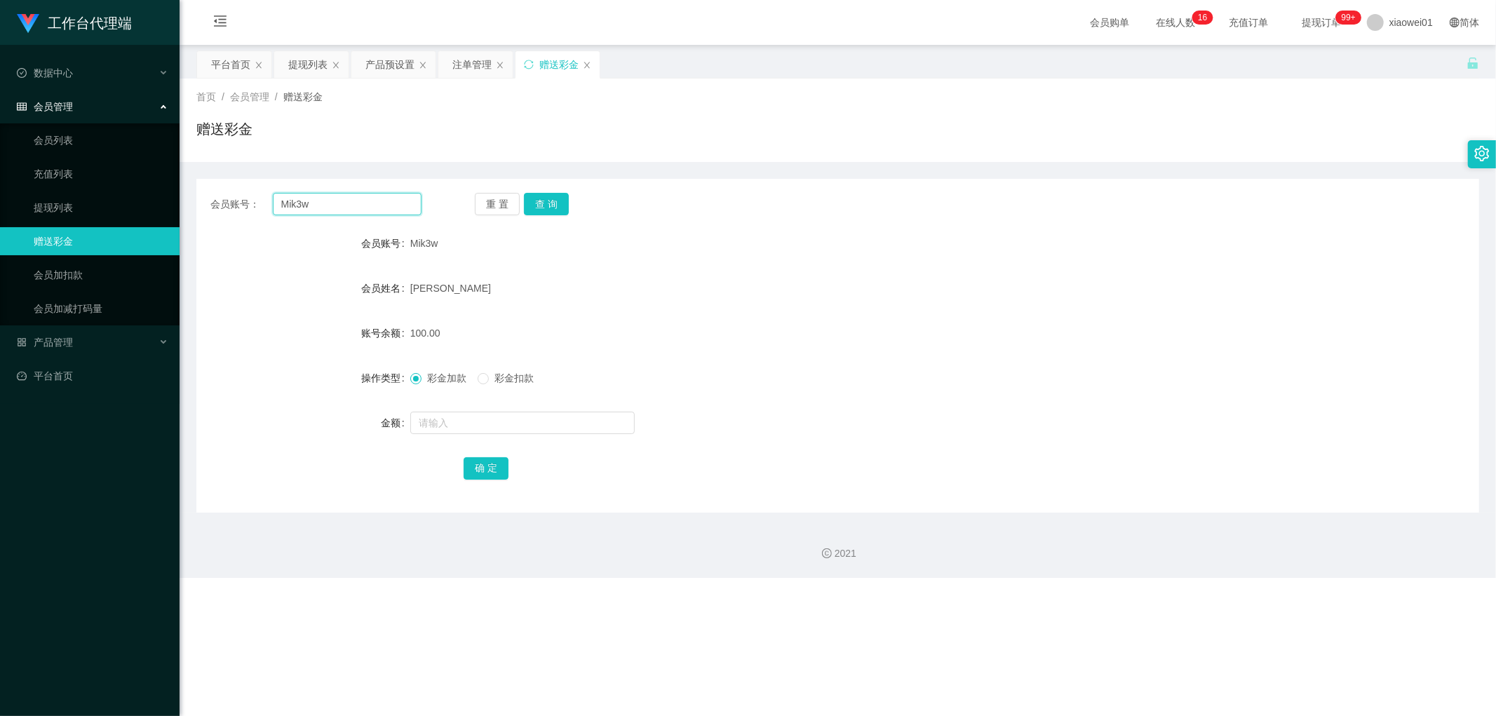
drag, startPoint x: 394, startPoint y: 199, endPoint x: 42, endPoint y: 192, distance: 352.2
click at [42, 192] on section "工作台代理端 数据中心 会员管理 会员列表 充值列表 提现列表 赠送彩金 会员加扣款 会员加减打码量 产品管理 开奖记录 注单管理 产品列表 即时注单 产品预…" at bounding box center [748, 289] width 1496 height 578
paste input "Liberty"
type input "Liberty"
click at [535, 205] on button "查 询" at bounding box center [546, 204] width 45 height 22
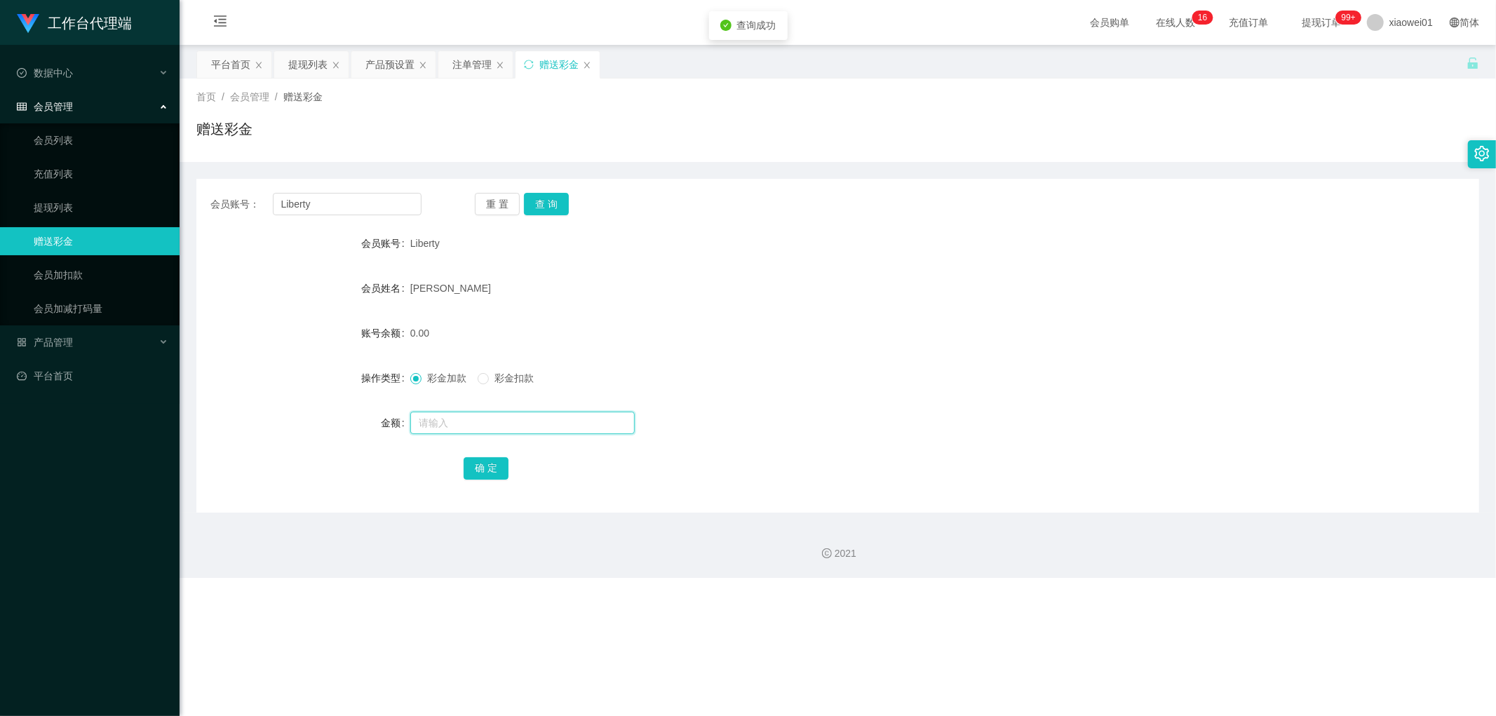
click at [483, 422] on input "text" at bounding box center [522, 423] width 224 height 22
type input "100"
click at [494, 464] on button "确 定" at bounding box center [486, 468] width 45 height 22
click at [743, 243] on div "Liberty" at bounding box center [784, 243] width 748 height 28
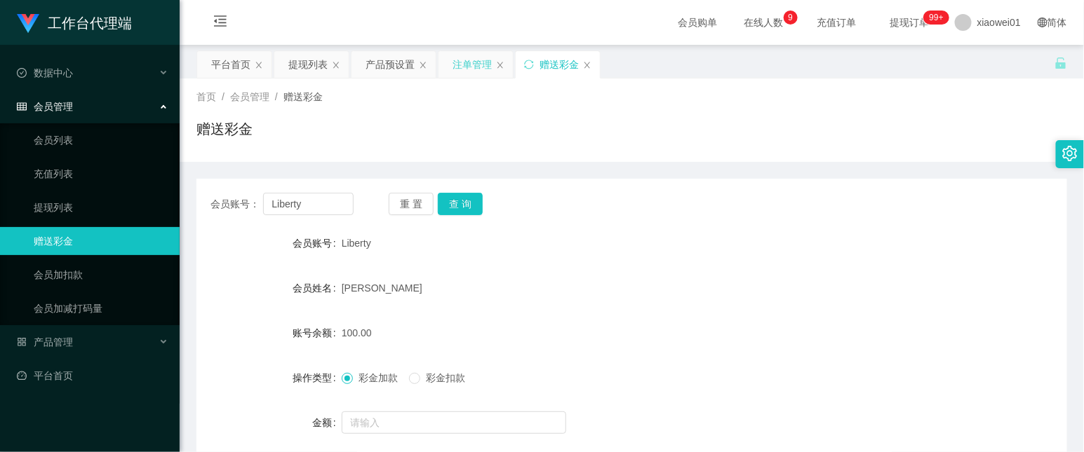
click at [465, 68] on div "注单管理" at bounding box center [471, 64] width 39 height 27
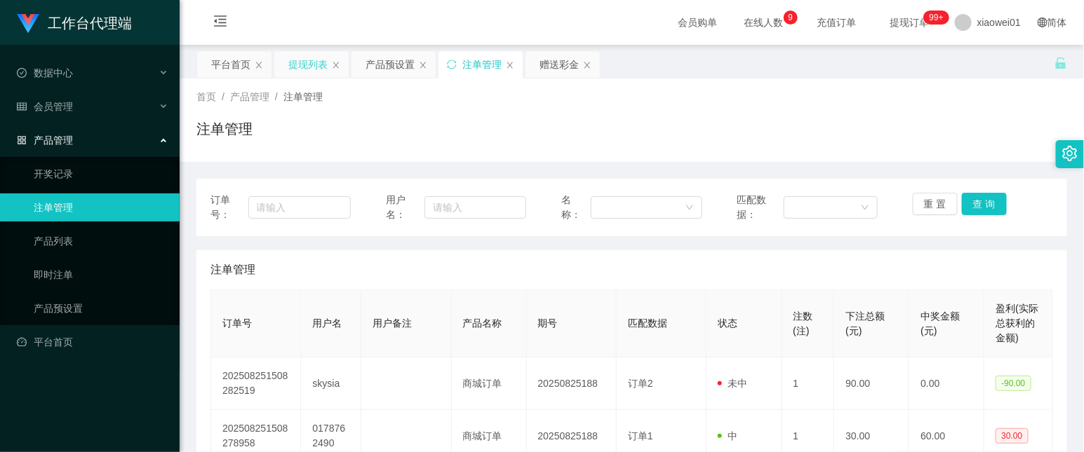
click at [297, 63] on div "提现列表" at bounding box center [307, 64] width 39 height 27
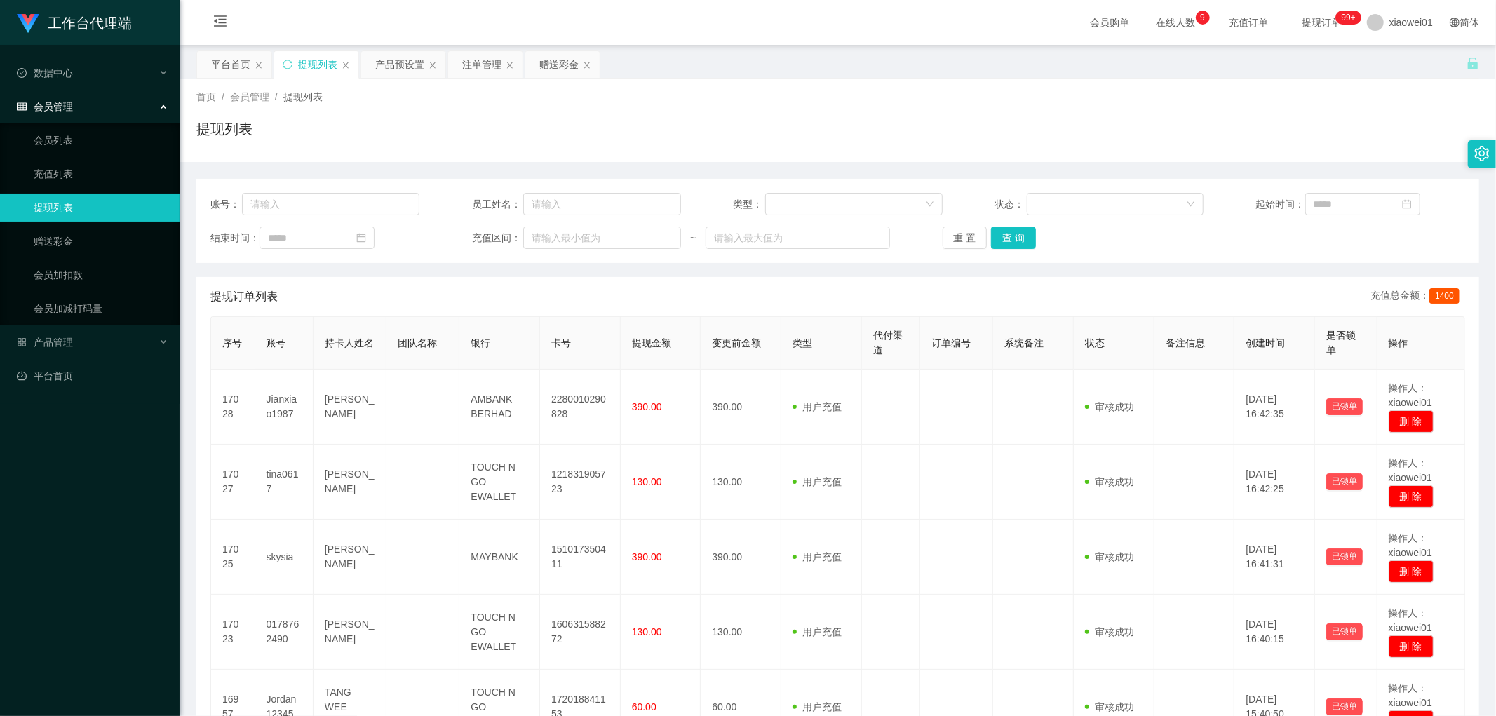
click at [1036, 244] on div "重 置 查 询" at bounding box center [1047, 238] width 209 height 22
click at [1022, 242] on button "查 询" at bounding box center [1013, 238] width 45 height 22
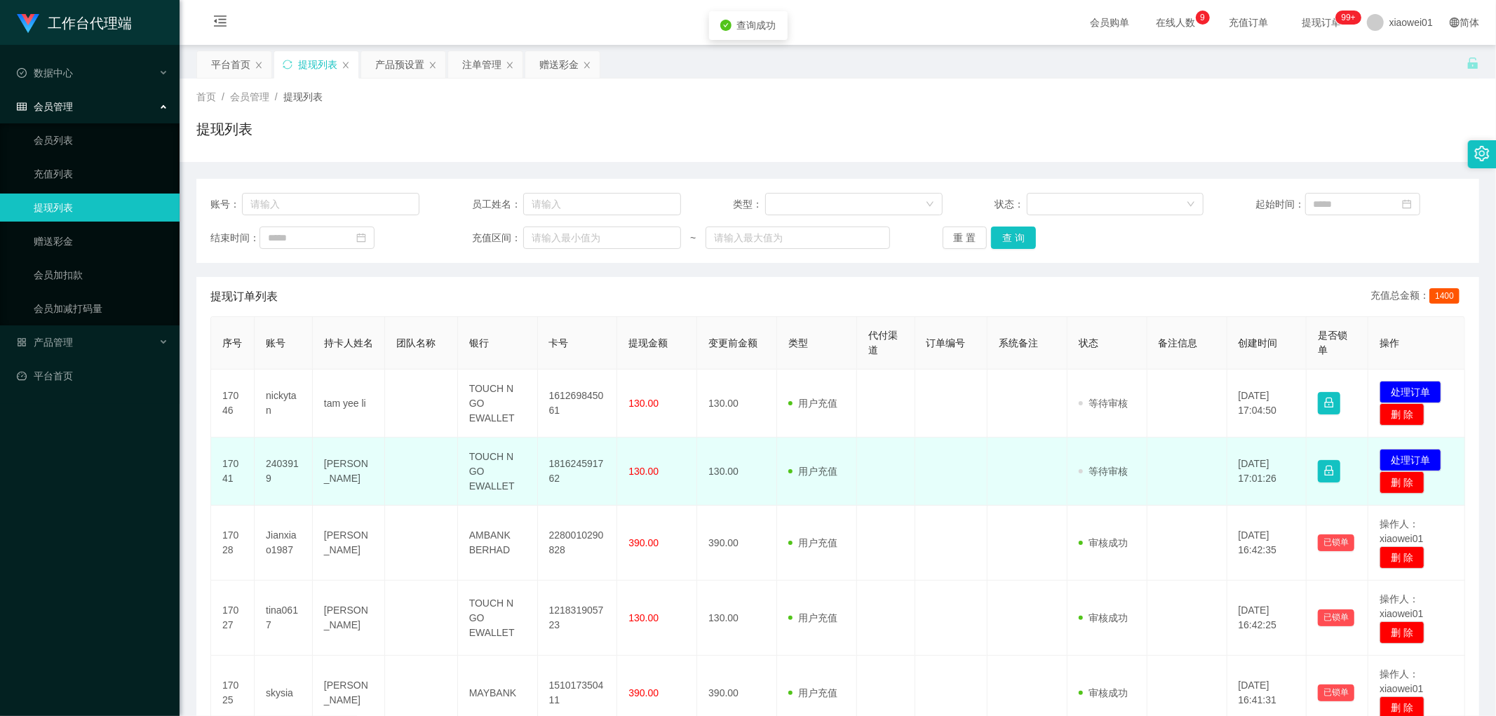
click at [579, 461] on td "181624591762" at bounding box center [578, 472] width 80 height 68
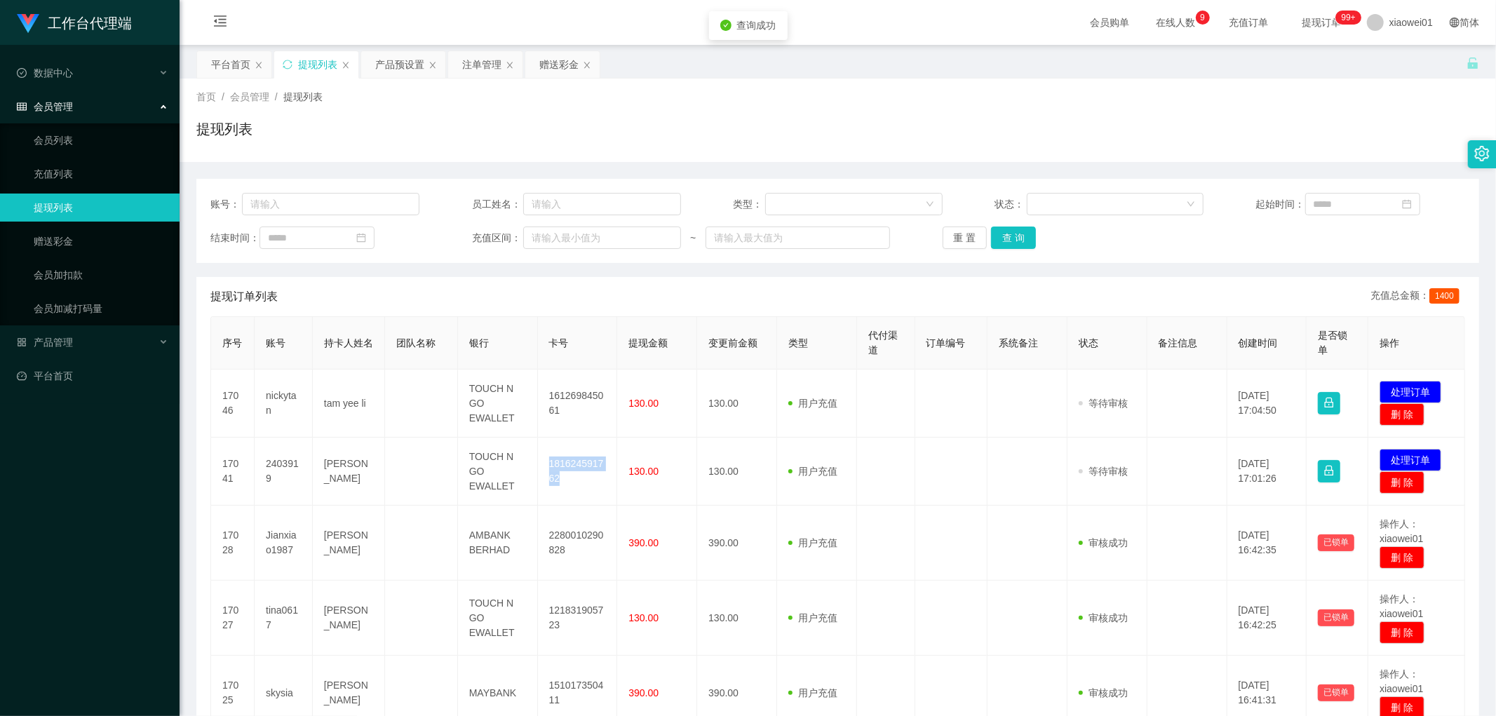
copy td "181624591762"
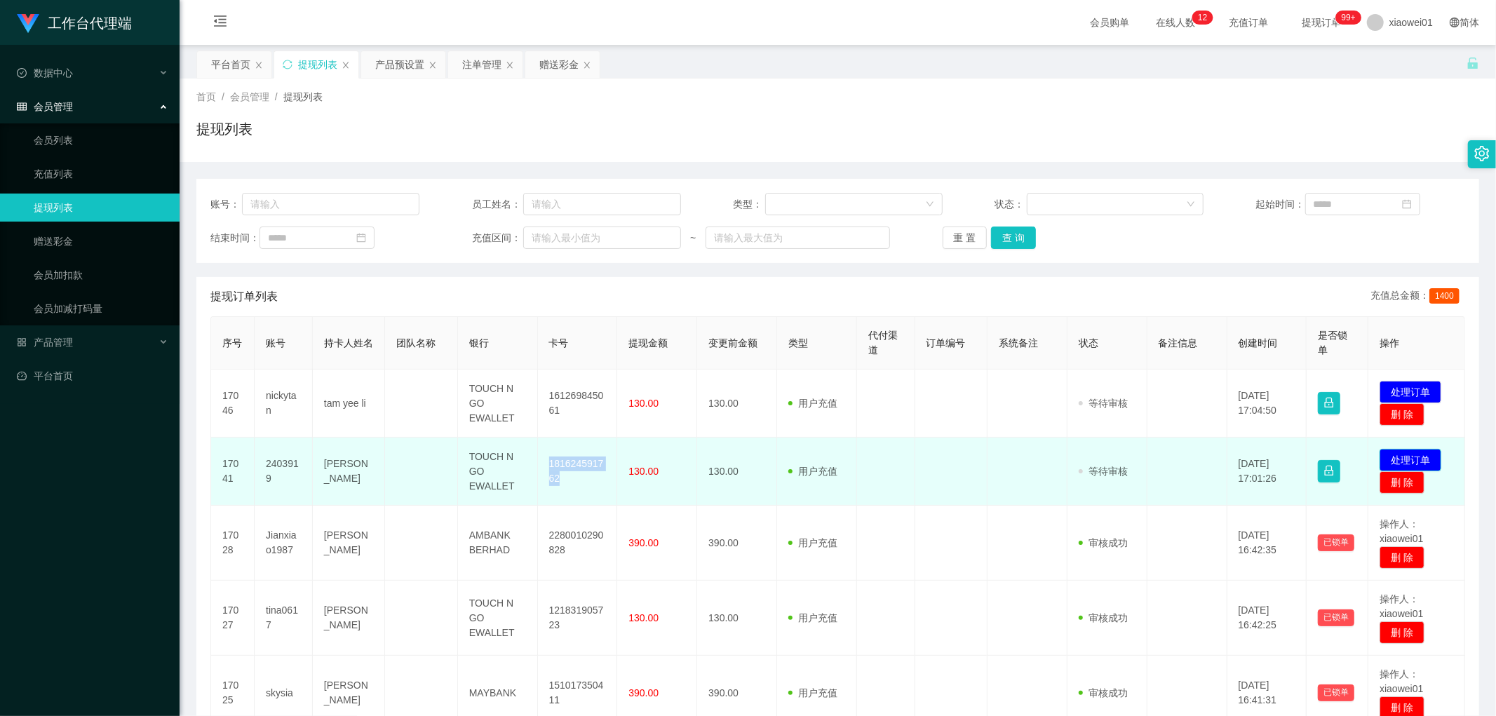
click at [1420, 459] on button "处理订单" at bounding box center [1411, 460] width 62 height 22
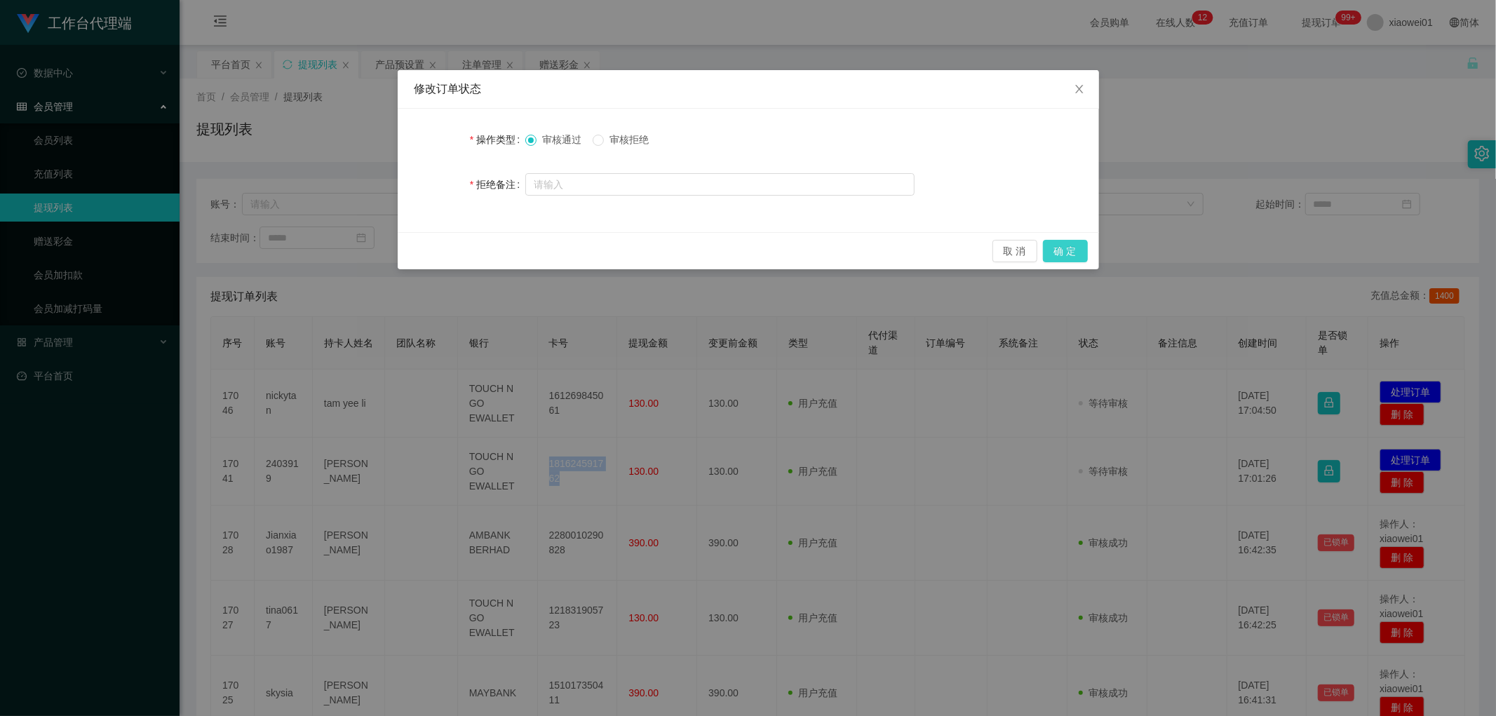
click at [1055, 243] on button "确 定" at bounding box center [1065, 251] width 45 height 22
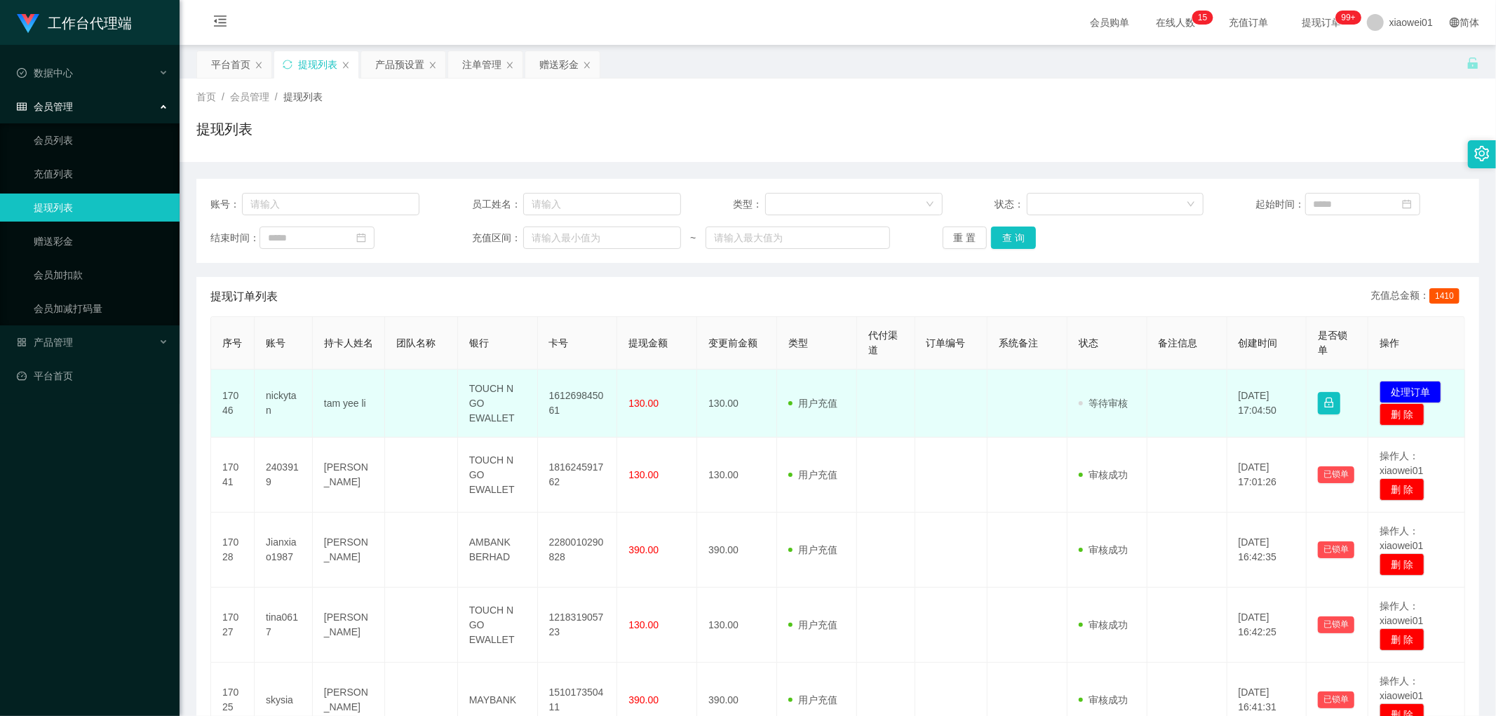
click at [577, 393] on td "161269845061" at bounding box center [578, 404] width 80 height 68
click at [577, 391] on td "161269845061" at bounding box center [578, 404] width 80 height 68
copy td "161269845061"
click at [1390, 386] on button "处理订单" at bounding box center [1411, 392] width 62 height 22
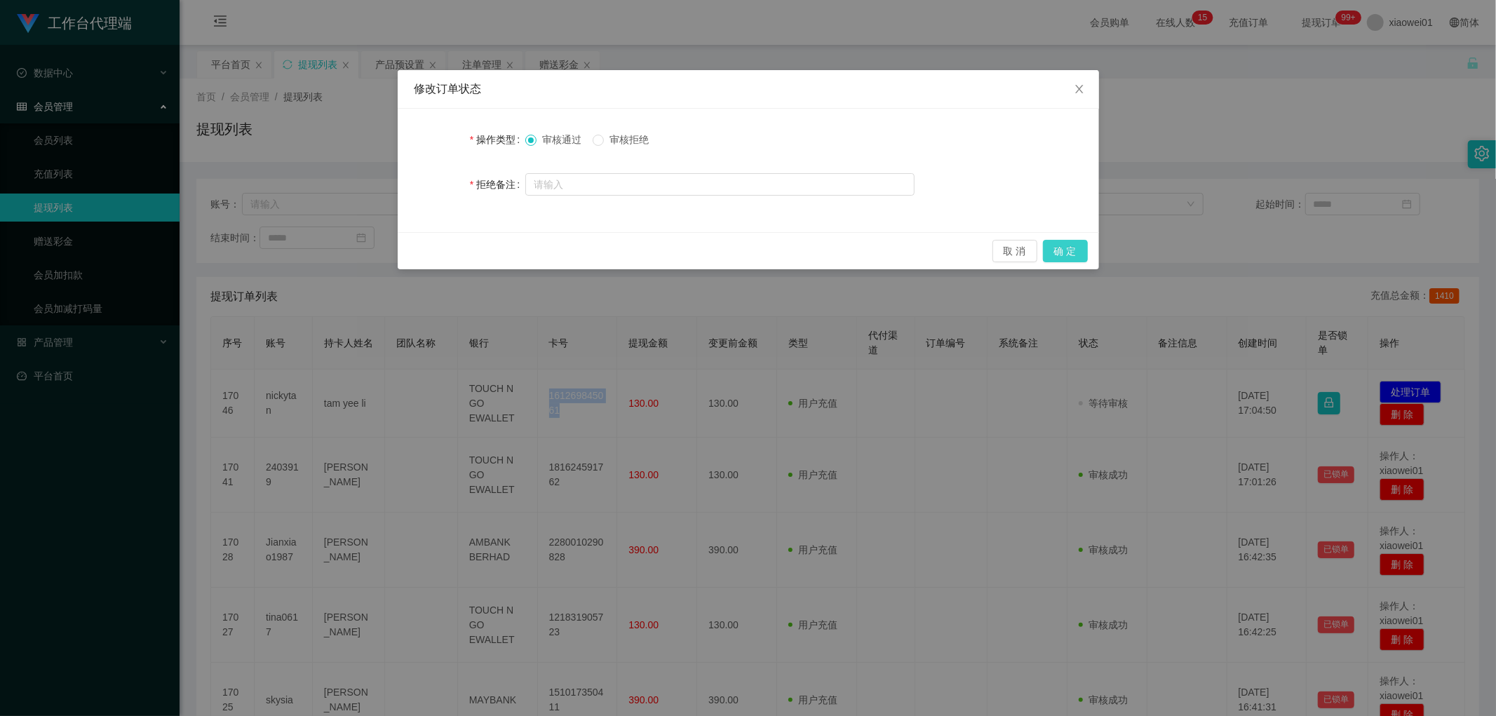
click at [1071, 250] on button "确 定" at bounding box center [1065, 251] width 45 height 22
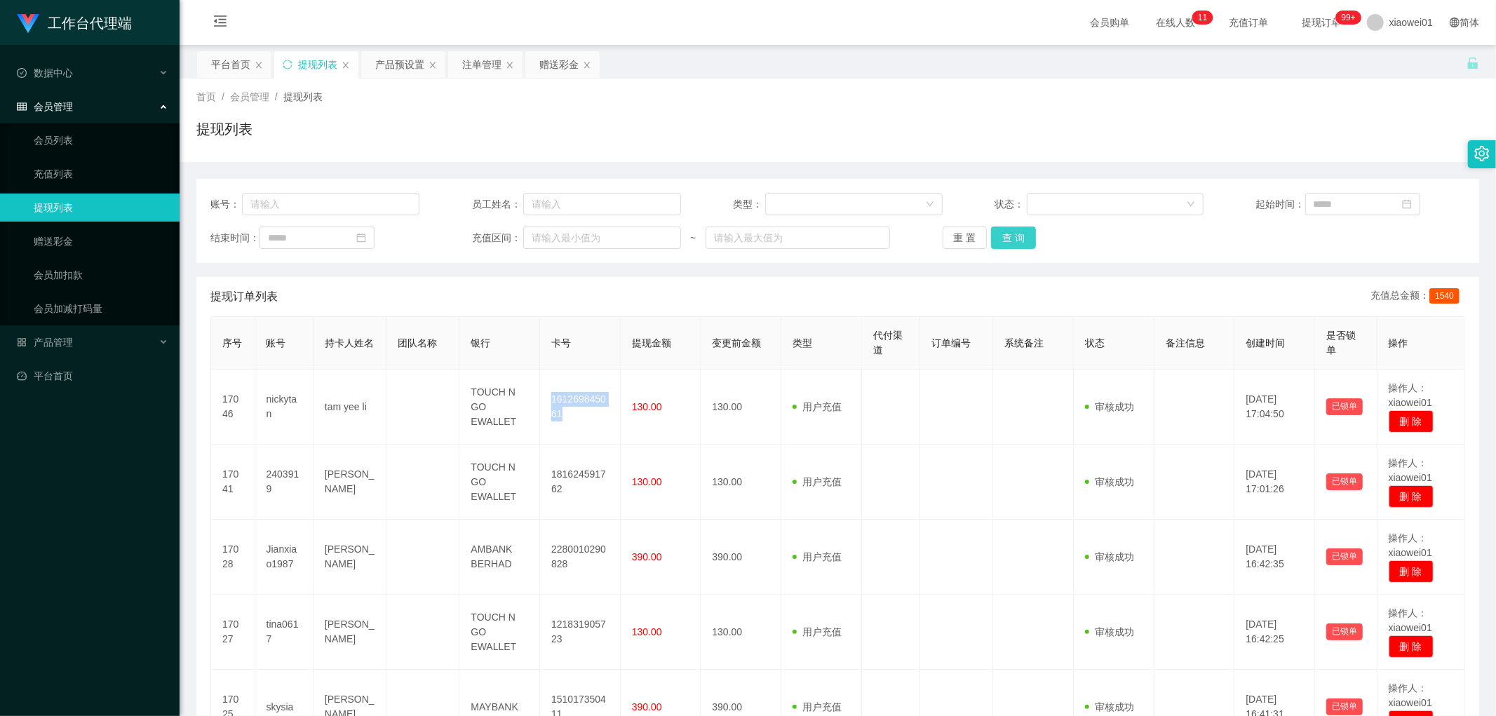
click at [1020, 248] on button "查 询" at bounding box center [1013, 238] width 45 height 22
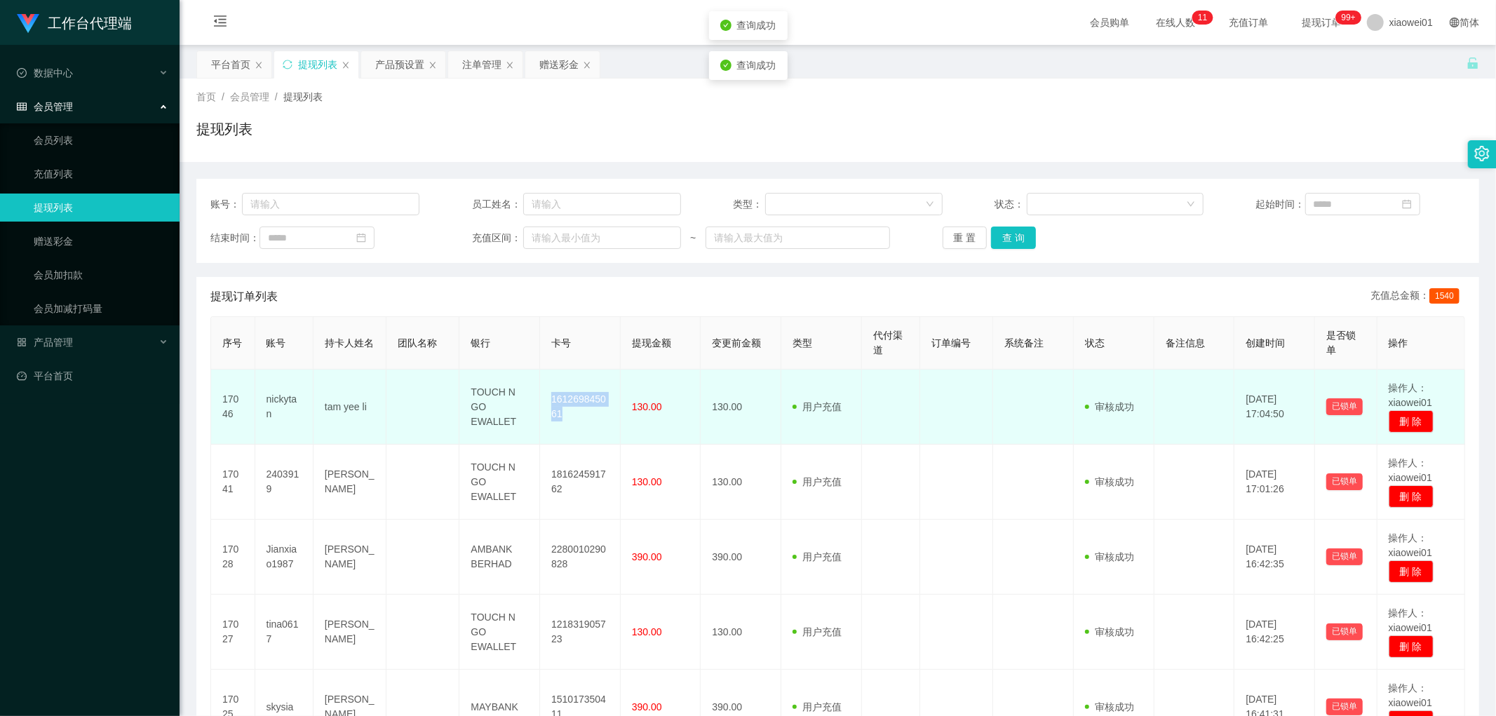
click at [590, 397] on td "161269845061" at bounding box center [580, 407] width 81 height 75
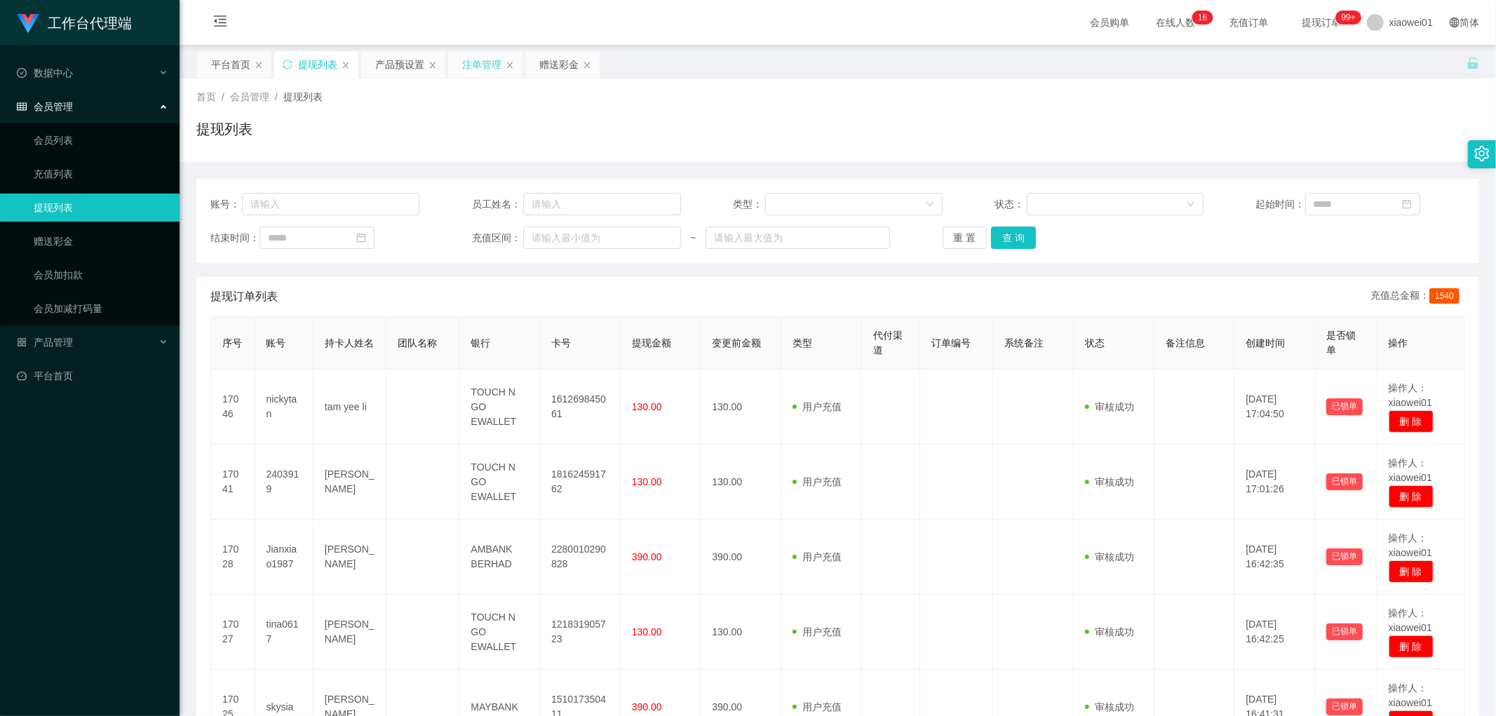
click at [480, 61] on div "注单管理" at bounding box center [481, 64] width 39 height 27
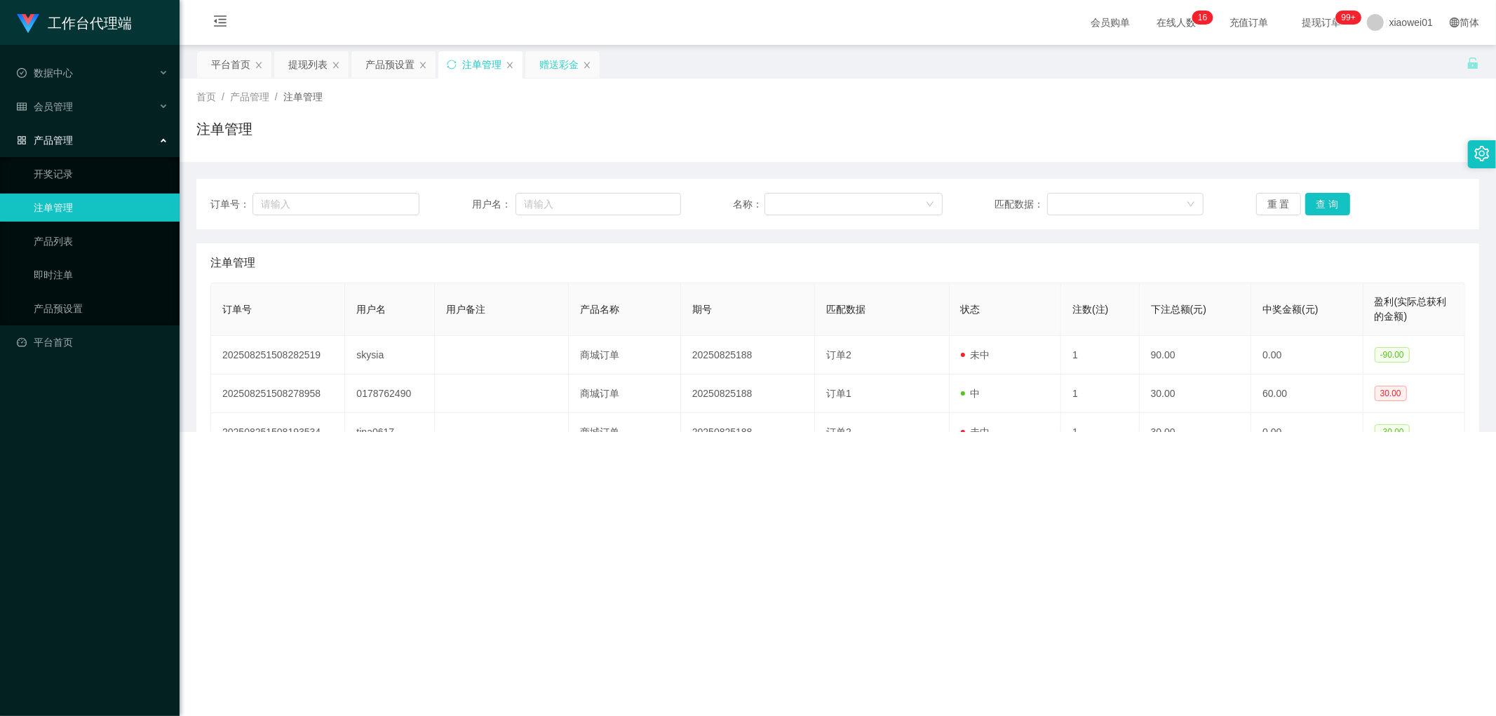
click at [563, 65] on div "赠送彩金" at bounding box center [558, 64] width 39 height 27
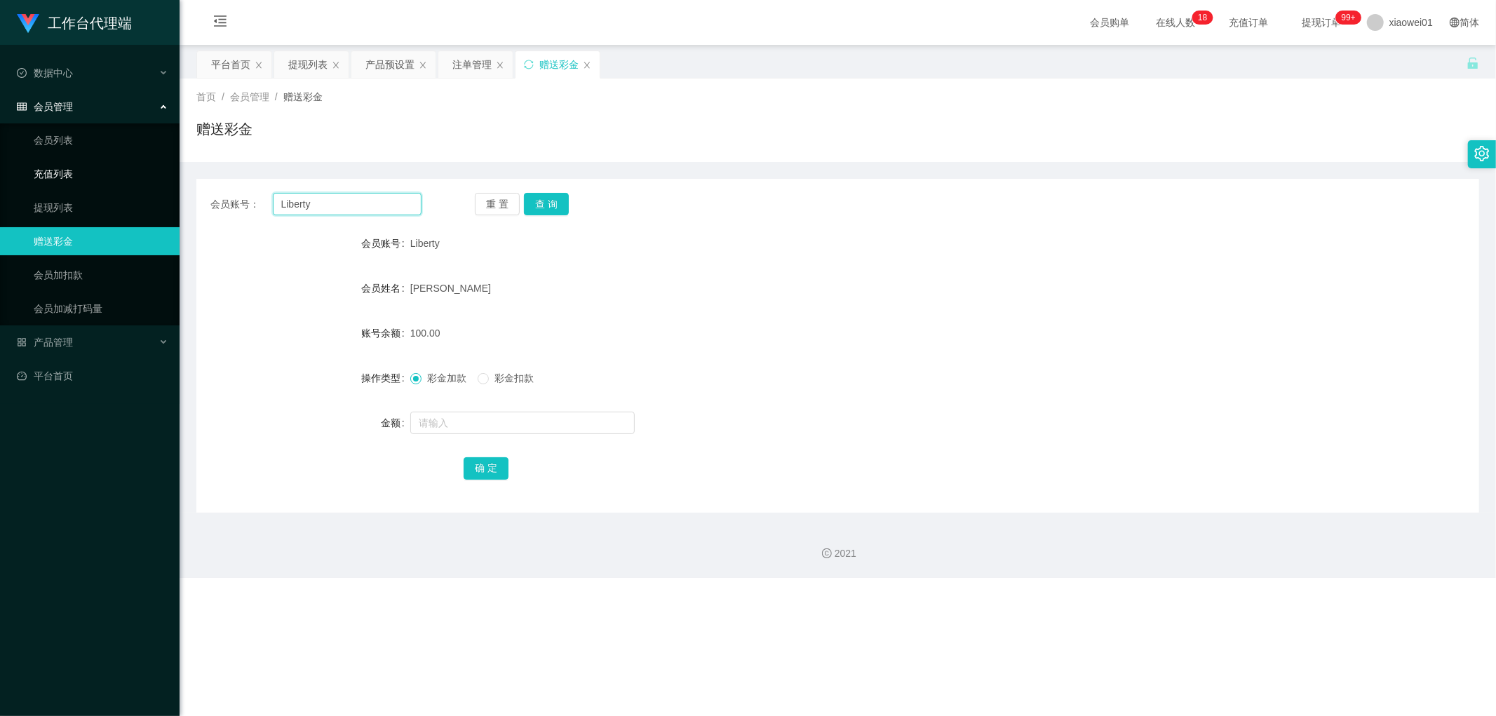
drag, startPoint x: 394, startPoint y: 213, endPoint x: 416, endPoint y: 188, distance: 33.3
click at [102, 178] on section "工作台代理端 数据中心 会员管理 会员列表 充值列表 提现列表 赠送彩金 会员加扣款 会员加减打码量 产品管理 开奖记录 注单管理 产品列表 即时注单 产品预…" at bounding box center [748, 289] width 1496 height 578
paste input "0169645729"
type input "0169645729"
click at [542, 201] on button "查 询" at bounding box center [546, 204] width 45 height 22
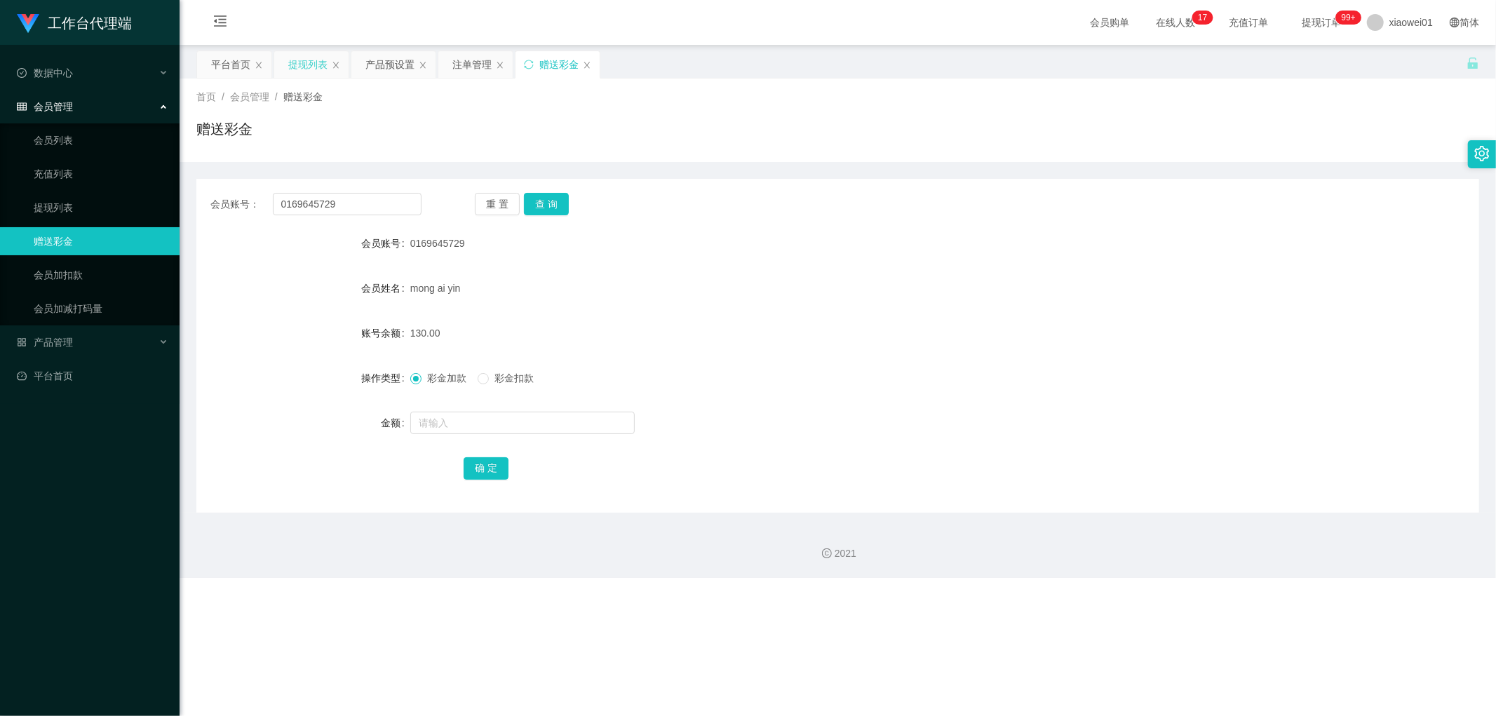
click at [304, 58] on div "提现列表" at bounding box center [307, 64] width 39 height 27
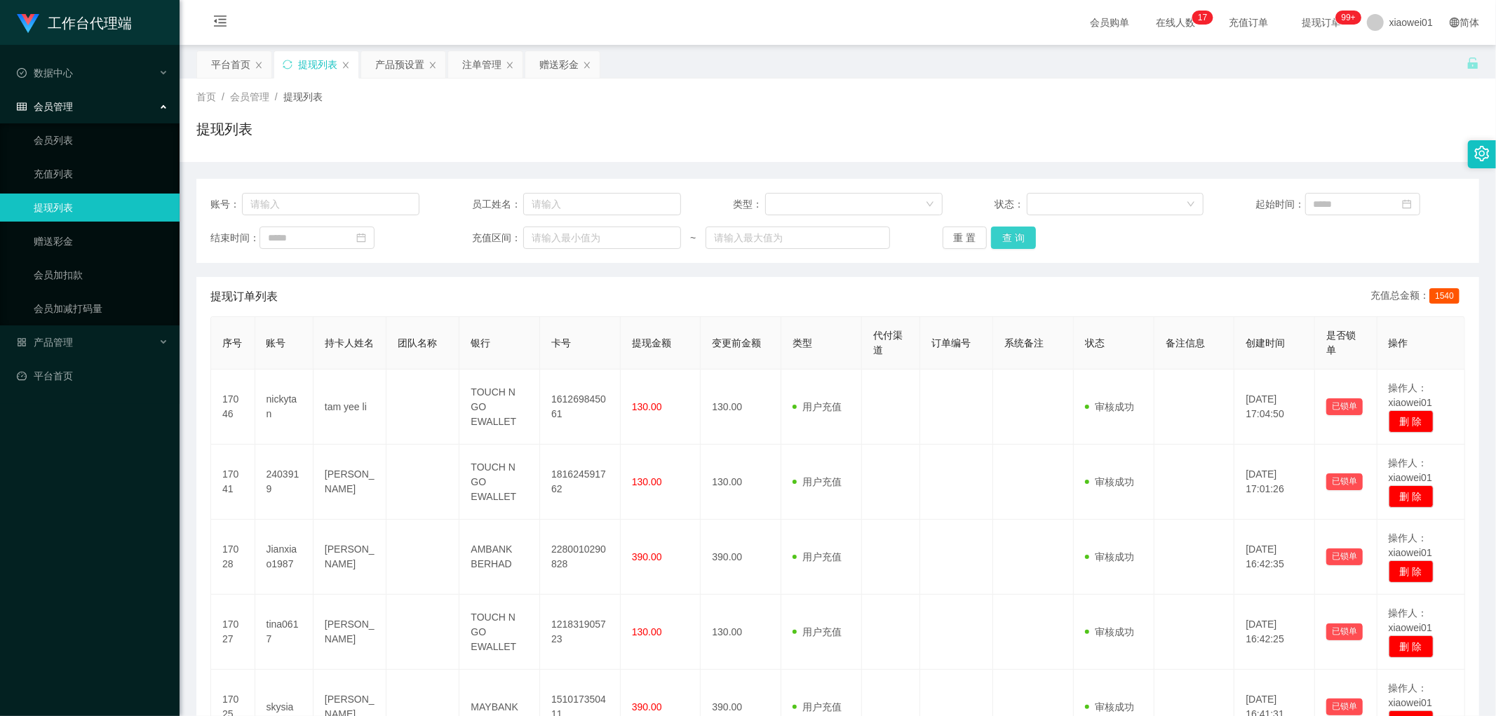
click at [1011, 240] on button "查 询" at bounding box center [1013, 238] width 45 height 22
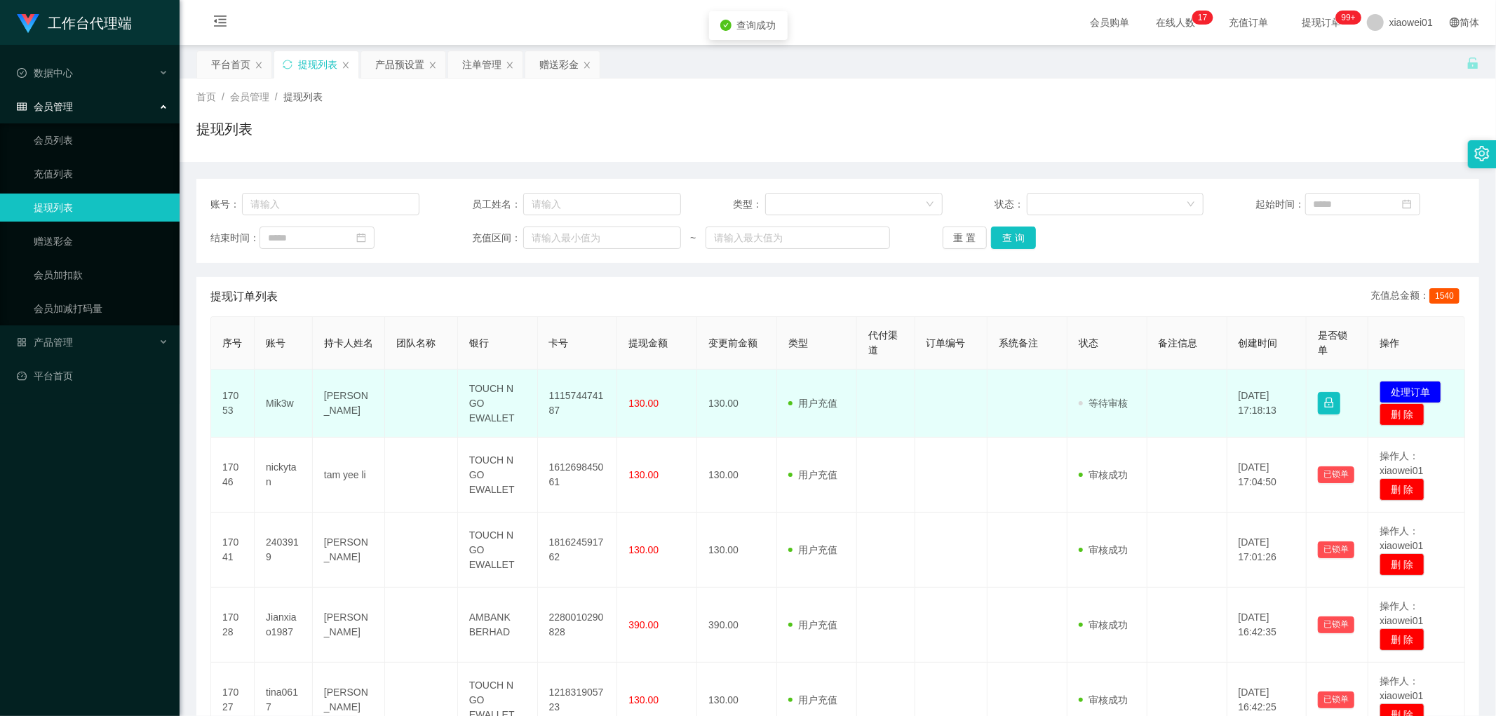
click at [572, 393] on td "111574474187" at bounding box center [578, 404] width 80 height 68
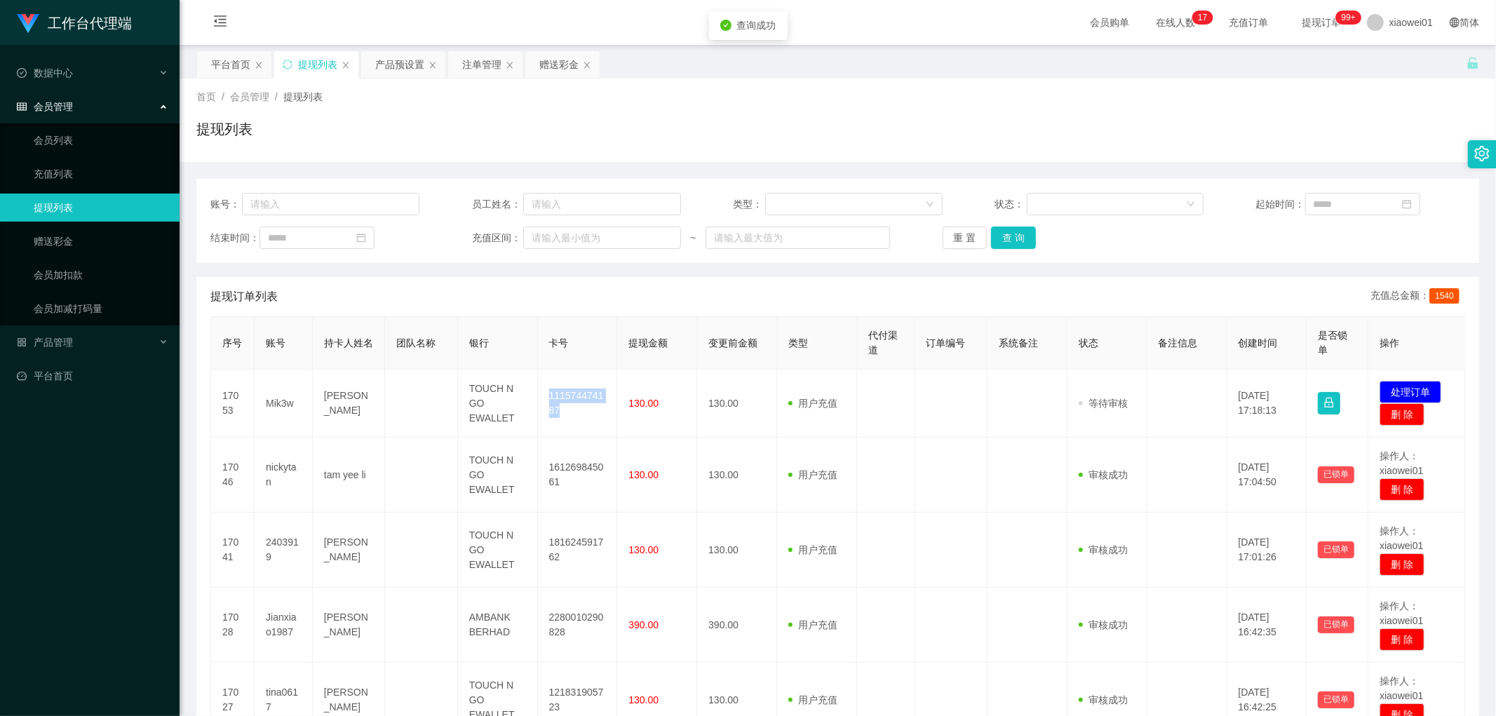
copy td "111574474187"
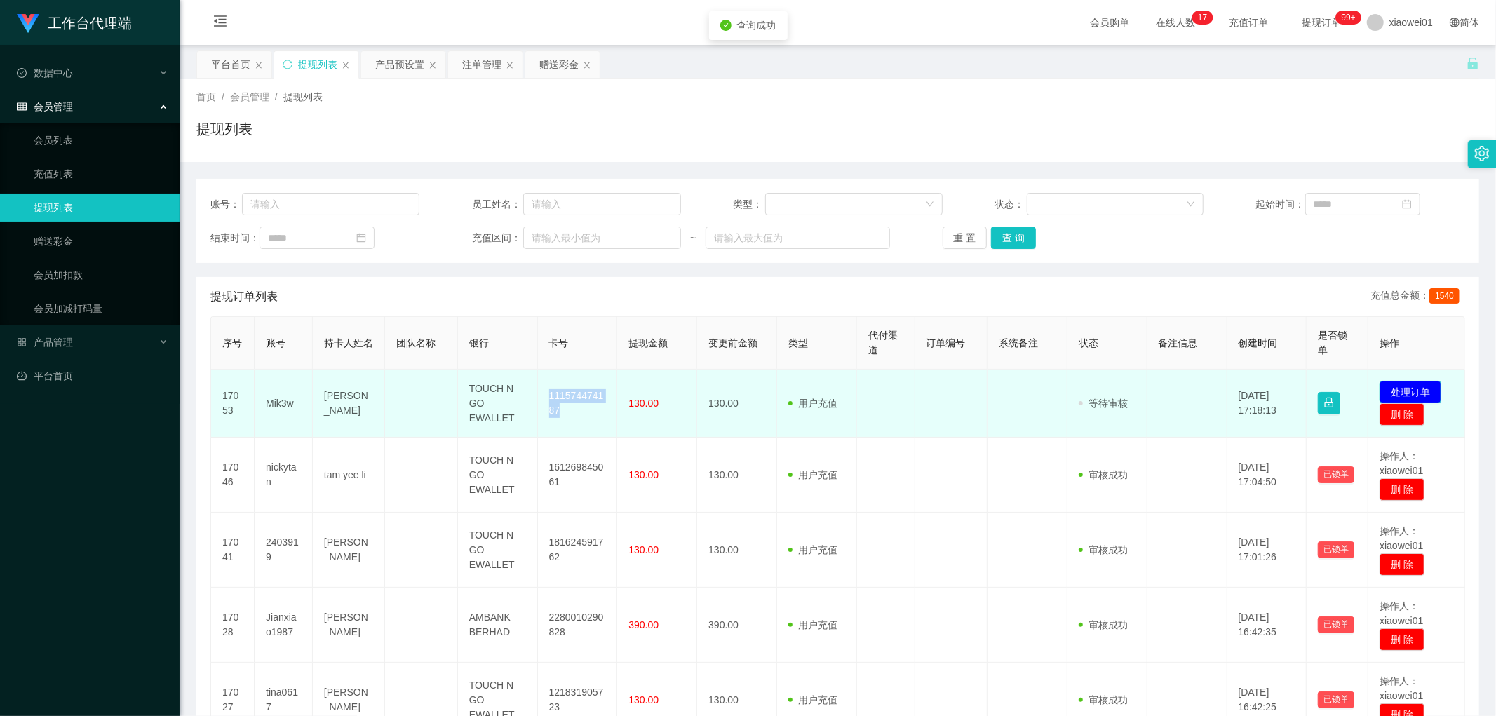
click at [1410, 386] on button "处理订单" at bounding box center [1411, 392] width 62 height 22
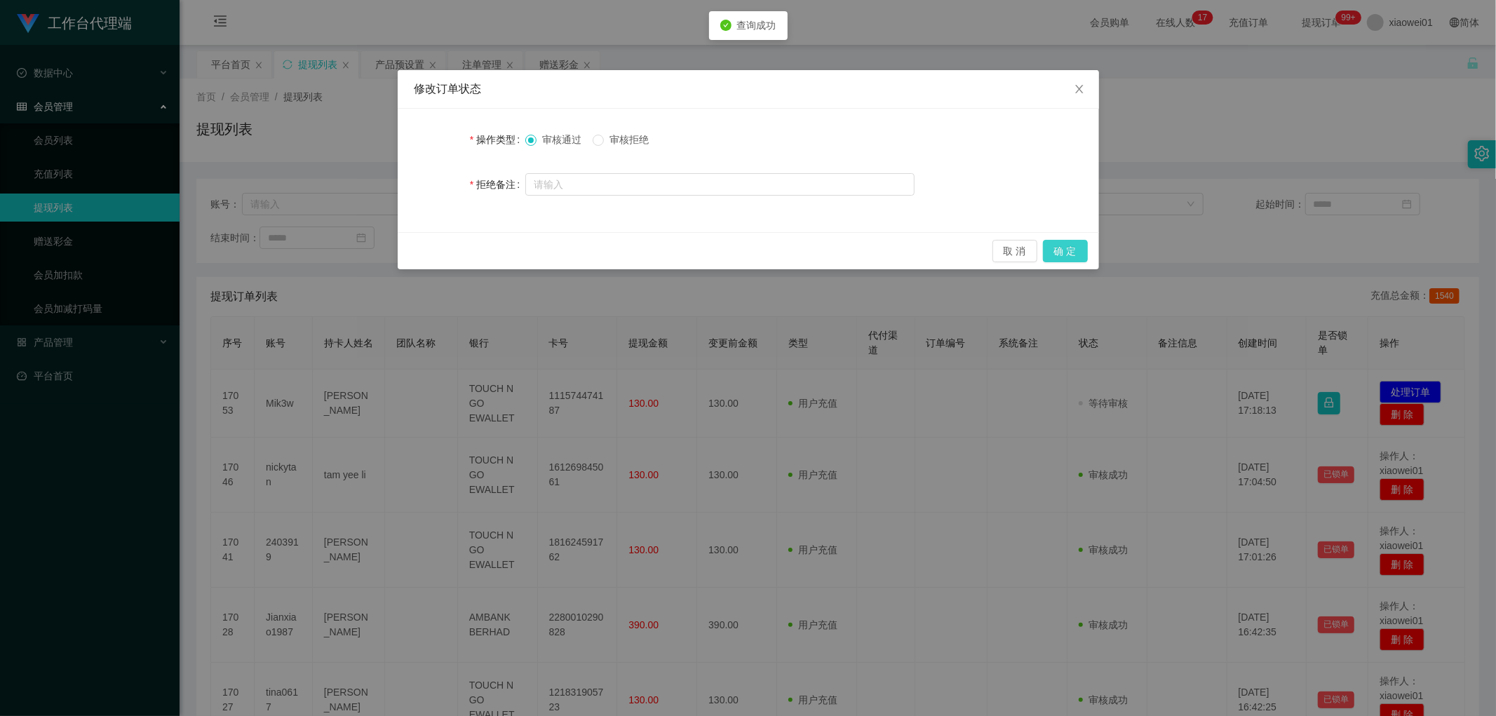
click at [1067, 249] on div "取 消 确 定" at bounding box center [748, 250] width 701 height 37
click at [1067, 249] on button "确 定" at bounding box center [1065, 251] width 45 height 22
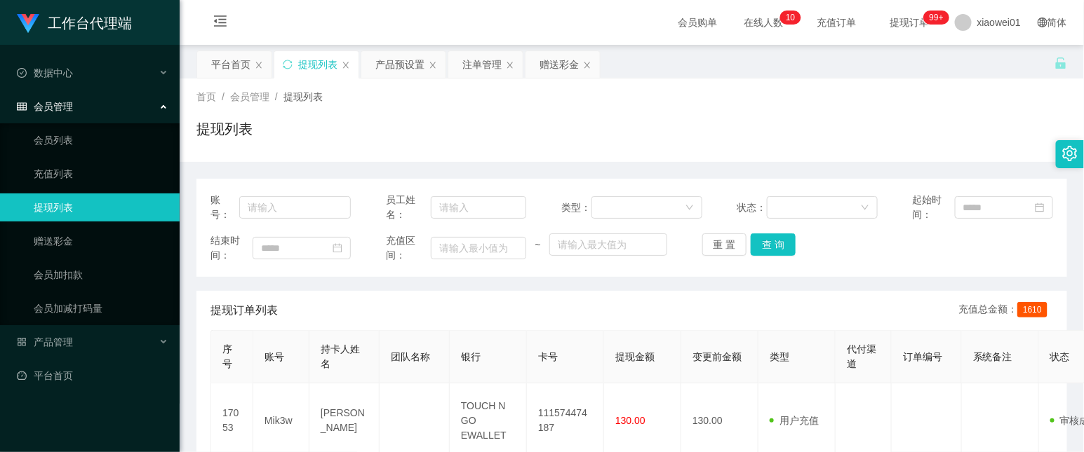
click at [641, 110] on div "首页 / 会员管理 / 提现列表 / 提现列表" at bounding box center [631, 120] width 870 height 61
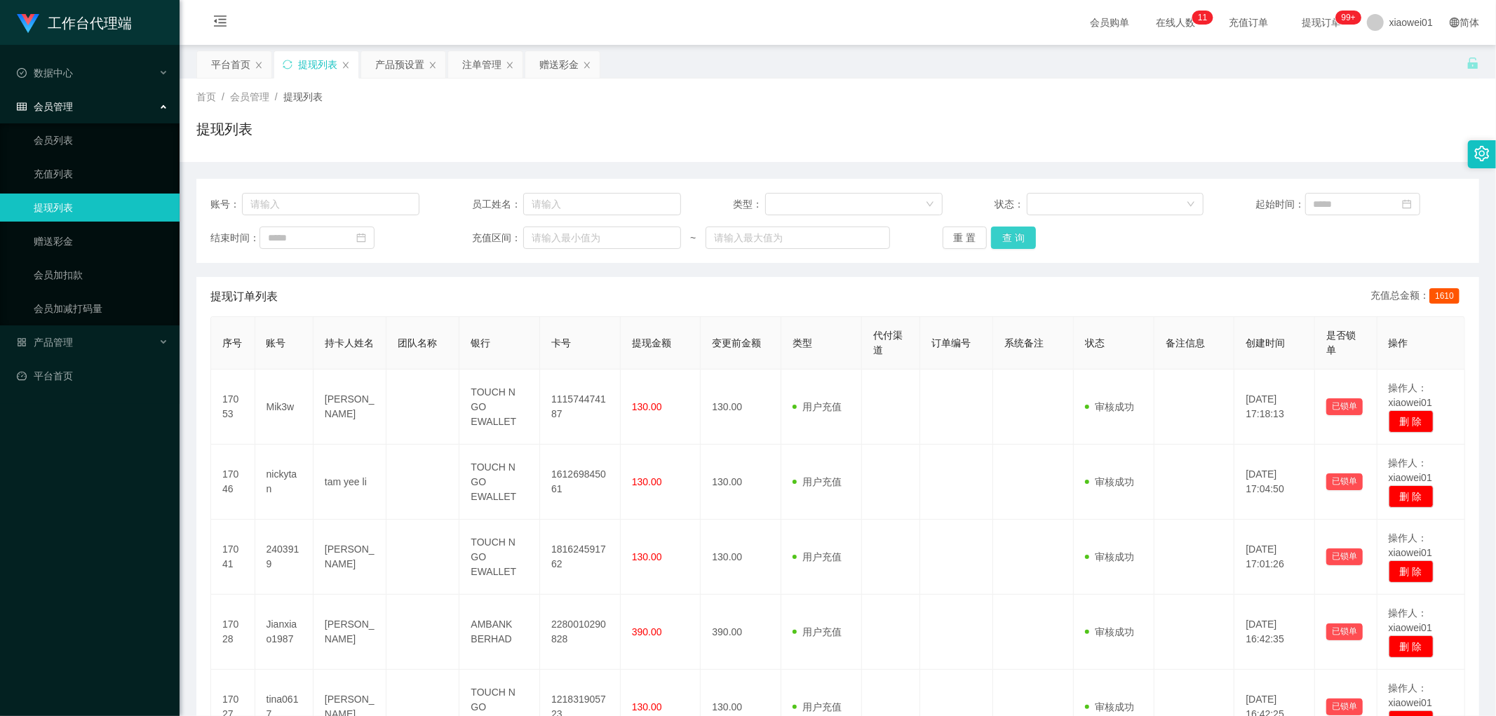
click at [1015, 246] on button "查 询" at bounding box center [1013, 238] width 45 height 22
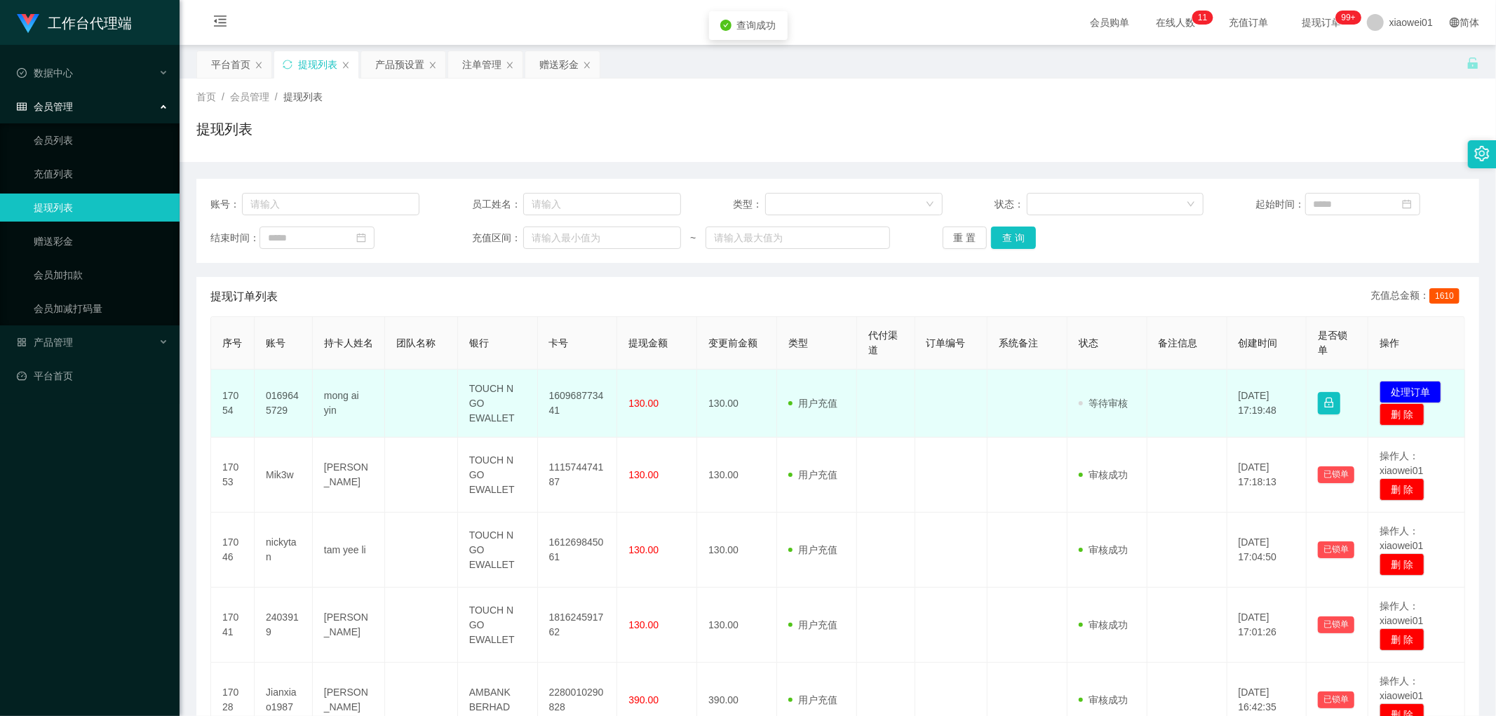
click at [583, 397] on td "160968773441" at bounding box center [578, 404] width 80 height 68
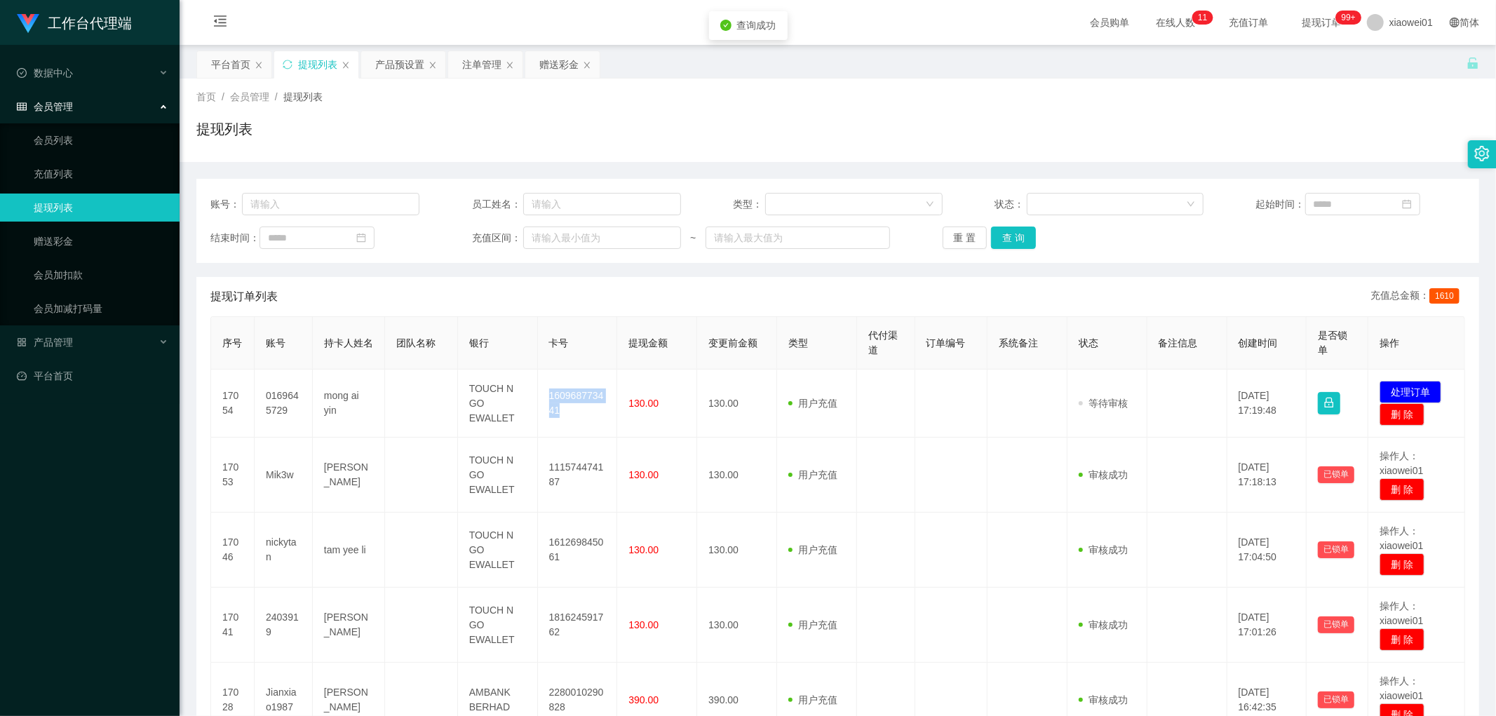
copy td "160968773441"
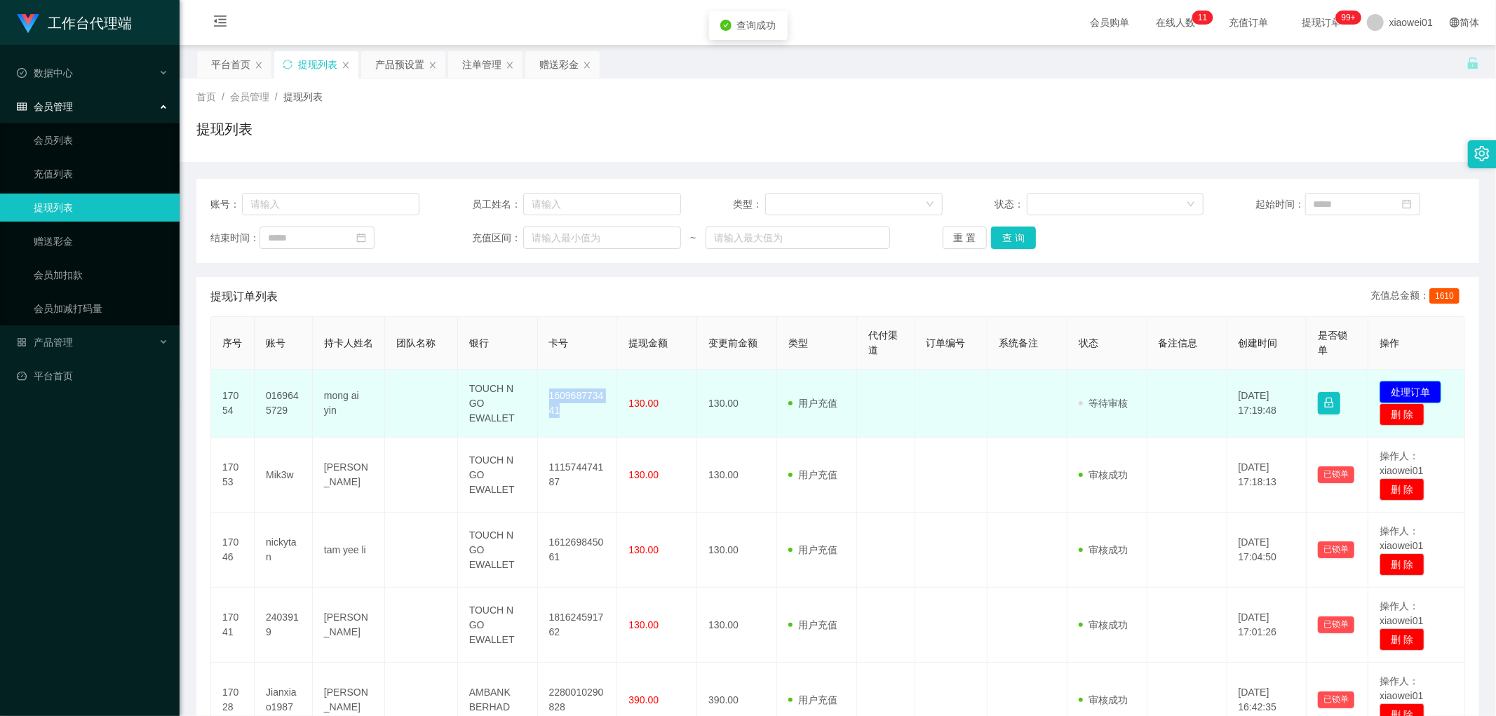
click at [1410, 387] on button "处理订单" at bounding box center [1411, 392] width 62 height 22
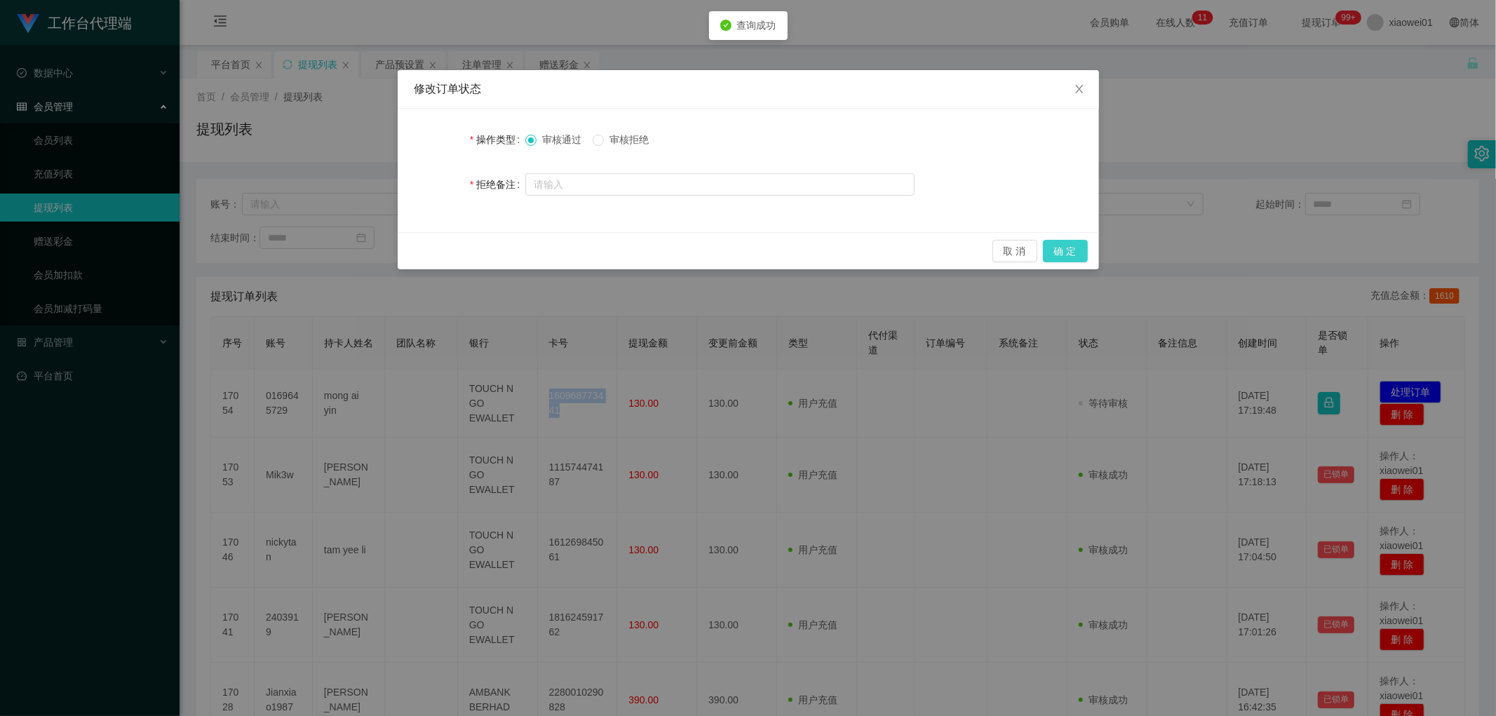
click at [1071, 253] on button "确 定" at bounding box center [1065, 251] width 45 height 22
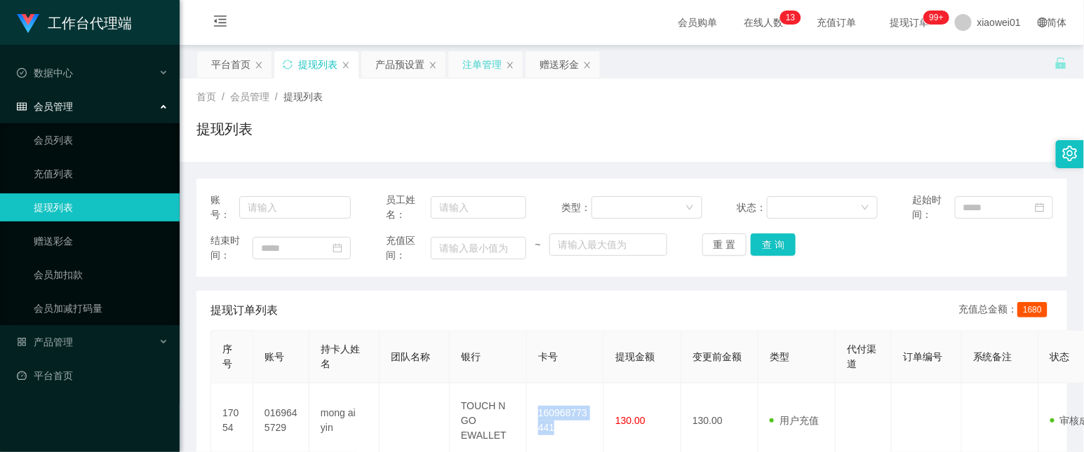
click at [478, 64] on div "注单管理" at bounding box center [481, 64] width 39 height 27
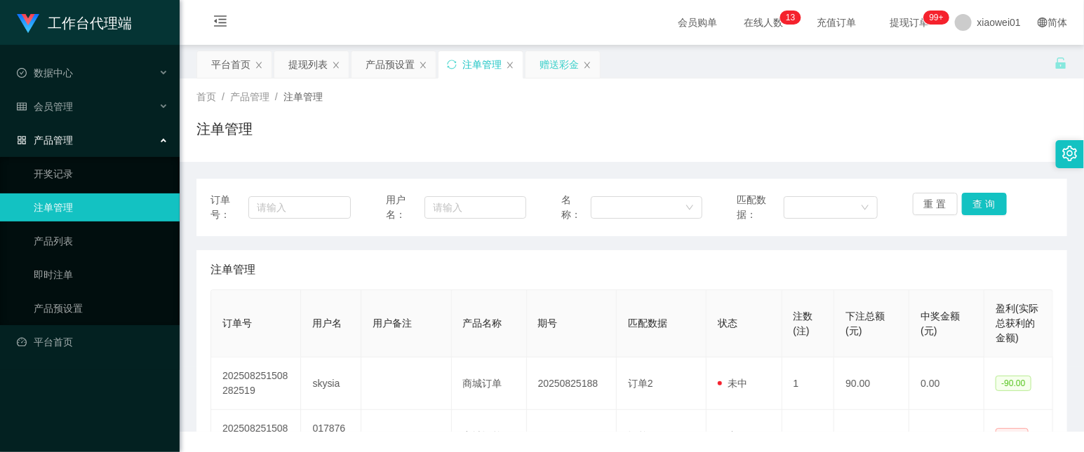
click at [548, 60] on div "赠送彩金" at bounding box center [558, 64] width 39 height 27
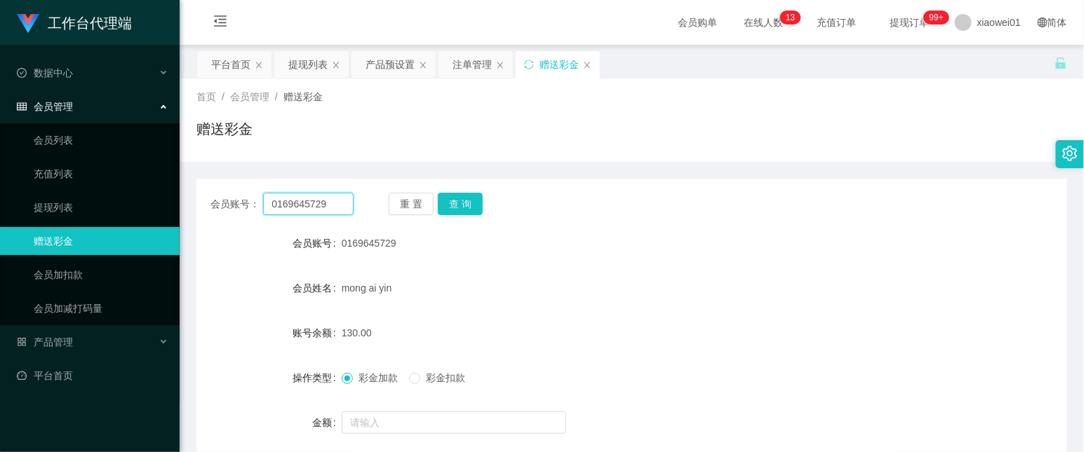
drag, startPoint x: 332, startPoint y: 210, endPoint x: 184, endPoint y: 193, distance: 149.0
click at [191, 194] on main "关闭左侧 关闭右侧 关闭其它 刷新页面 平台首页 提现列表 产品预设置 注单管理 赠送彩金 首页 / 会员管理 / 赠送彩金 / 赠送彩金 会员账号： 016…" at bounding box center [632, 279] width 904 height 468
paste input "Liberty"
type input "Liberty"
click at [458, 188] on div "会员账号： Liberty 重 置 查 询 会员账号 0169645729 会员姓名 mong ai yin 账号余额 130.00 操作类型 彩金加款 彩金…" at bounding box center [631, 346] width 870 height 334
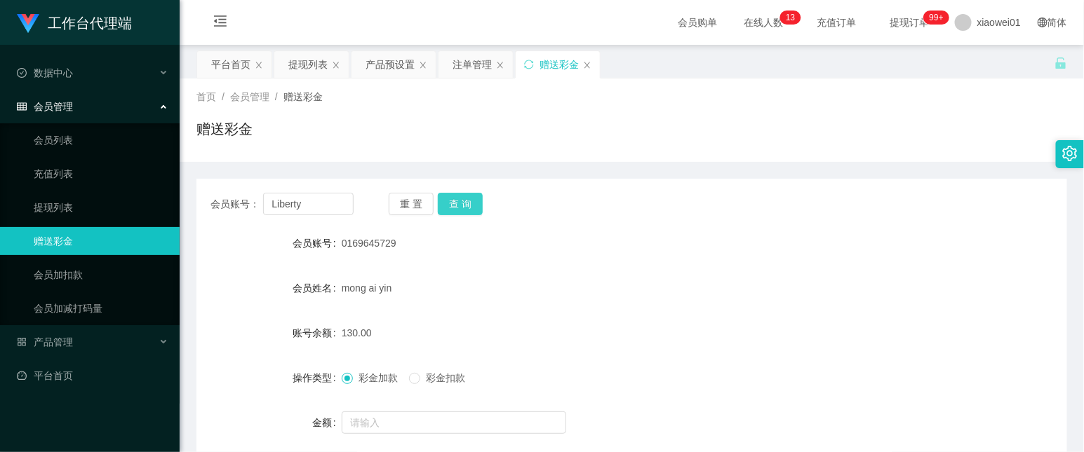
click at [461, 208] on button "查 询" at bounding box center [460, 204] width 45 height 22
click at [464, 208] on button "查 询" at bounding box center [460, 204] width 45 height 22
click at [304, 60] on div "提现列表" at bounding box center [307, 64] width 39 height 27
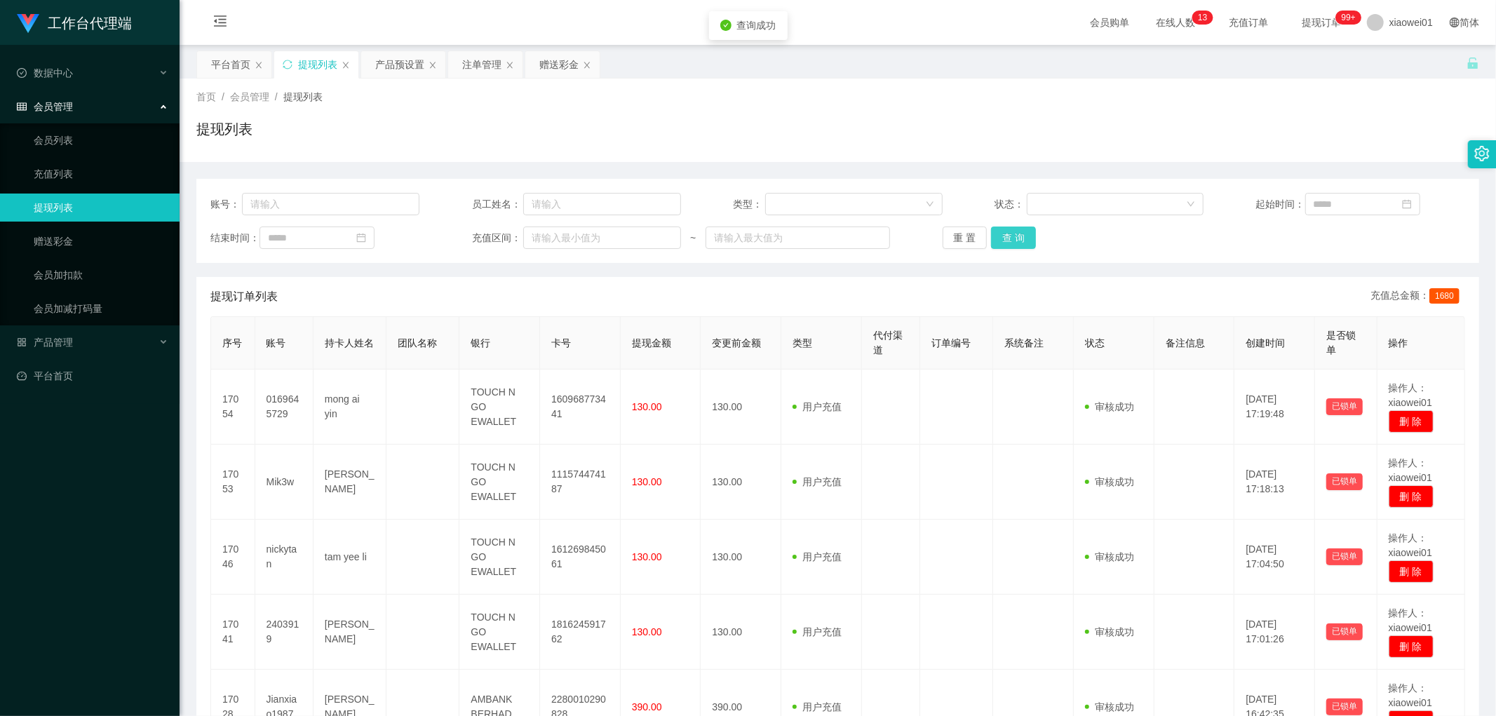
click at [991, 239] on button "查 询" at bounding box center [1013, 238] width 45 height 22
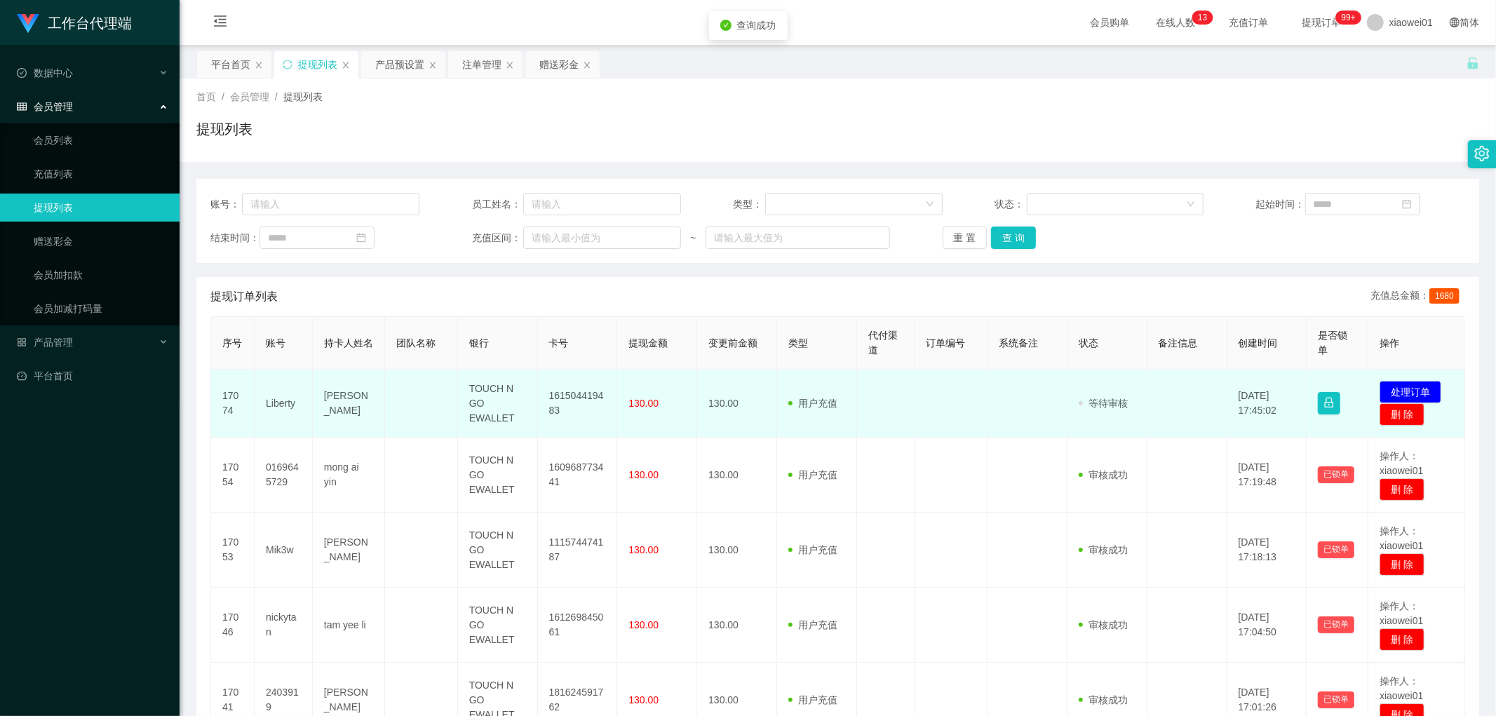
click at [579, 393] on td "161504419483" at bounding box center [578, 404] width 80 height 68
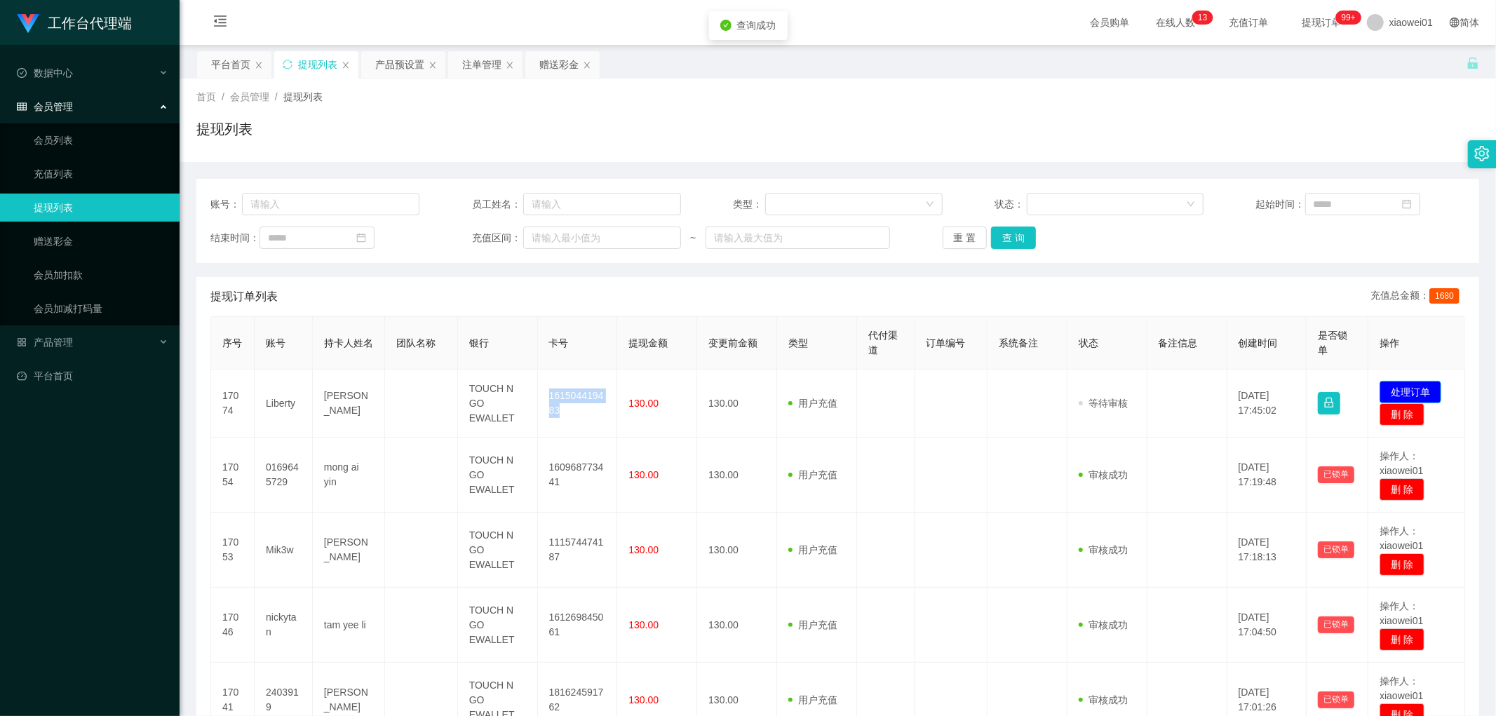
click at [1394, 386] on button "处理订单" at bounding box center [1411, 392] width 62 height 22
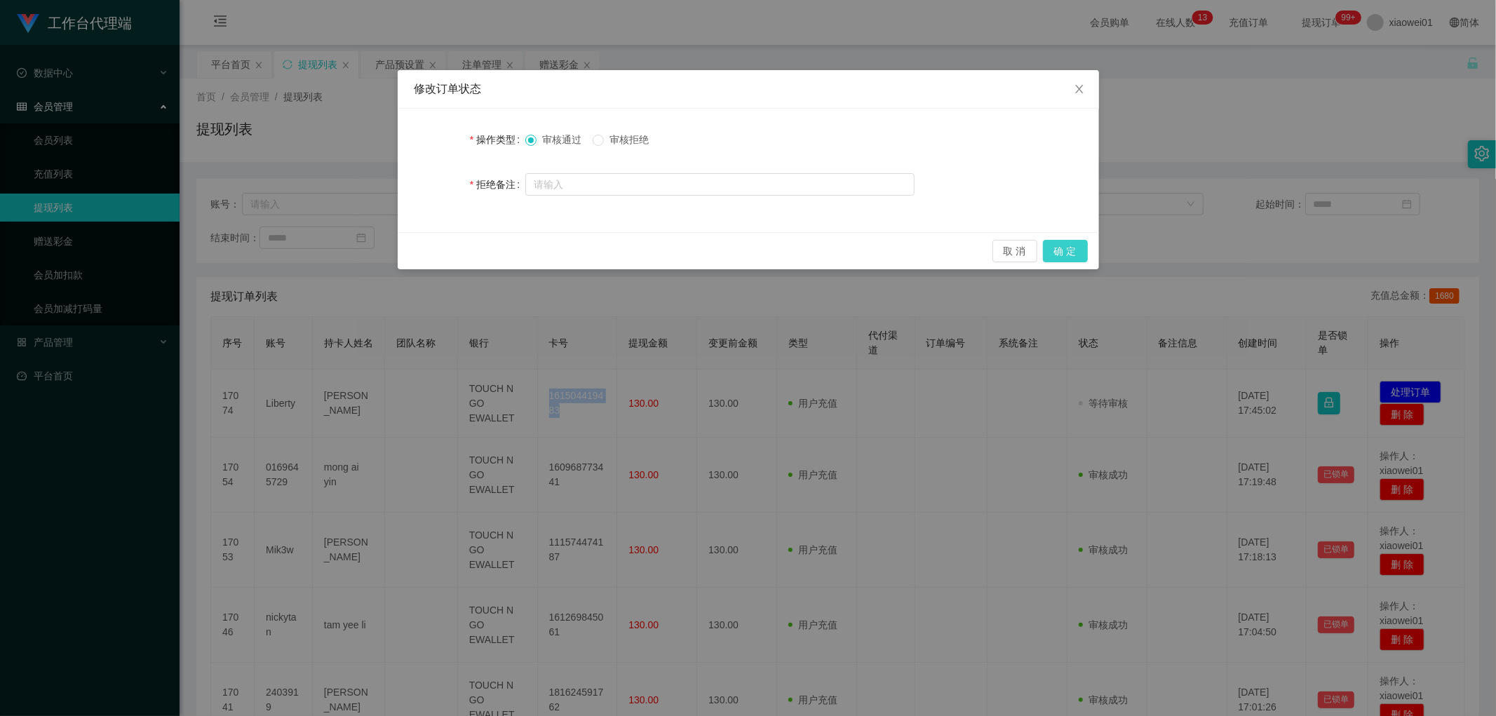
click at [1063, 250] on button "确 定" at bounding box center [1065, 251] width 45 height 22
